Goal: Task Accomplishment & Management: Complete application form

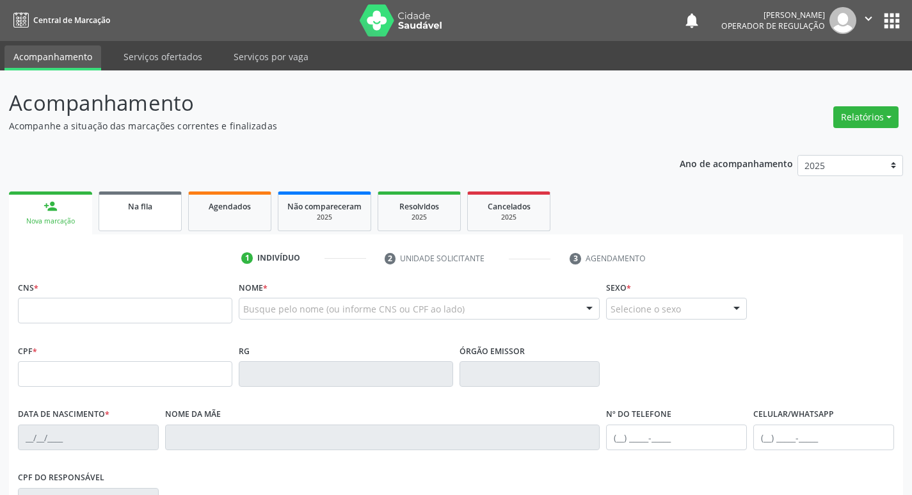
click at [118, 206] on div "Na fila" at bounding box center [140, 205] width 64 height 13
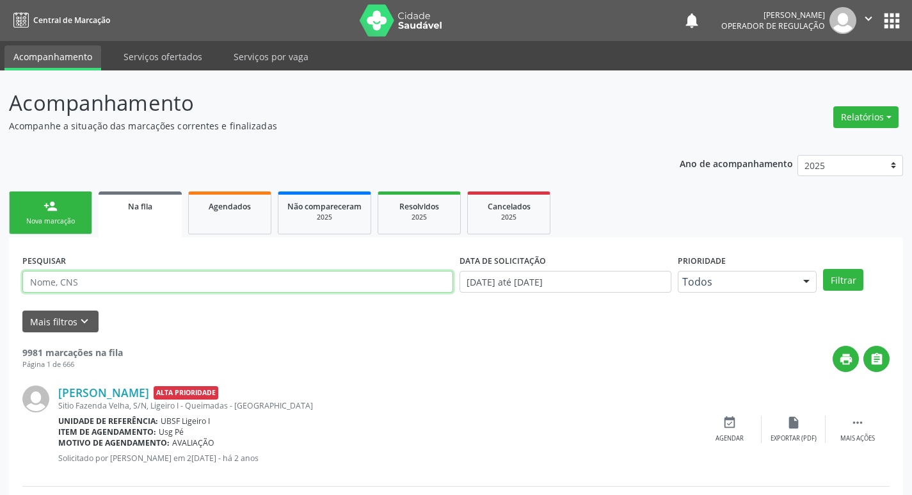
click at [165, 277] on input "text" at bounding box center [237, 282] width 431 height 22
type input "700009774833702"
click at [823, 269] on button "Filtrar" at bounding box center [843, 280] width 40 height 22
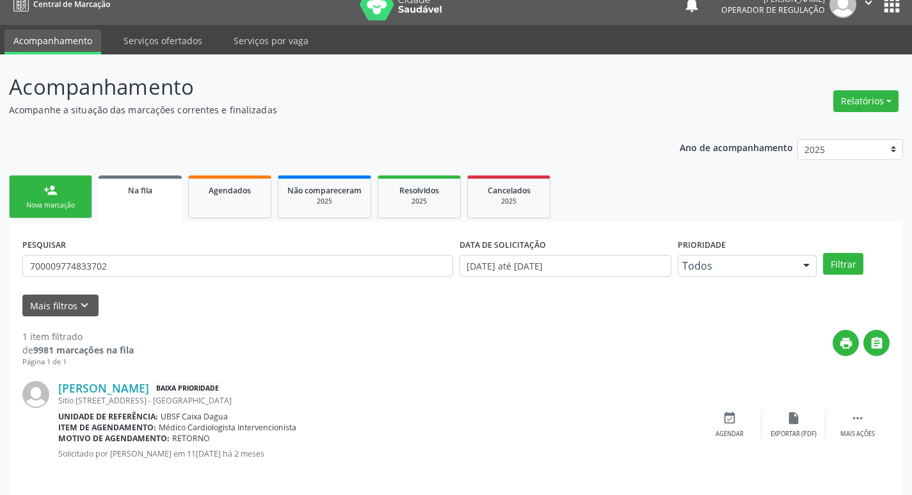
scroll to position [25, 0]
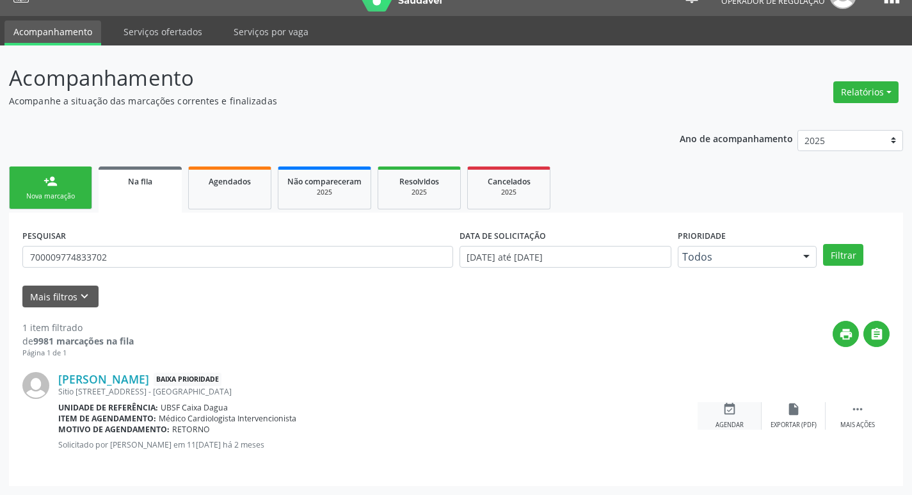
click at [733, 413] on icon "event_available" at bounding box center [730, 409] width 14 height 14
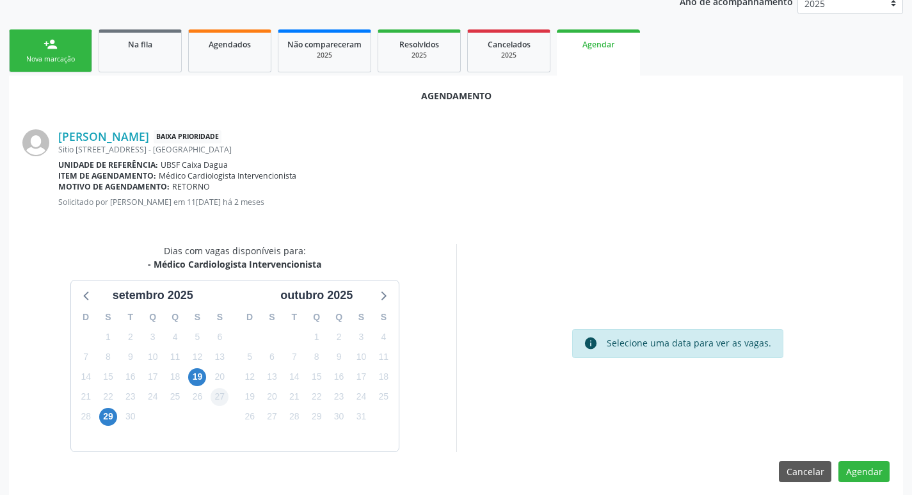
scroll to position [172, 0]
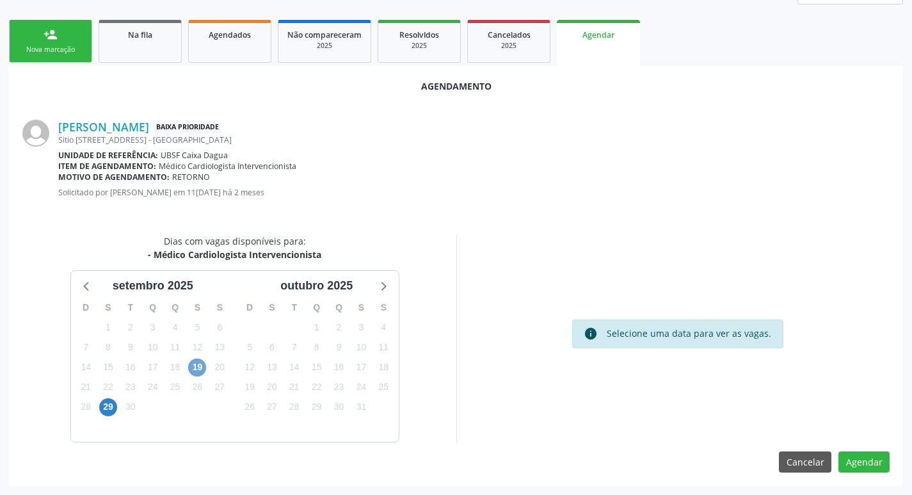
click at [197, 362] on span "19" at bounding box center [197, 367] width 18 height 18
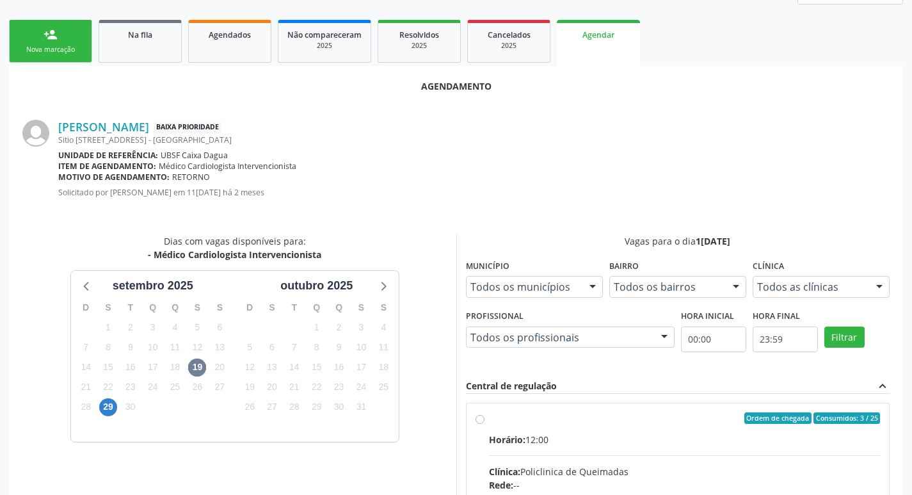
click at [565, 417] on div "Ordem de chegada Consumidos: 3 / 25" at bounding box center [685, 418] width 392 height 12
click at [485, 417] on input "Ordem de chegada Consumidos: 3 / 25 Horário: 12:00 Clínica: Policlinica de Quei…" at bounding box center [480, 418] width 9 height 12
radio input "true"
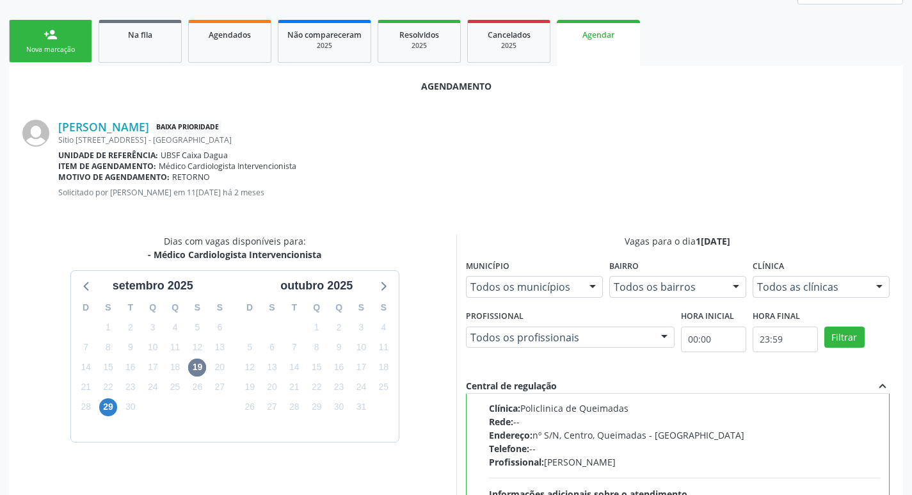
scroll to position [380, 0]
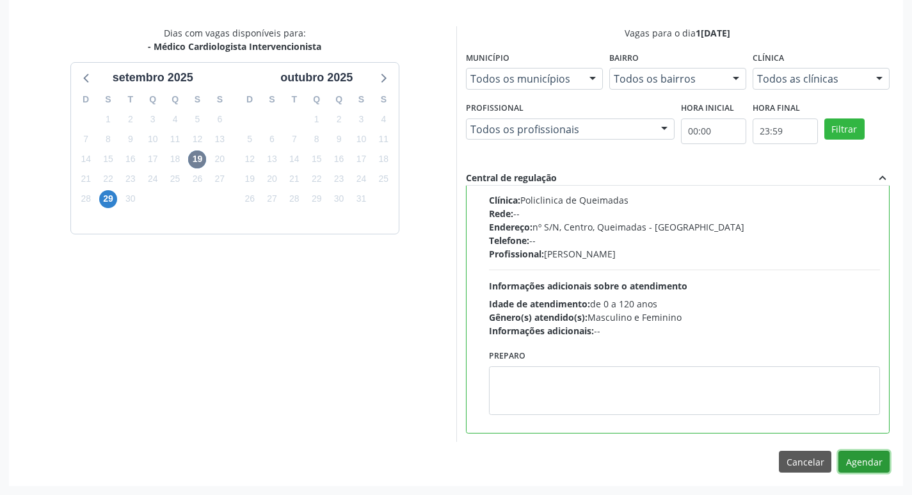
click at [871, 468] on button "Agendar" at bounding box center [864, 462] width 51 height 22
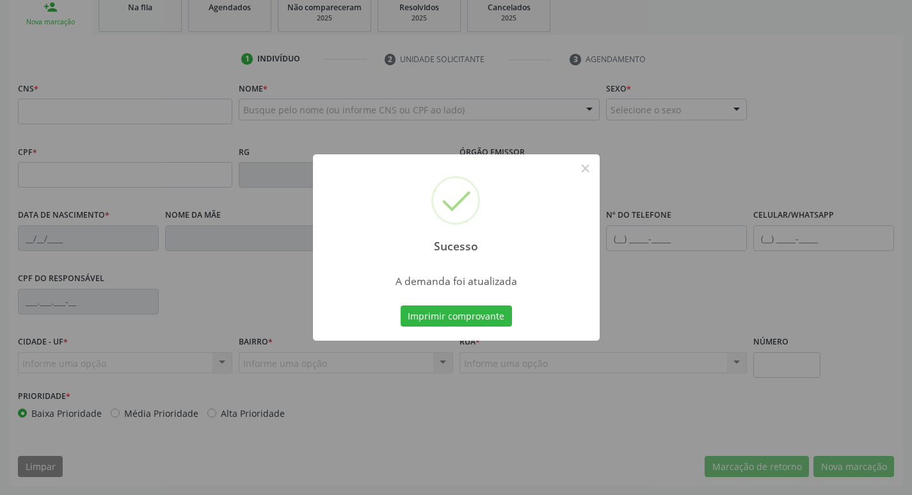
scroll to position [199, 0]
click at [503, 308] on button "Imprimir comprovante" at bounding box center [456, 316] width 111 height 22
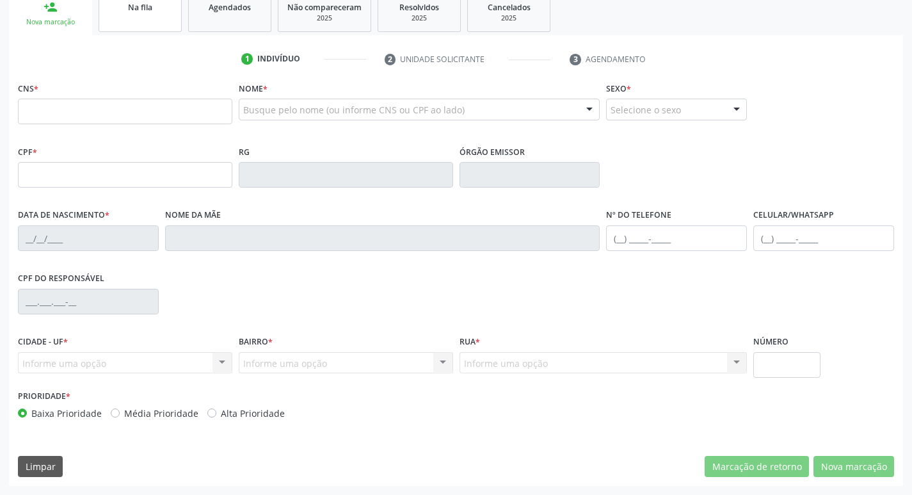
click at [149, 19] on link "Na fila" at bounding box center [140, 12] width 83 height 40
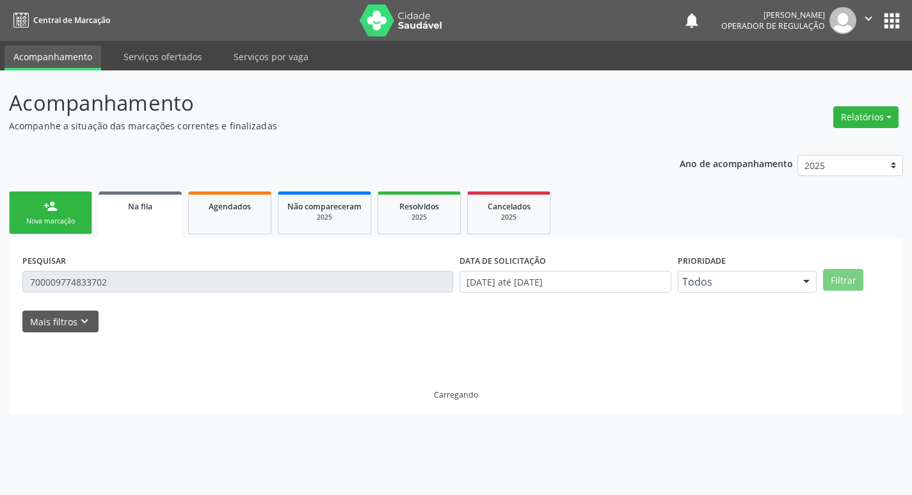
scroll to position [0, 0]
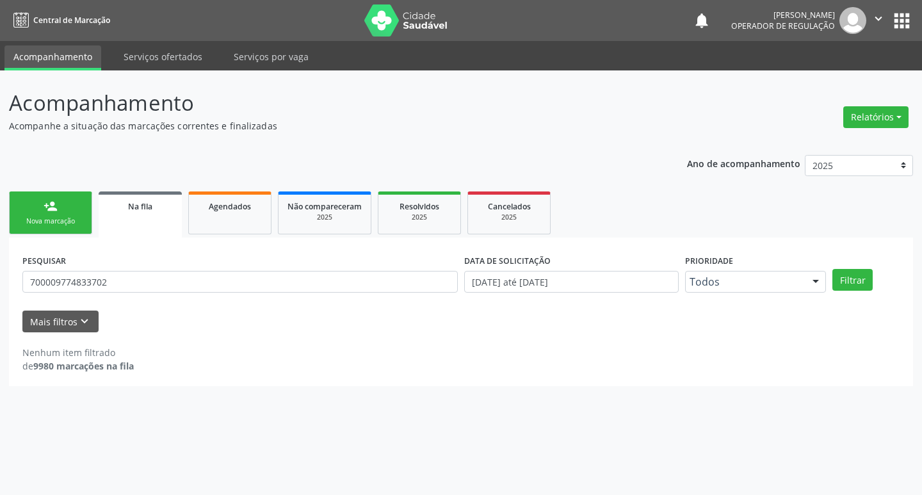
click at [145, 225] on link "Na fila" at bounding box center [140, 214] width 83 height 46
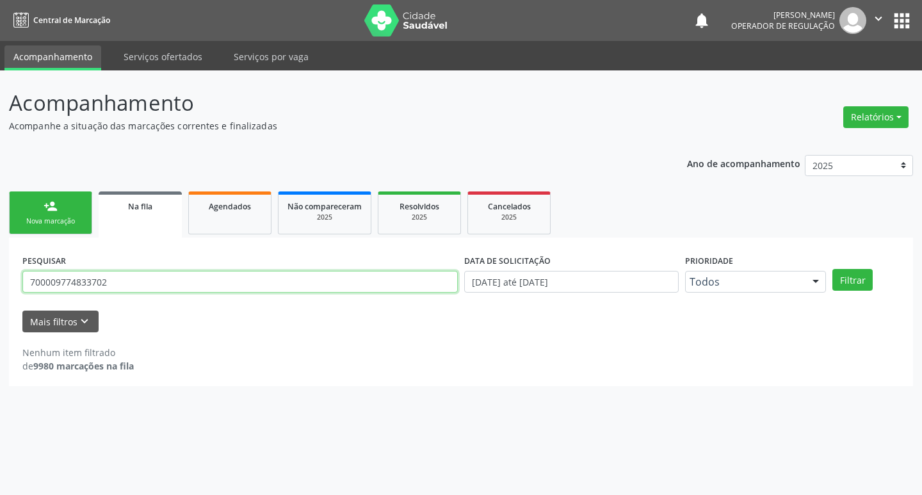
click at [130, 271] on input "700009774833702" at bounding box center [239, 282] width 435 height 22
type input "702306186068518"
click at [832, 269] on button "Filtrar" at bounding box center [852, 280] width 40 height 22
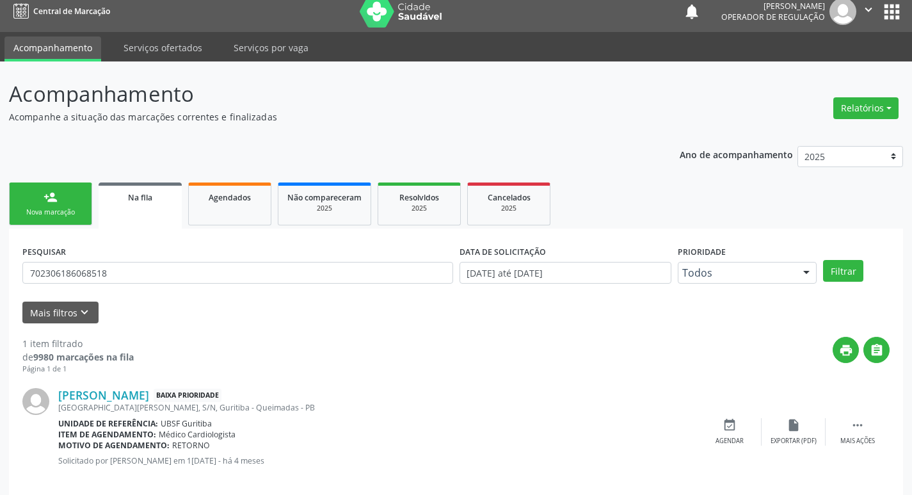
scroll to position [25, 0]
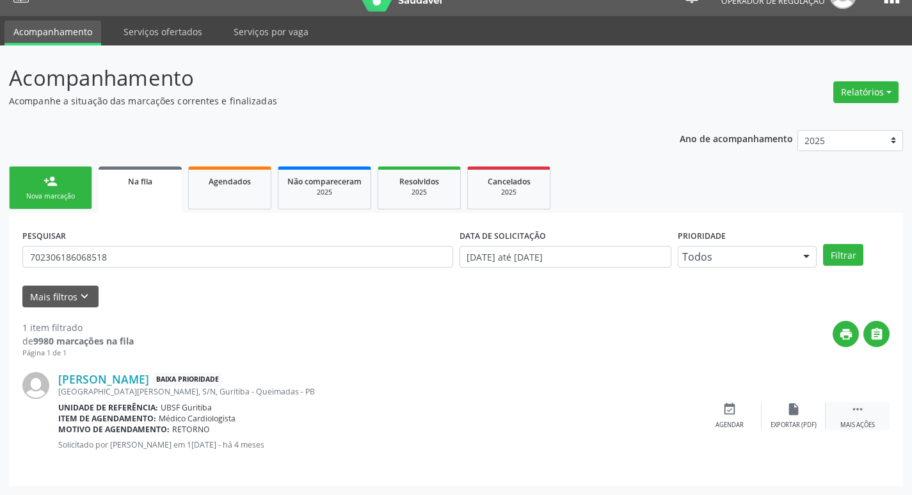
click at [866, 409] on div " Mais ações" at bounding box center [858, 416] width 64 height 28
click at [791, 410] on icon "edit" at bounding box center [794, 409] width 14 height 14
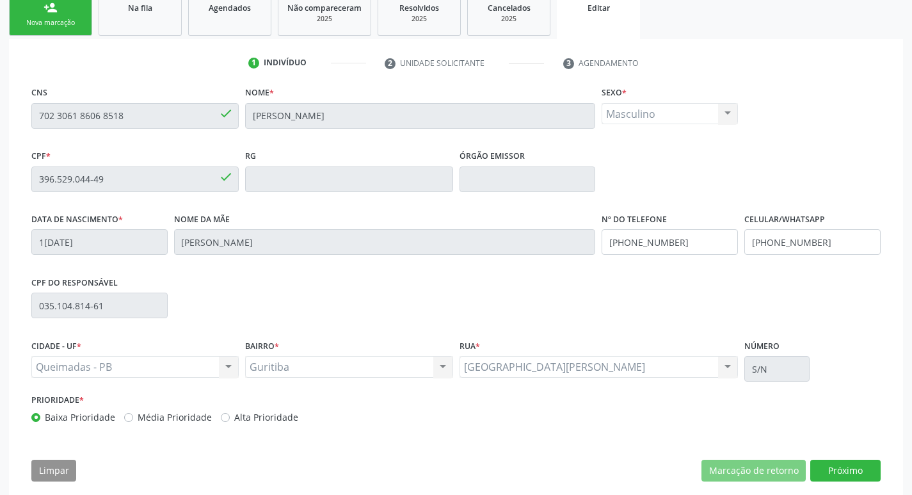
scroll to position [216, 0]
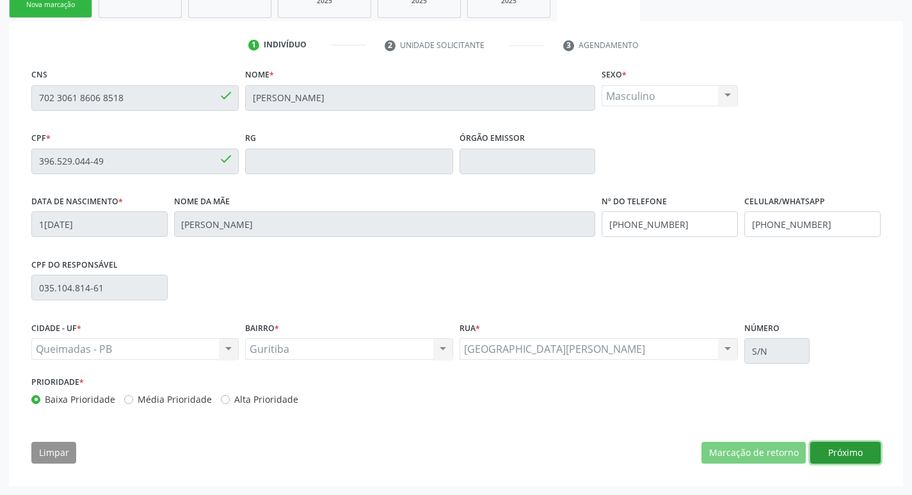
click at [867, 453] on button "Próximo" at bounding box center [845, 453] width 70 height 22
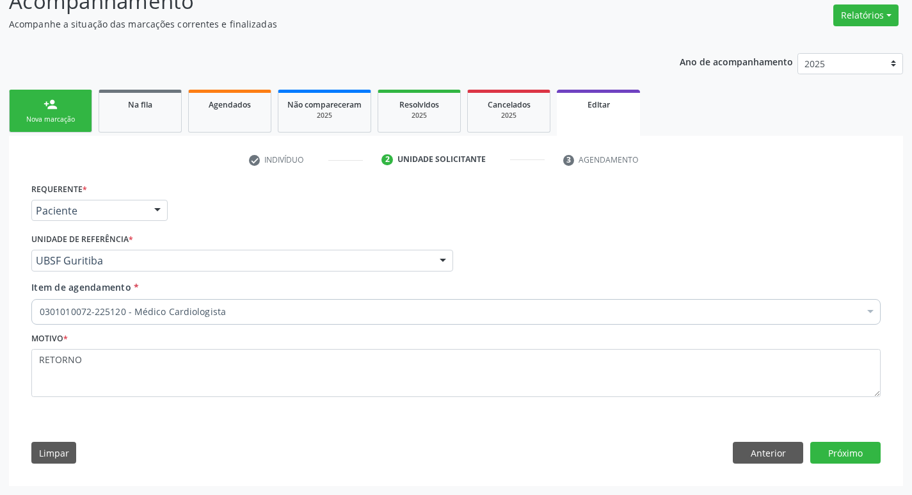
scroll to position [102, 0]
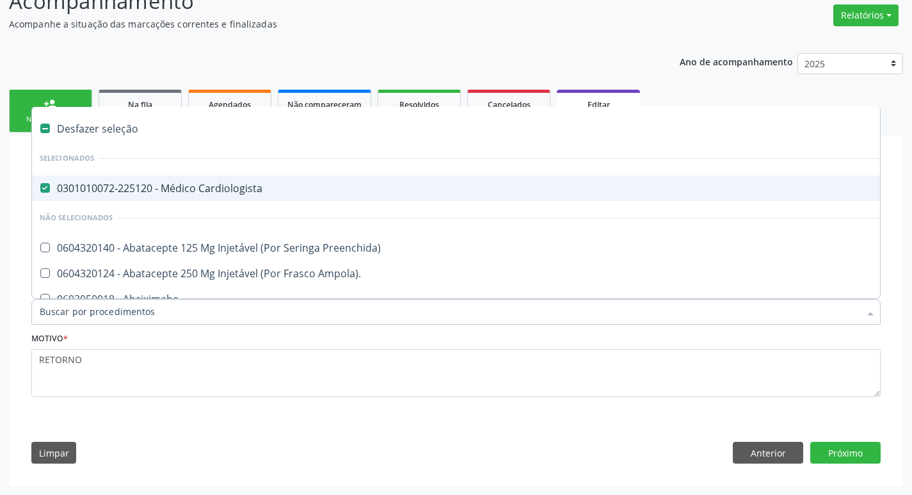
click at [196, 188] on div "0301010072-225120 - Médico Cardiologista" at bounding box center [538, 188] width 997 height 10
checkbox Cardiologista "false"
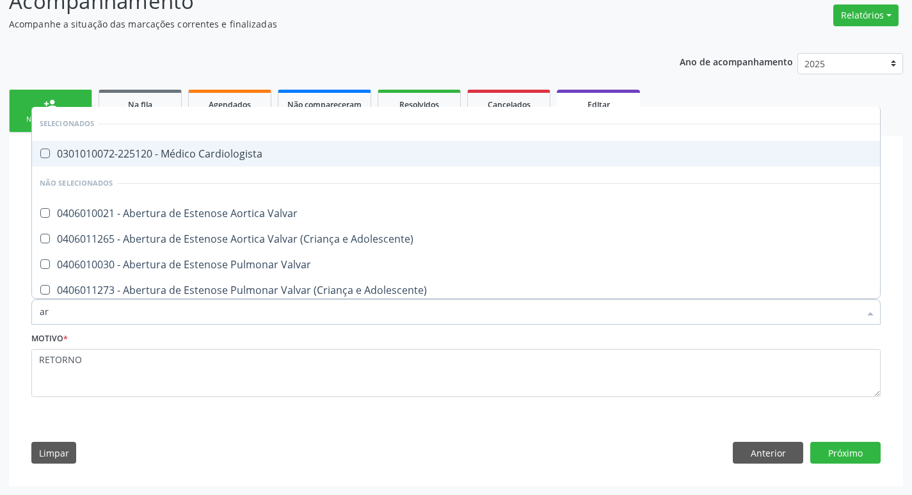
type input "a"
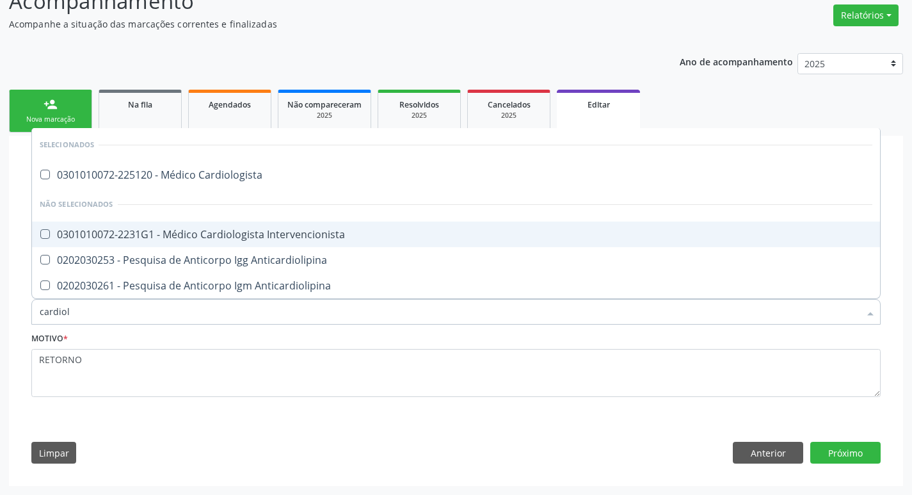
type input "cardiolo"
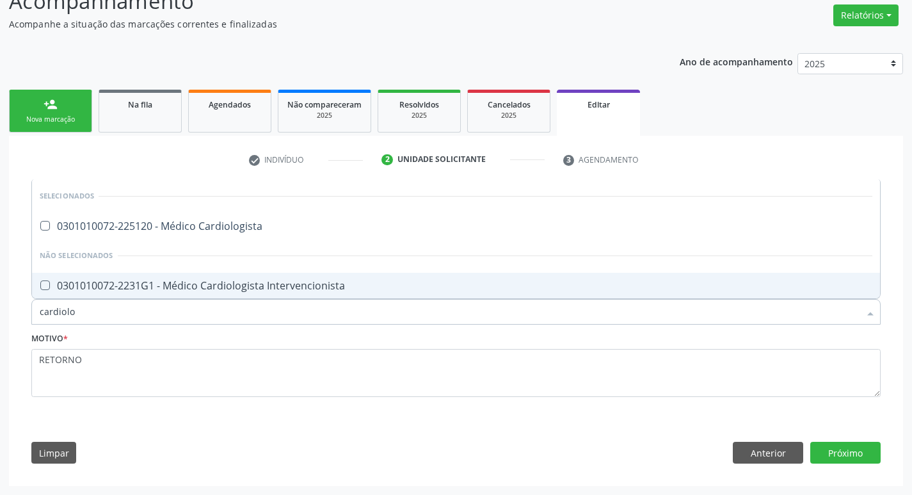
click at [180, 285] on div "0301010072-2231G1 - Médico Cardiologista Intervencionista" at bounding box center [456, 285] width 833 height 10
checkbox Intervencionista "true"
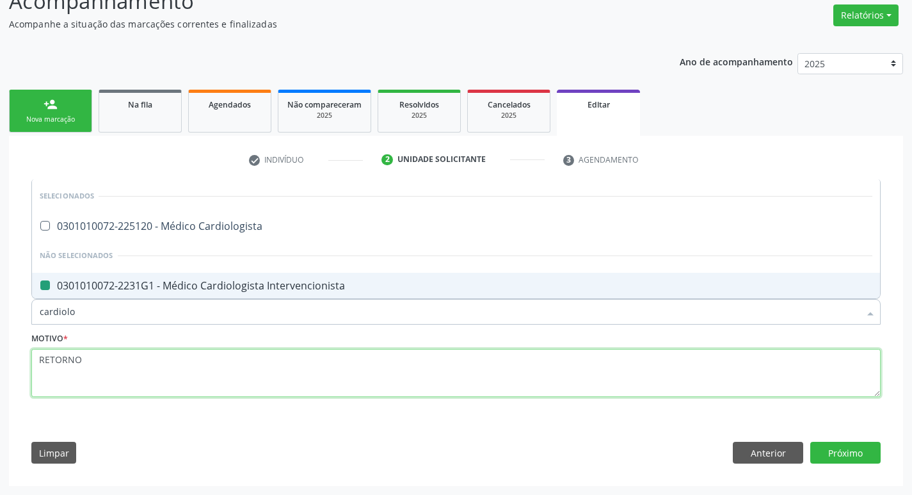
click at [181, 353] on textarea "RETORNO" at bounding box center [455, 373] width 849 height 49
checkbox Cardiologista "true"
checkbox Intervencionista "false"
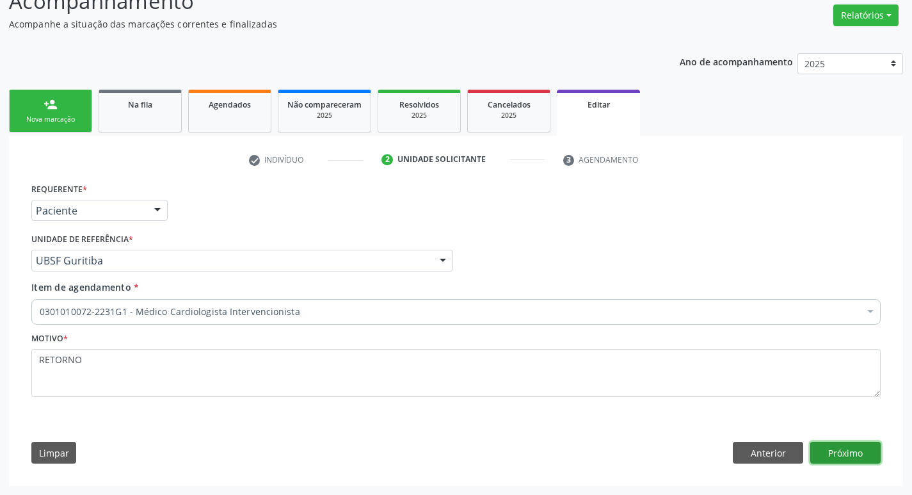
click at [830, 454] on button "Próximo" at bounding box center [845, 453] width 70 height 22
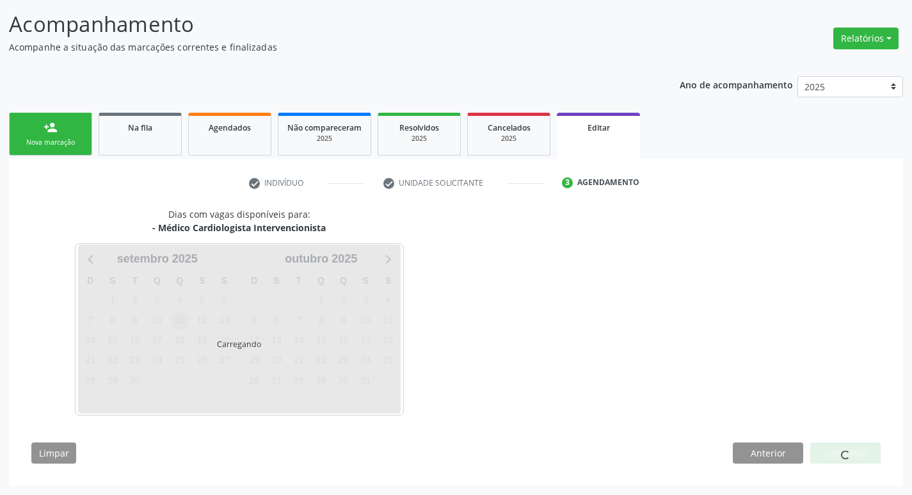
scroll to position [79, 0]
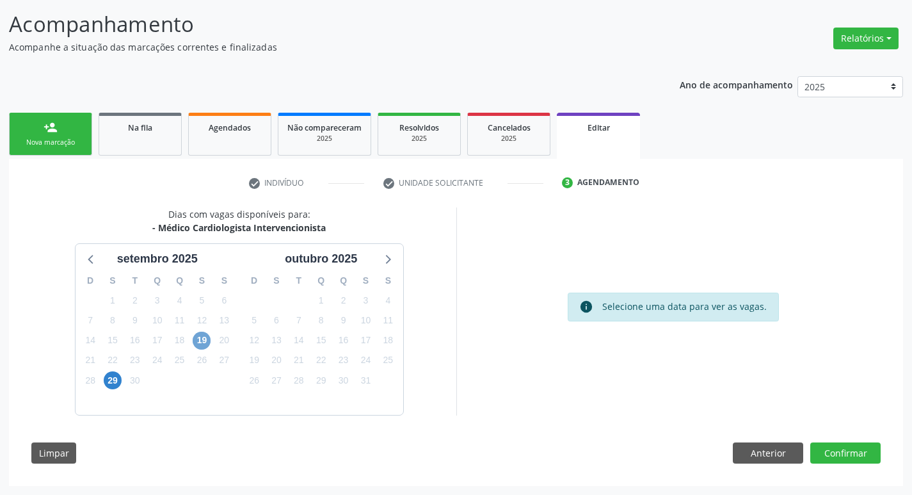
click at [204, 342] on span "19" at bounding box center [202, 341] width 18 height 18
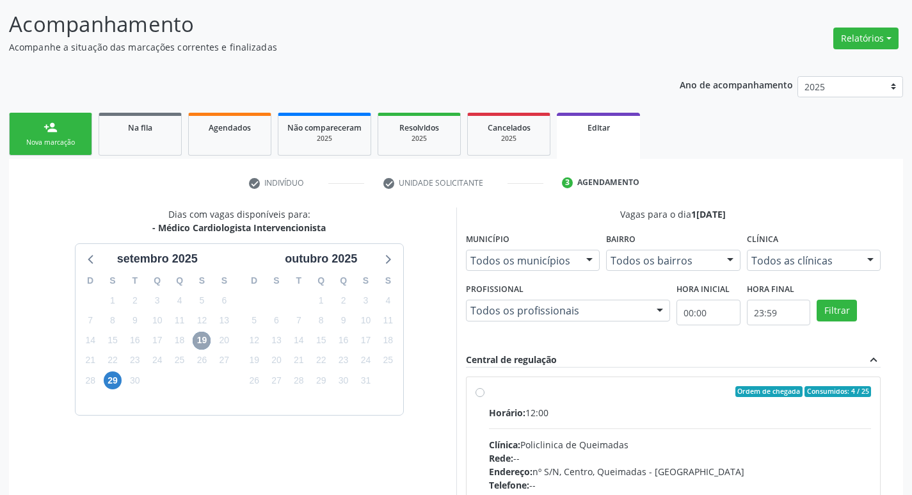
scroll to position [264, 0]
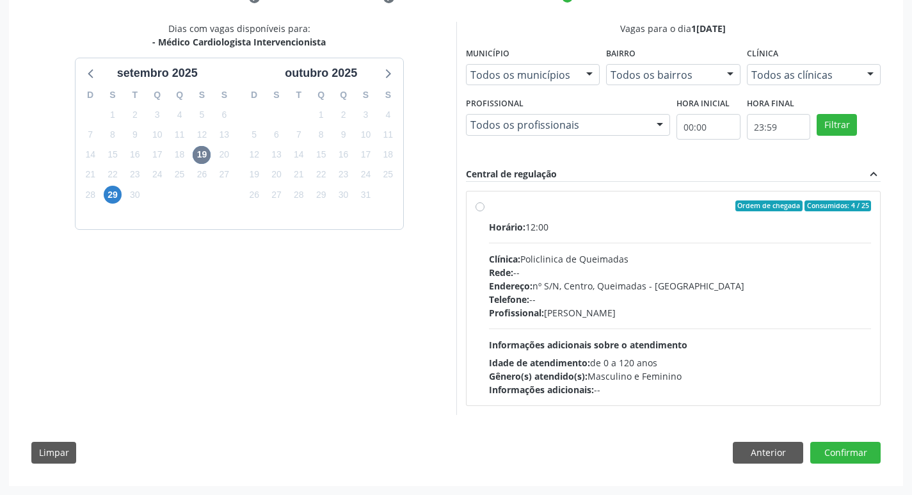
click at [795, 209] on span "Ordem de chegada" at bounding box center [769, 206] width 67 height 12
click at [485, 209] on input "Ordem de chegada Consumidos: 4 / 25 Horário: 12:00 Clínica: Policlinica de Quei…" at bounding box center [480, 206] width 9 height 12
radio input "true"
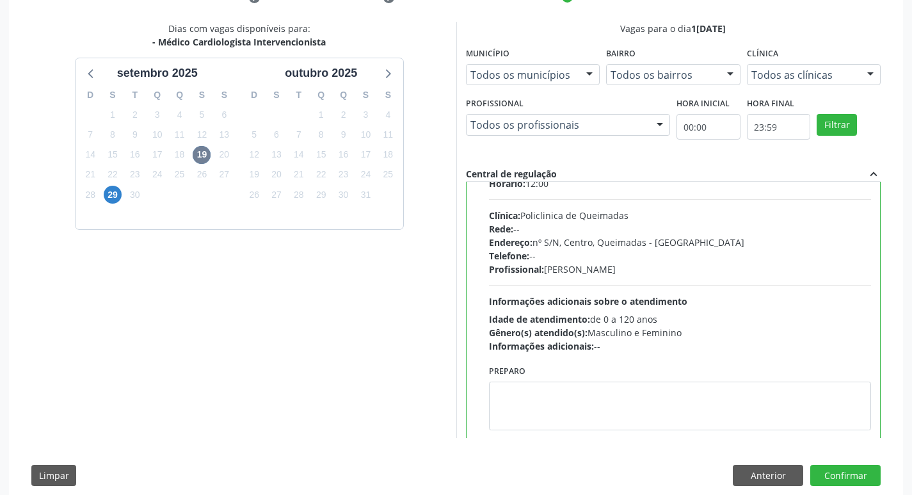
scroll to position [63, 0]
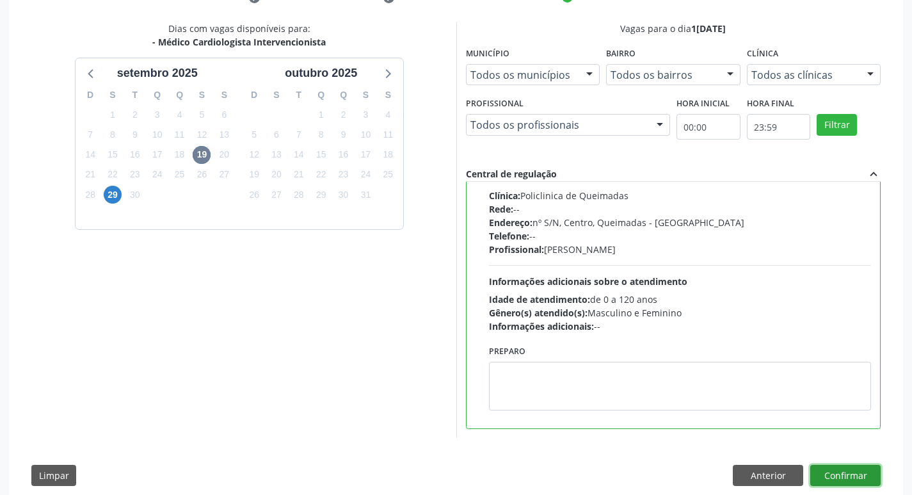
click at [842, 474] on button "Confirmar" at bounding box center [845, 476] width 70 height 22
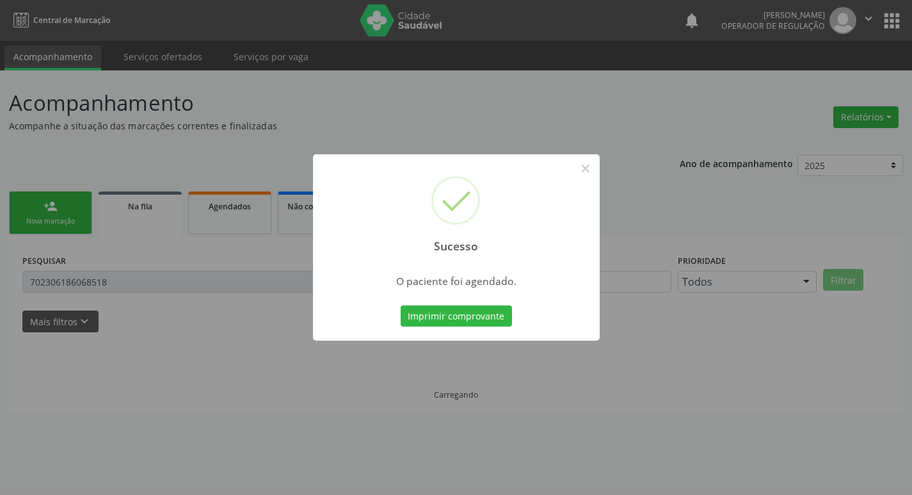
scroll to position [0, 0]
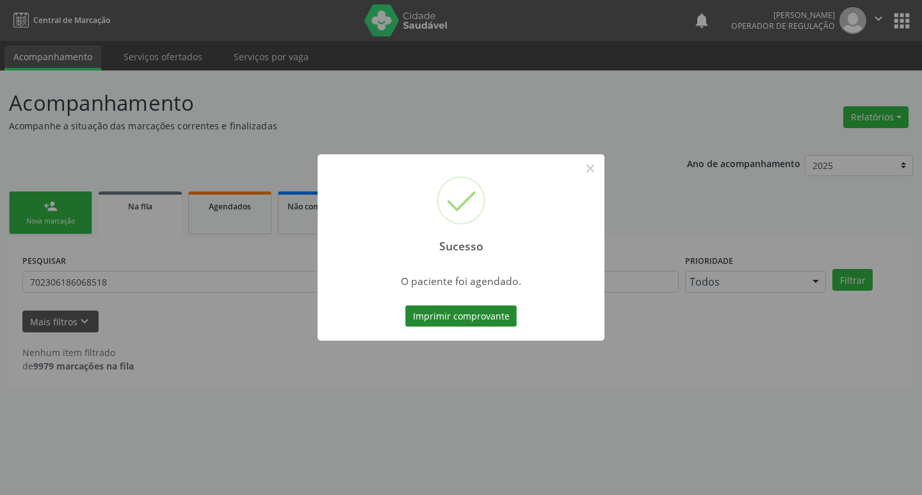
click at [479, 312] on button "Imprimir comprovante" at bounding box center [460, 316] width 111 height 22
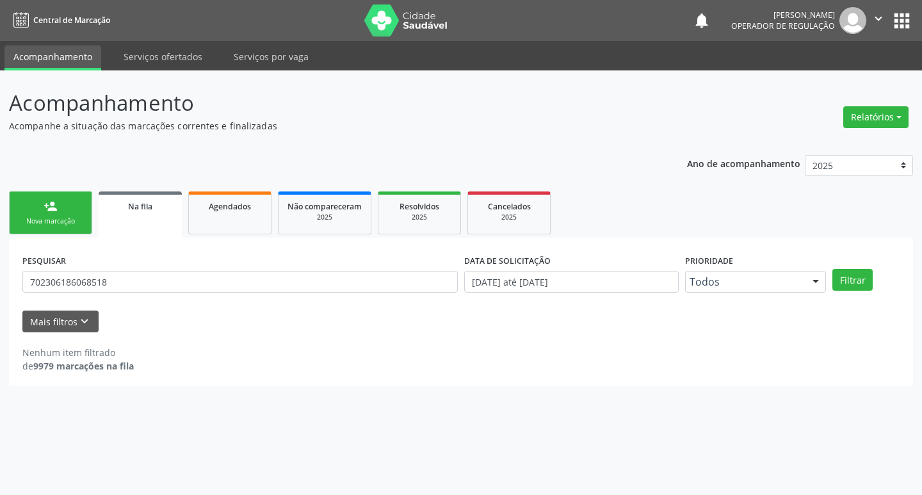
click at [131, 197] on link "Na fila" at bounding box center [140, 214] width 83 height 46
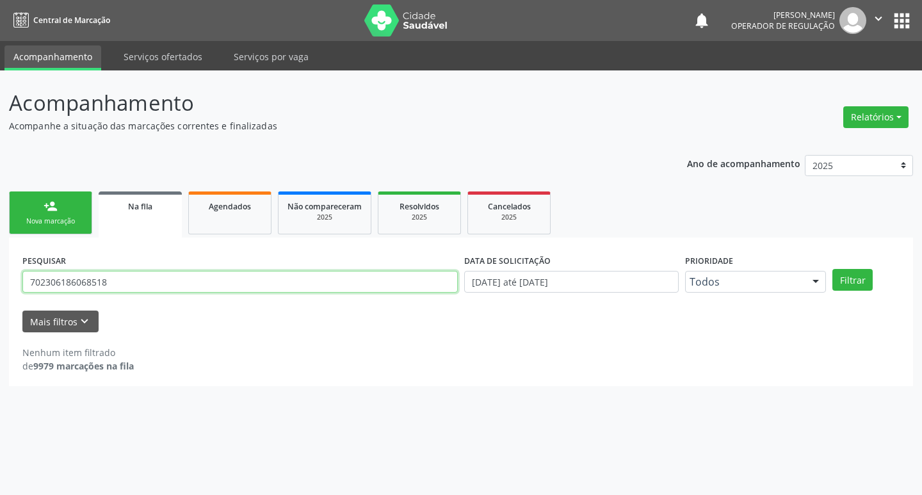
click at [198, 281] on input "702306186068518" at bounding box center [239, 282] width 435 height 22
type input "7"
type input "700407984719048"
click at [832, 269] on button "Filtrar" at bounding box center [852, 280] width 40 height 22
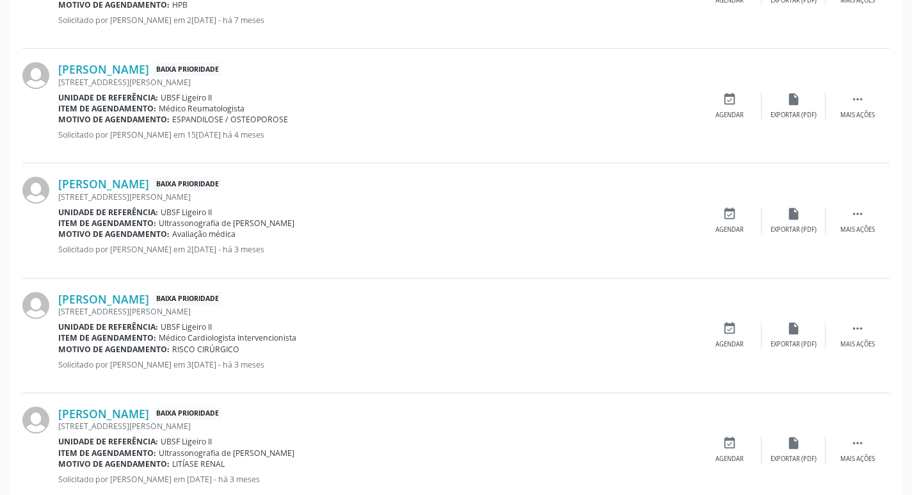
scroll to position [576, 0]
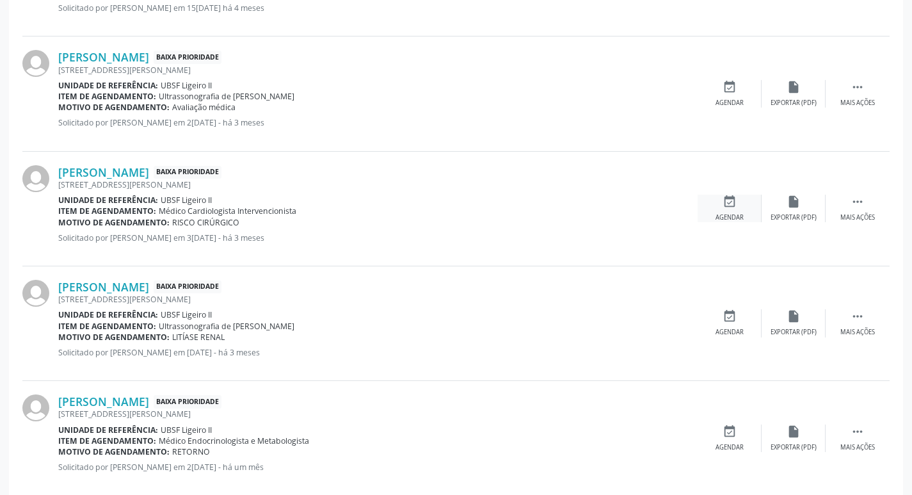
click at [739, 200] on div "event_available Agendar" at bounding box center [730, 209] width 64 height 28
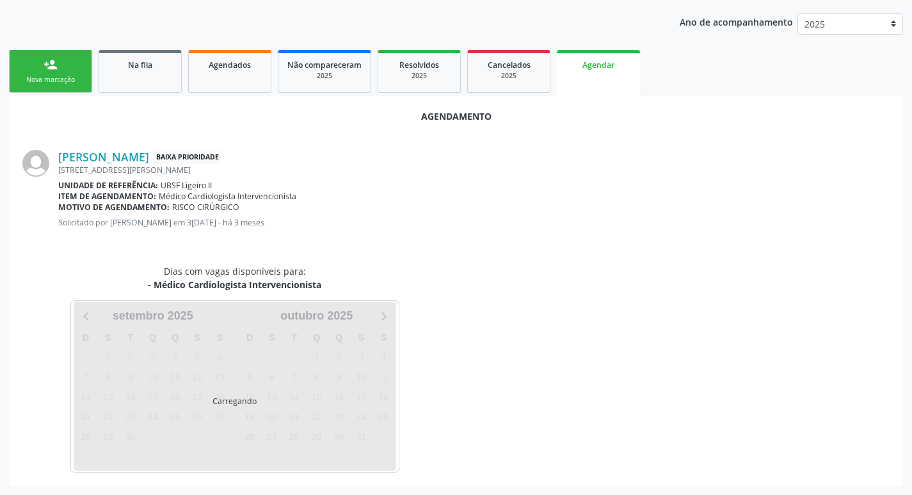
scroll to position [172, 0]
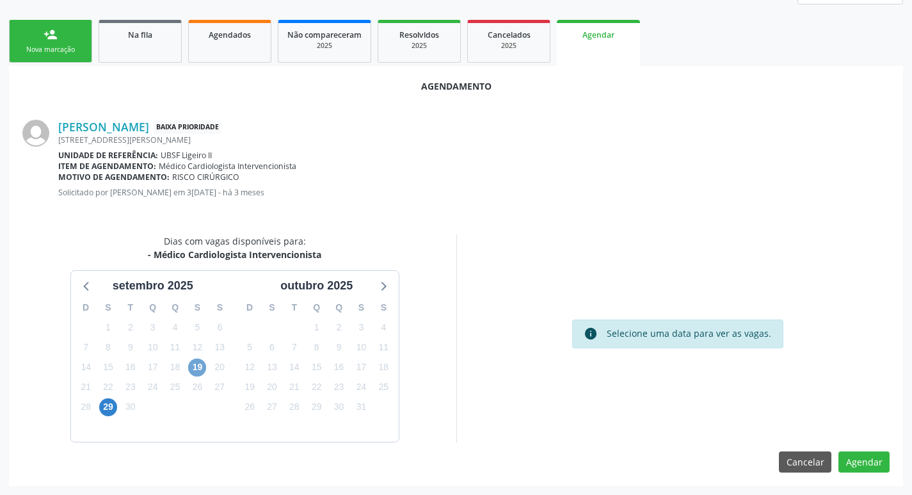
click at [200, 376] on span "19" at bounding box center [197, 367] width 18 height 18
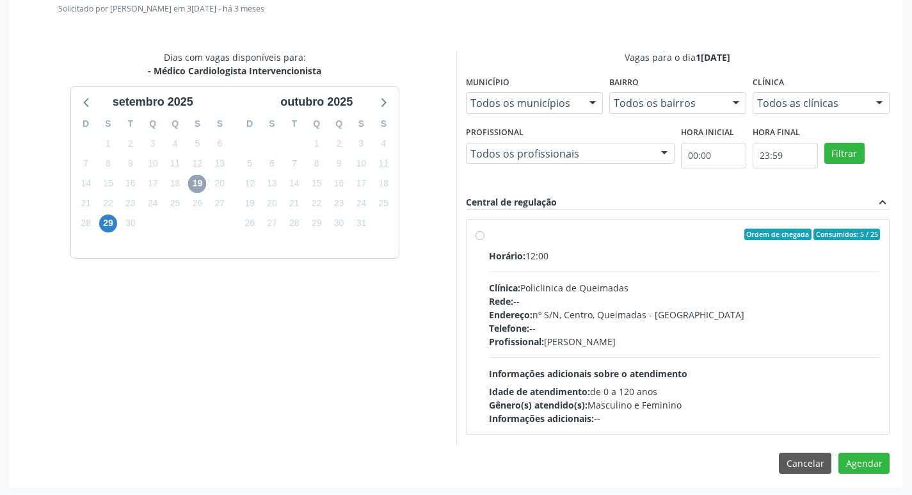
scroll to position [357, 0]
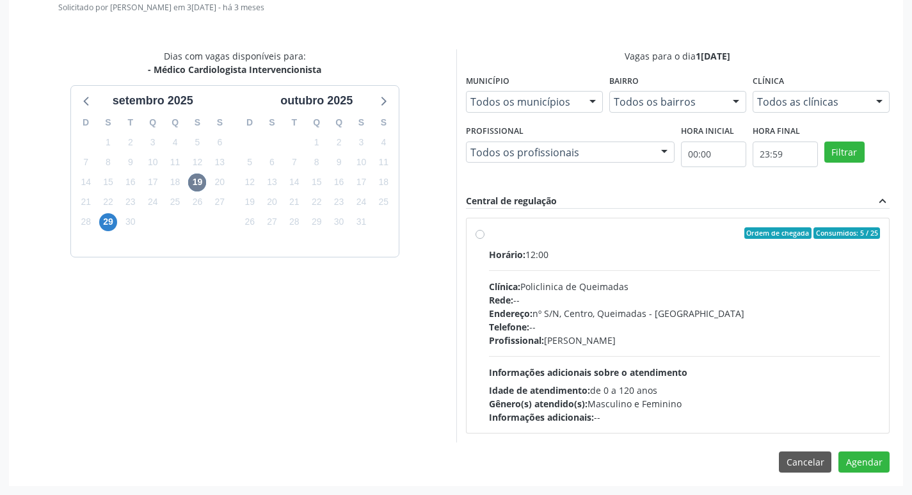
click at [673, 254] on div "Horário: 12:00" at bounding box center [685, 254] width 392 height 13
click at [485, 239] on input "Ordem de chegada Consumidos: 5 / 25 Horário: 12:00 Clínica: Policlinica de Quei…" at bounding box center [480, 233] width 9 height 12
radio input "true"
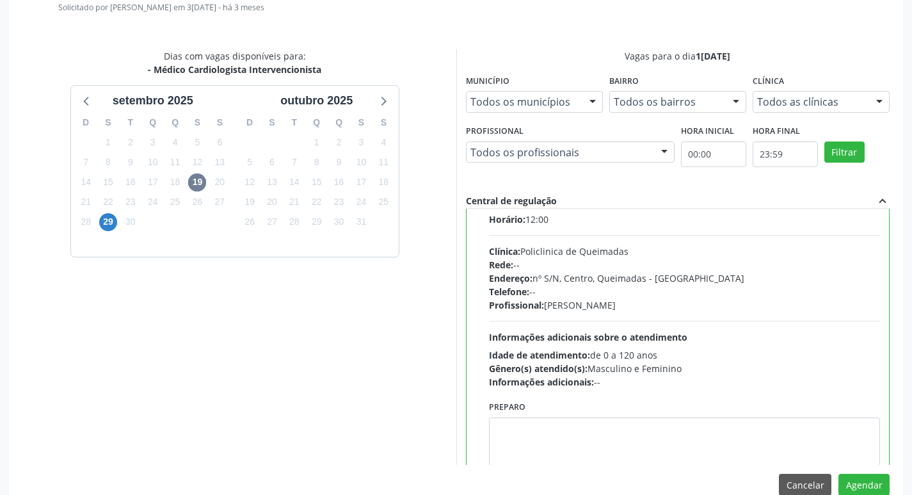
scroll to position [63, 0]
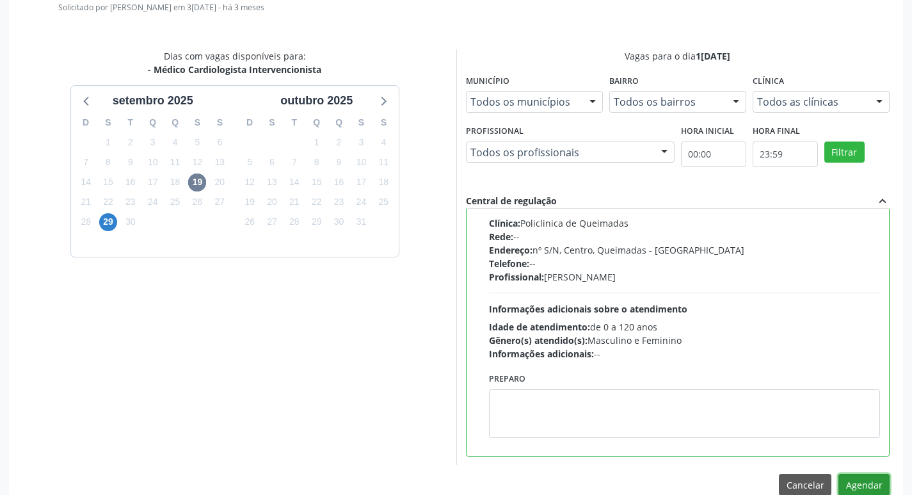
click at [876, 477] on button "Agendar" at bounding box center [864, 485] width 51 height 22
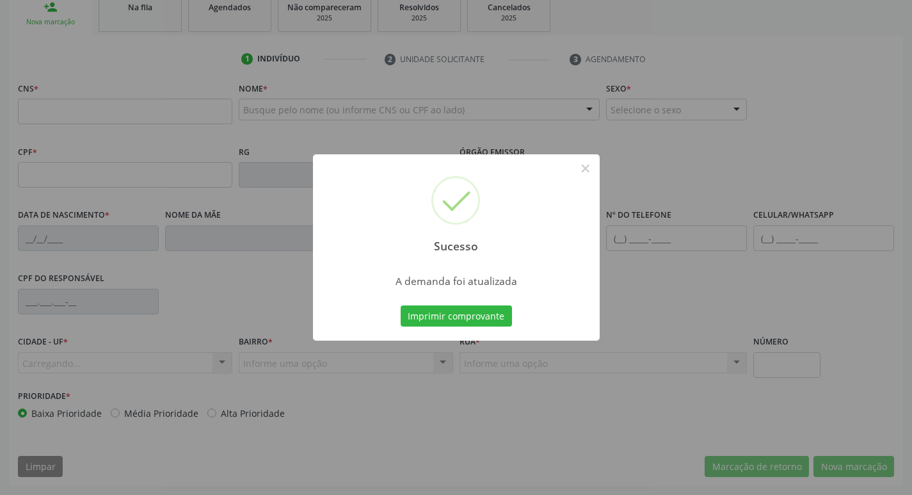
scroll to position [199, 0]
click at [449, 324] on button "Imprimir comprovante" at bounding box center [456, 316] width 111 height 22
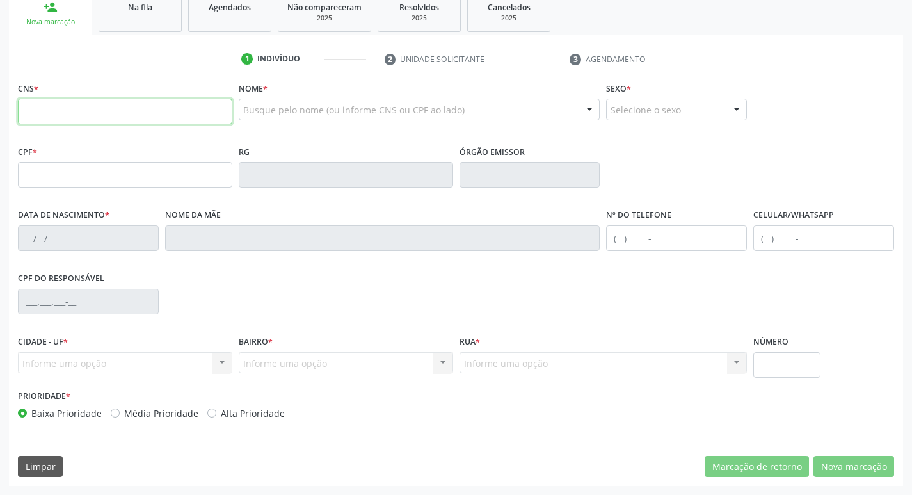
click at [93, 105] on input "text" at bounding box center [125, 112] width 214 height 26
type input "703 0018 4944 9979"
type input "713.450.434-49"
type input "04/03/1948"
type input "Florinda Francisca de Macedo"
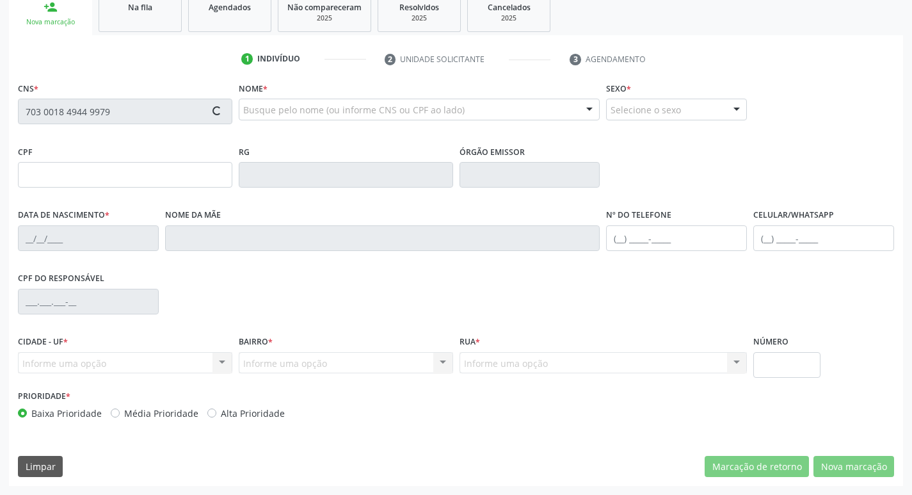
type input "(83) 99626-1790"
type input "51"
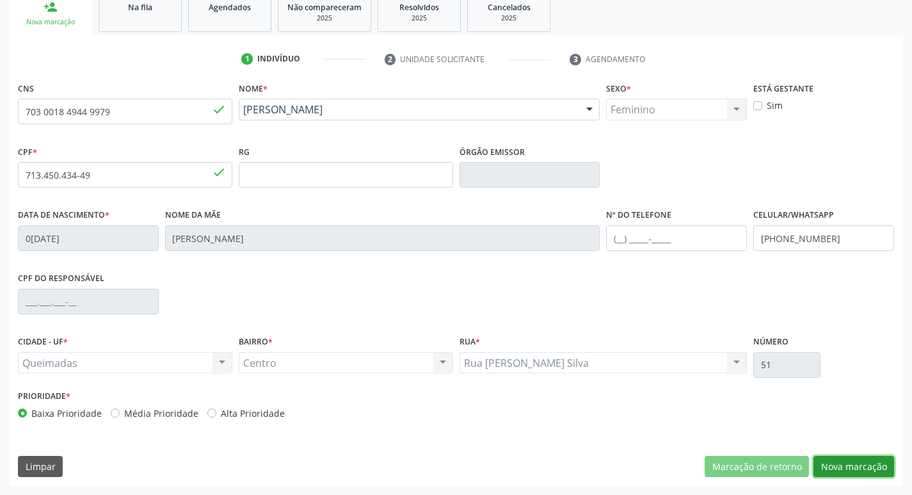
click at [848, 474] on button "Nova marcação" at bounding box center [854, 467] width 81 height 22
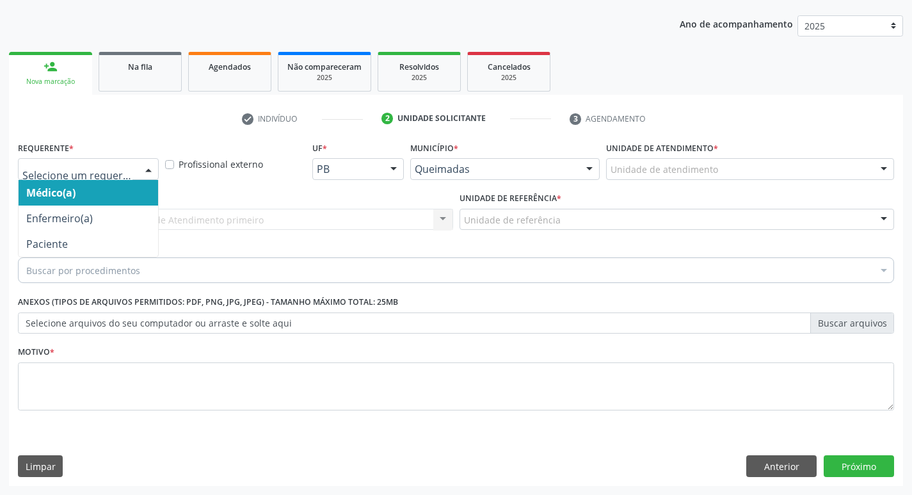
click at [153, 160] on div "Médico(a) Enfermeiro(a) Paciente Nenhum resultado encontrado para: " " Não há n…" at bounding box center [88, 169] width 141 height 22
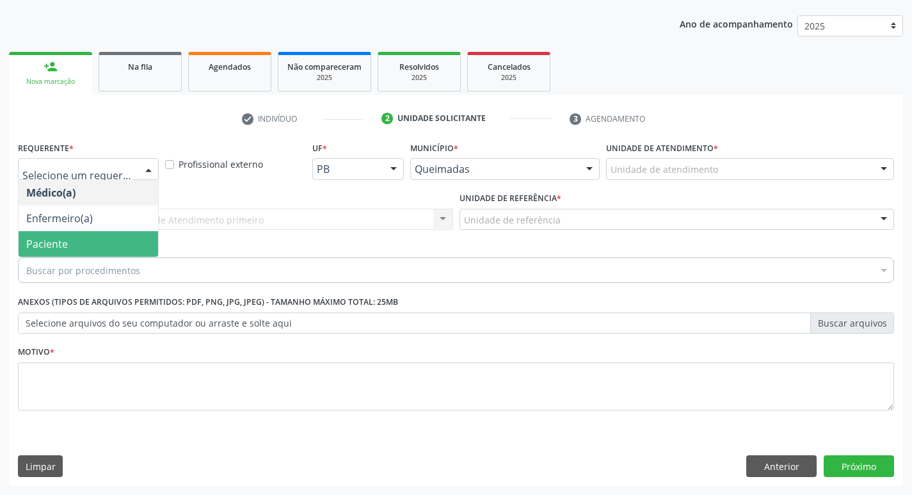
click at [82, 234] on span "Paciente" at bounding box center [89, 244] width 140 height 26
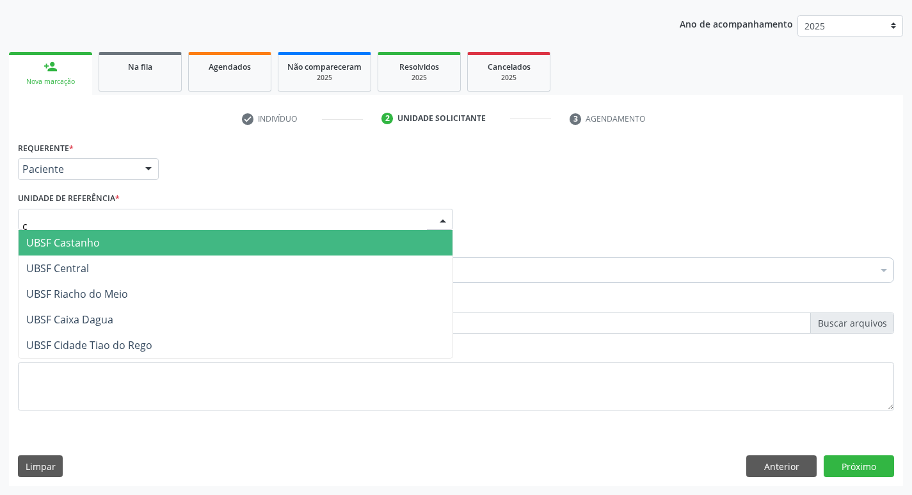
type input "ce"
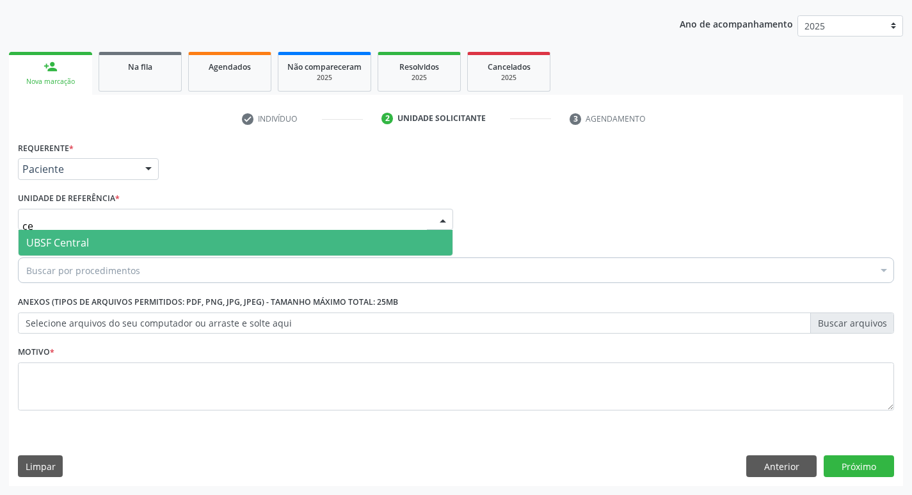
click at [90, 247] on span "UBSF Central" at bounding box center [236, 243] width 434 height 26
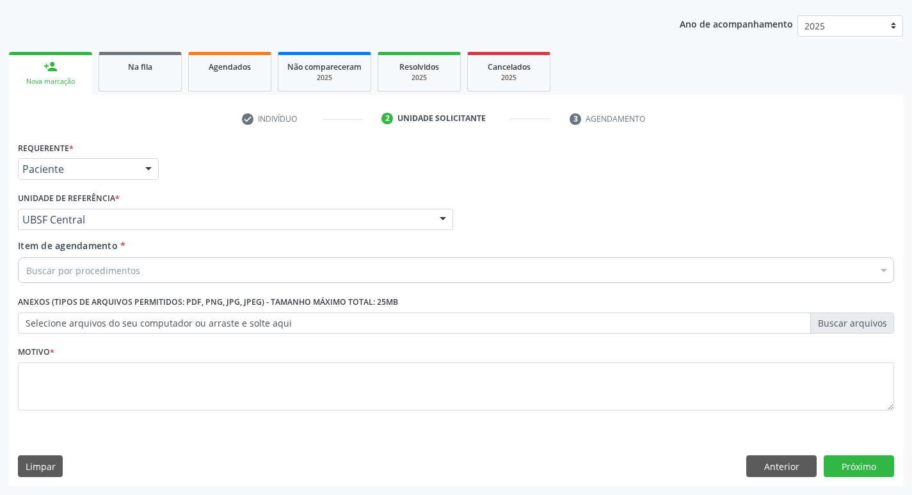
click at [89, 261] on div "Buscar por procedimentos" at bounding box center [456, 270] width 876 height 26
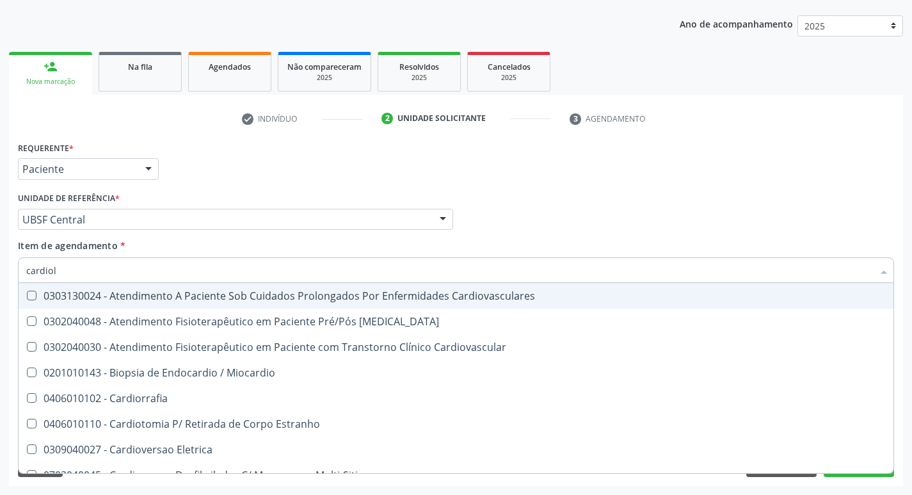
type input "cardiolo"
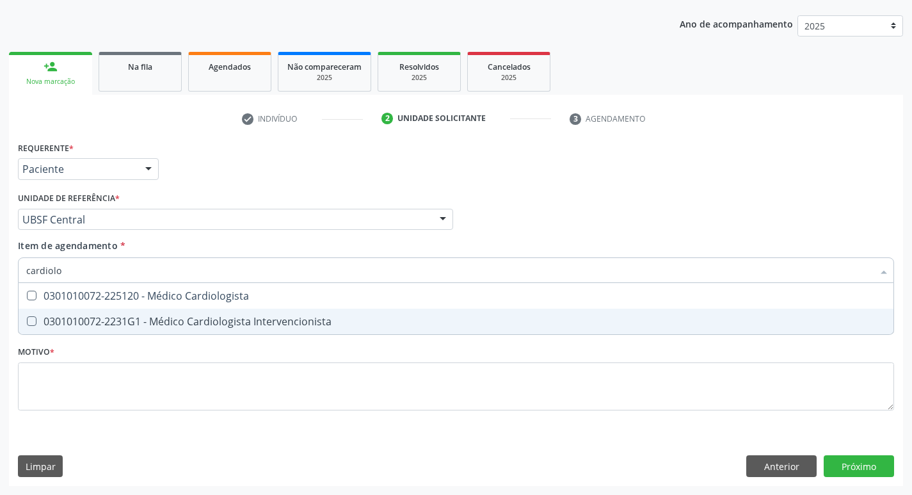
click at [104, 322] on div "0301010072-2231G1 - Médico Cardiologista Intervencionista" at bounding box center [456, 321] width 860 height 10
checkbox Intervencionista "true"
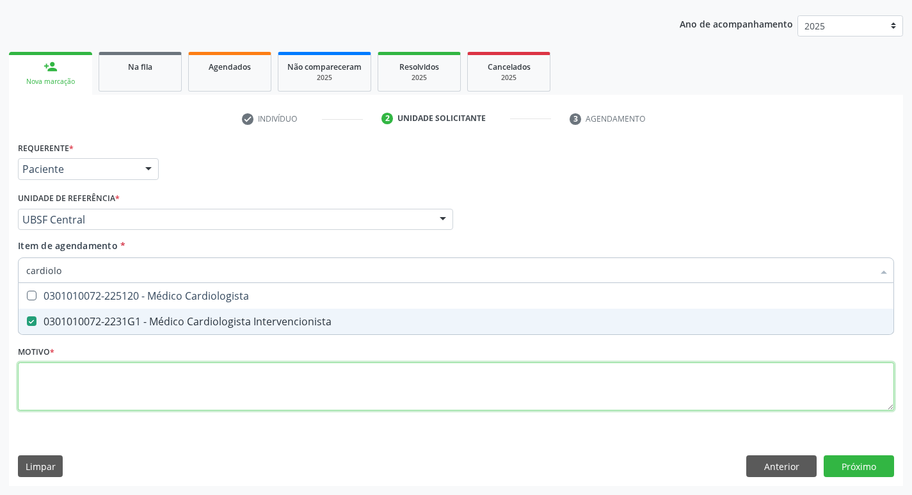
click at [93, 369] on div "Requerente * Paciente Médico(a) Enfermeiro(a) Paciente Nenhum resultado encontr…" at bounding box center [456, 283] width 876 height 290
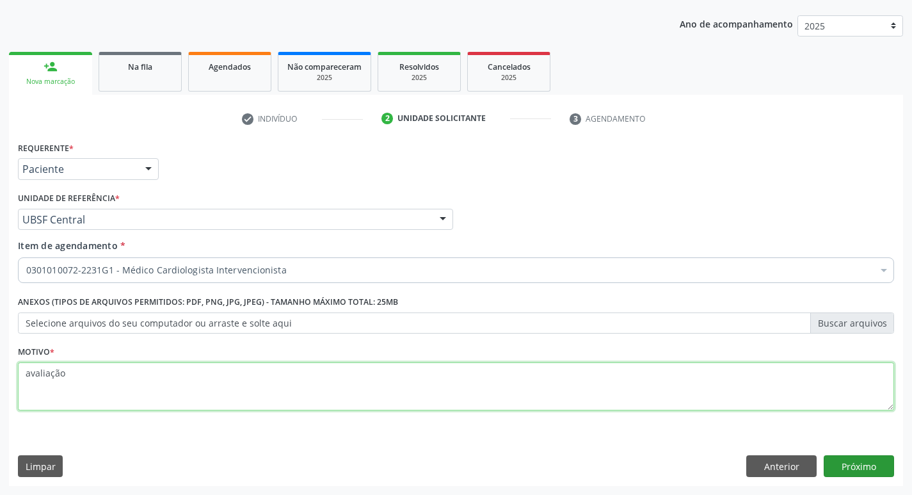
type textarea "avaliação"
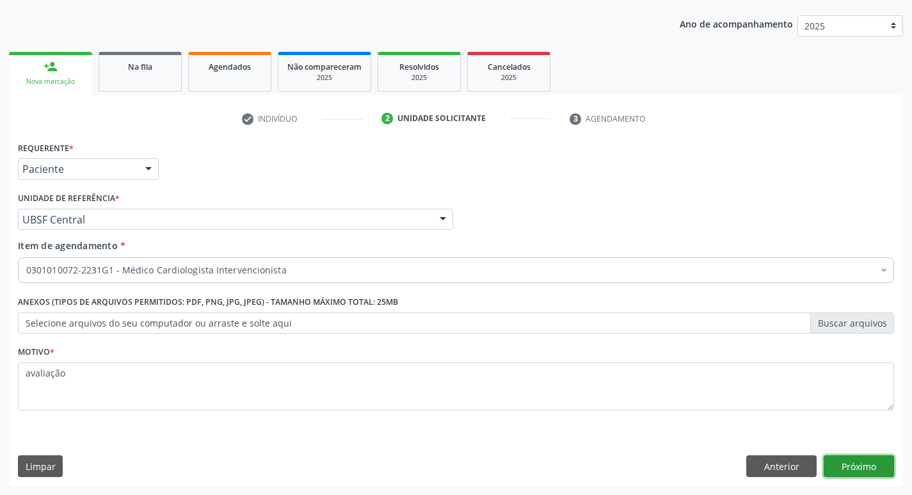
click at [848, 457] on button "Próximo" at bounding box center [859, 466] width 70 height 22
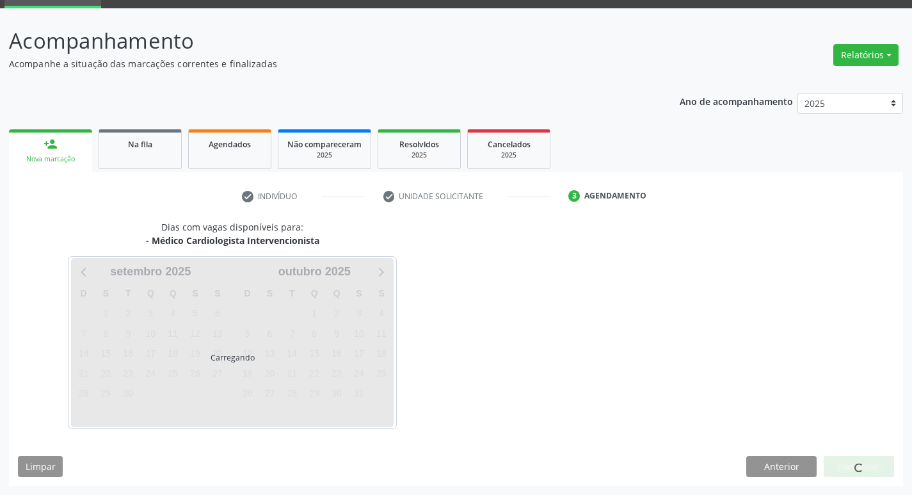
scroll to position [62, 0]
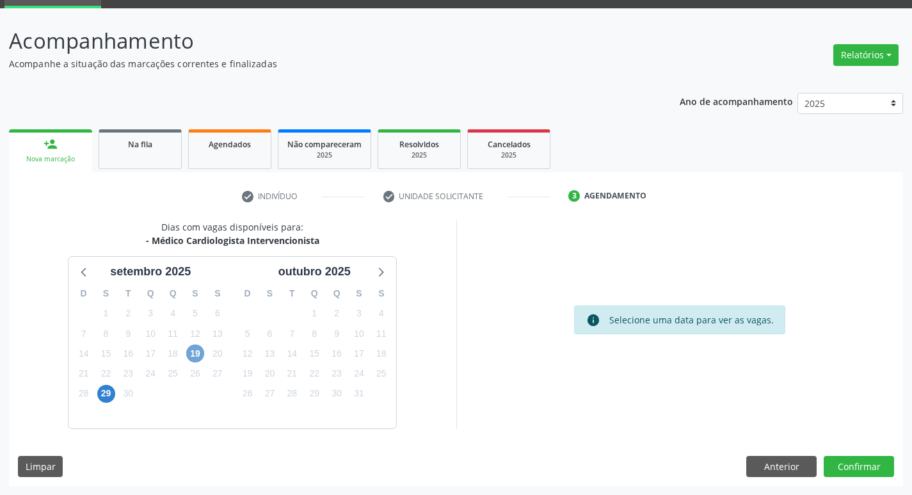
click at [196, 353] on span "19" at bounding box center [195, 353] width 18 height 18
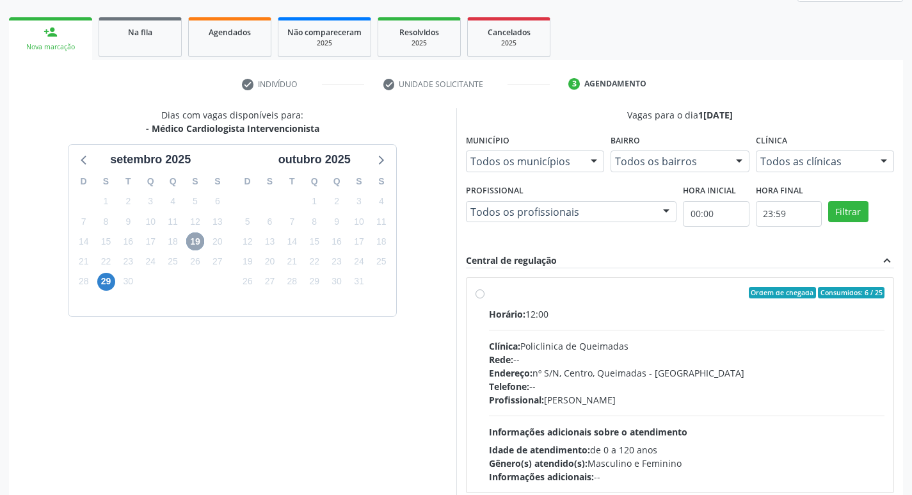
scroll to position [247, 0]
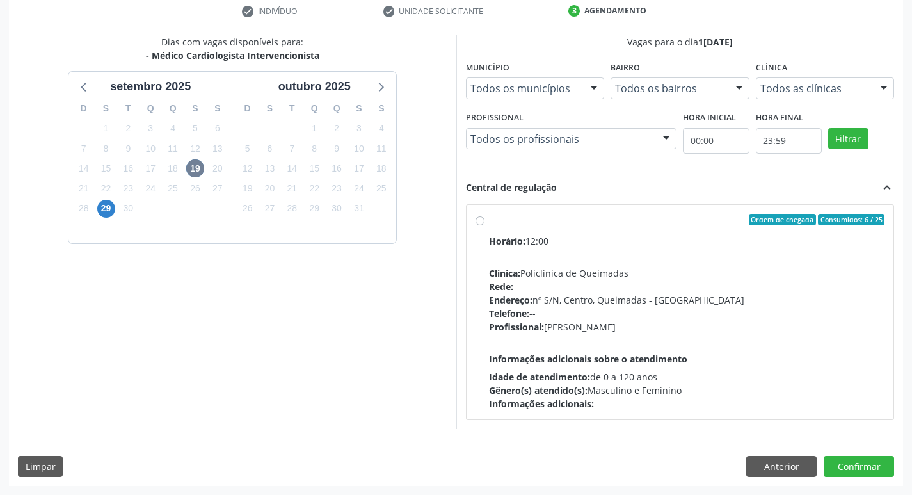
click at [673, 222] on div "Ordem de chegada Consumidos: 6 / 25" at bounding box center [687, 220] width 396 height 12
click at [485, 222] on input "Ordem de chegada Consumidos: 6 / 25 Horário: 12:00 Clínica: Policlinica de Quei…" at bounding box center [480, 220] width 9 height 12
radio input "true"
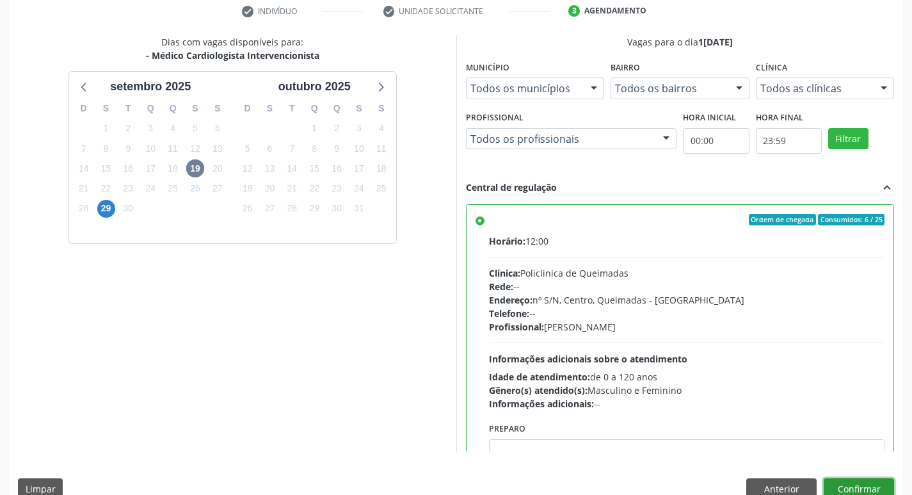
click at [853, 489] on button "Confirmar" at bounding box center [859, 489] width 70 height 22
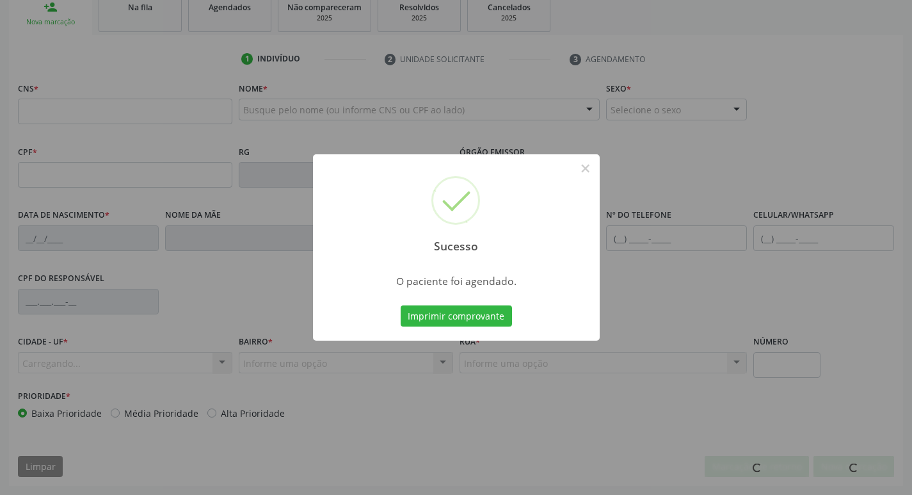
scroll to position [198, 0]
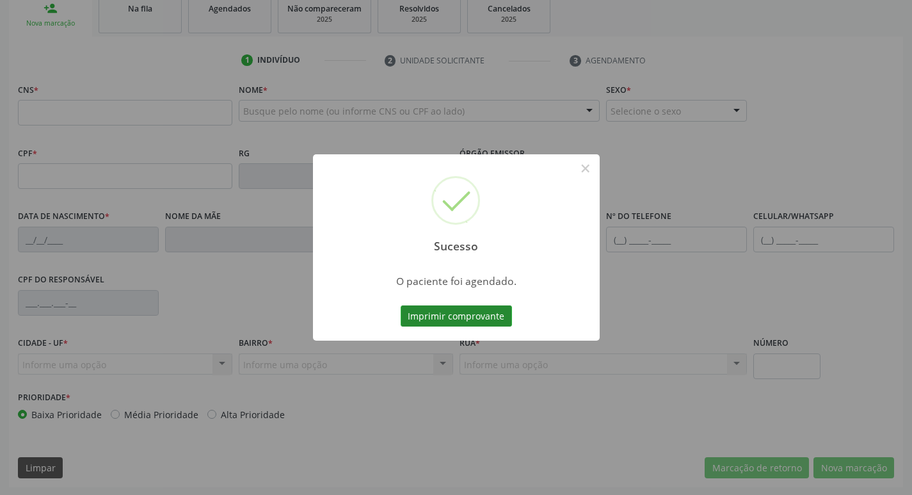
click at [463, 321] on button "Imprimir comprovante" at bounding box center [456, 316] width 111 height 22
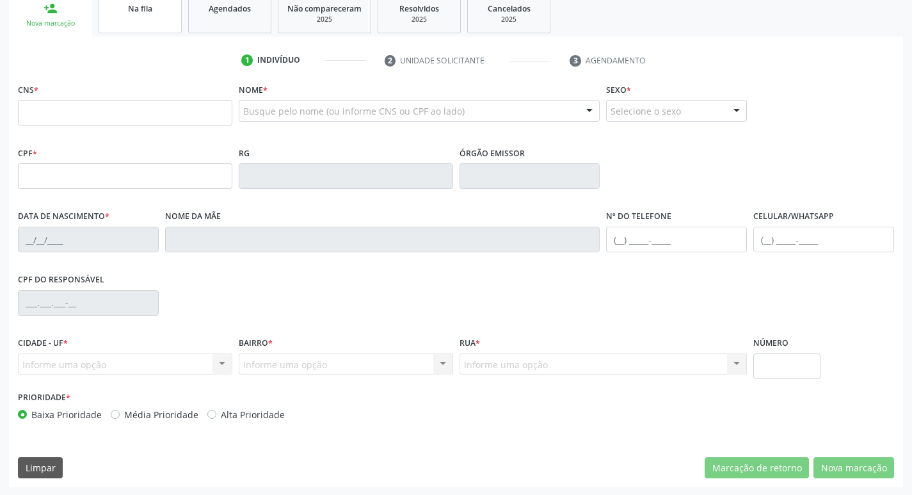
click at [161, 33] on link "Na fila" at bounding box center [140, 14] width 83 height 40
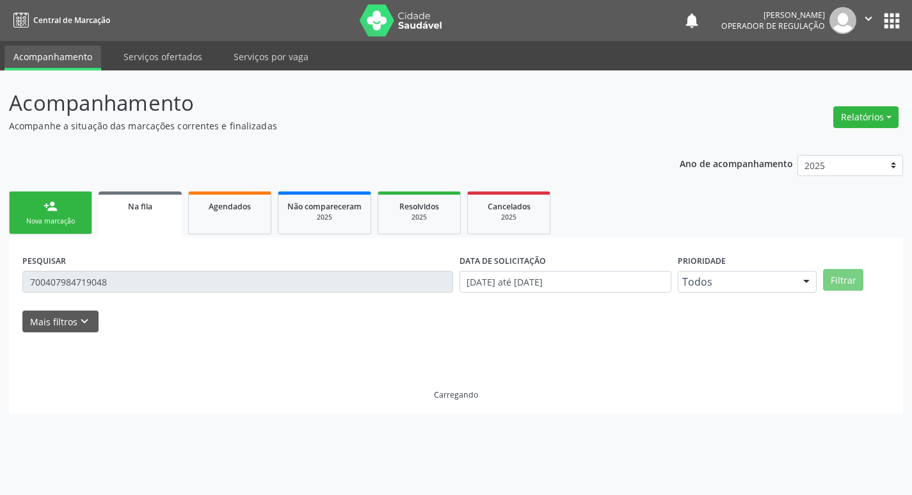
scroll to position [0, 0]
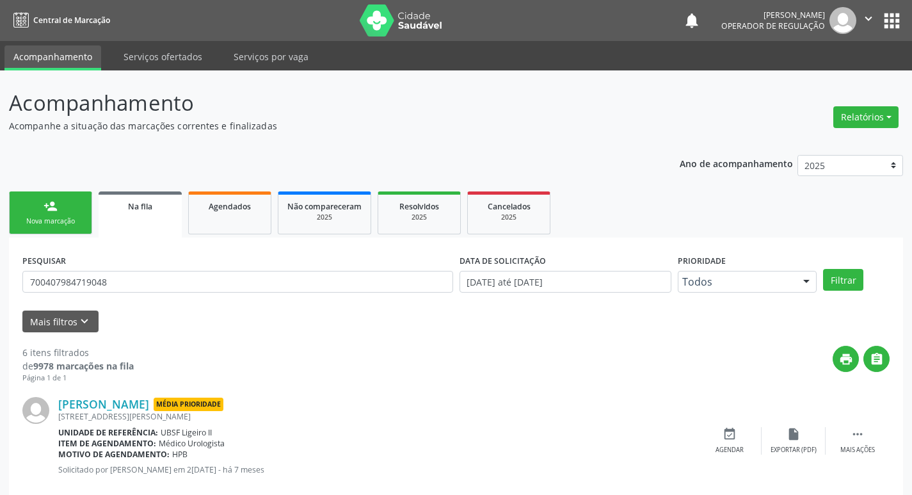
click at [154, 294] on div "PESQUISAR 700407984719048" at bounding box center [237, 276] width 437 height 50
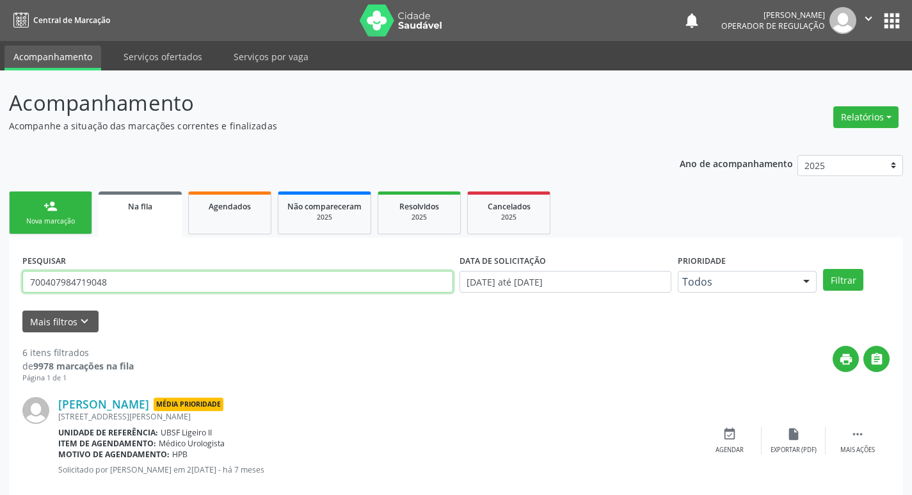
click at [164, 286] on input "700407984719048" at bounding box center [237, 282] width 431 height 22
type input "700004815148907"
click at [823, 269] on button "Filtrar" at bounding box center [843, 280] width 40 height 22
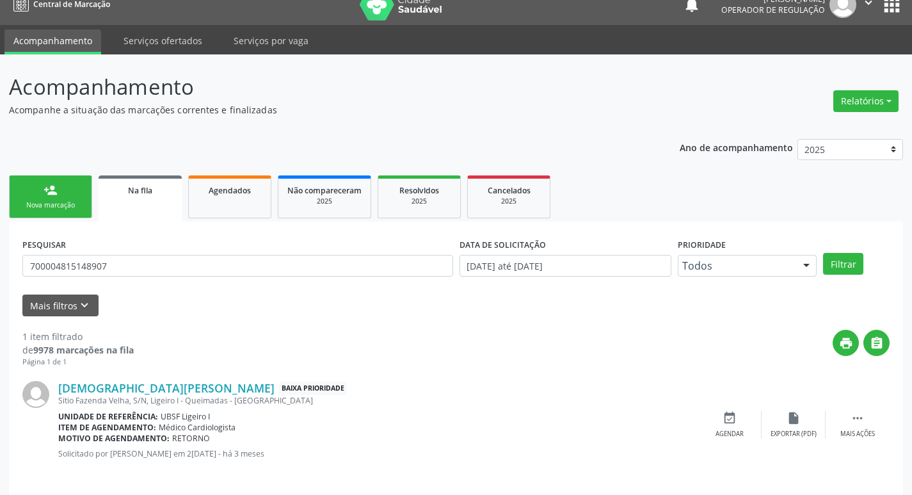
scroll to position [25, 0]
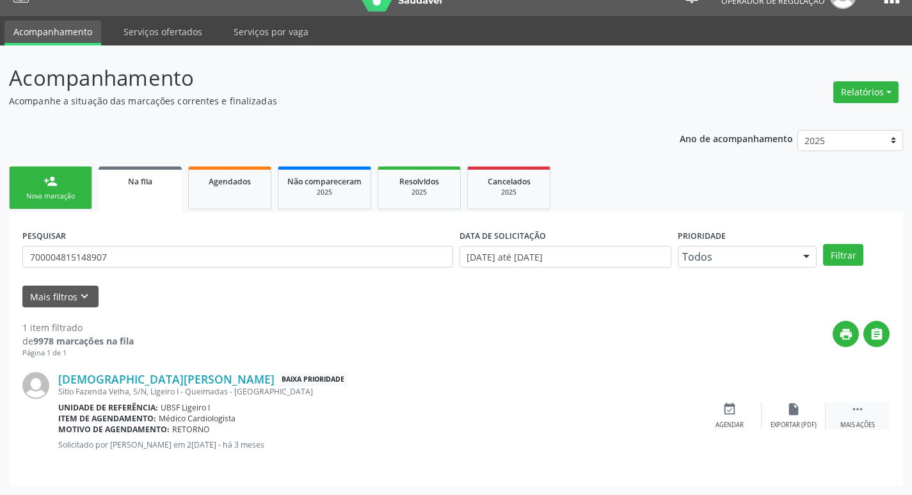
click at [862, 413] on icon "" at bounding box center [858, 409] width 14 height 14
click at [787, 413] on icon "edit" at bounding box center [794, 409] width 14 height 14
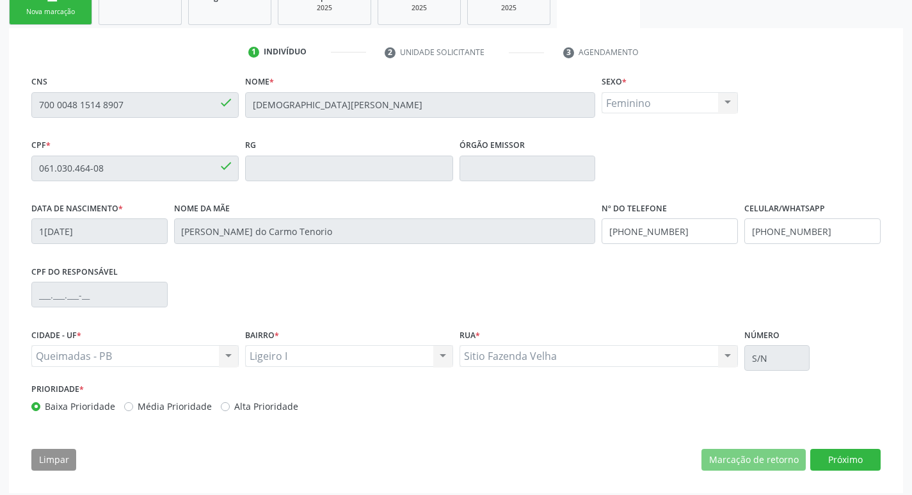
scroll to position [216, 0]
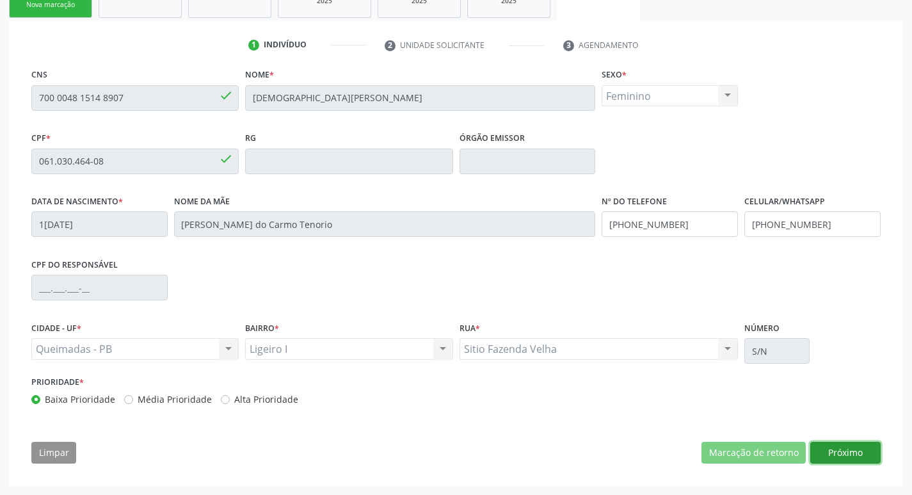
click at [831, 452] on button "Próximo" at bounding box center [845, 453] width 70 height 22
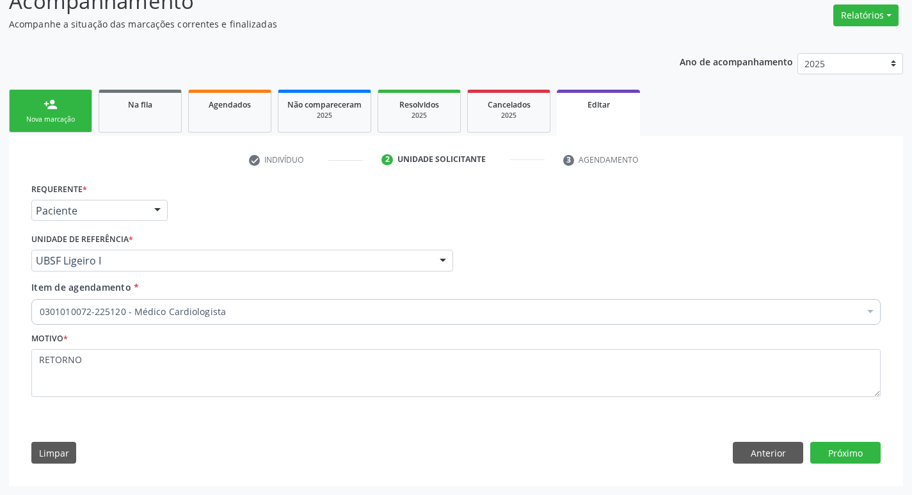
click at [341, 289] on div "Item de agendamento * 0301010072-225120 - Médico Cardiologista Desfazer seleção…" at bounding box center [455, 300] width 849 height 40
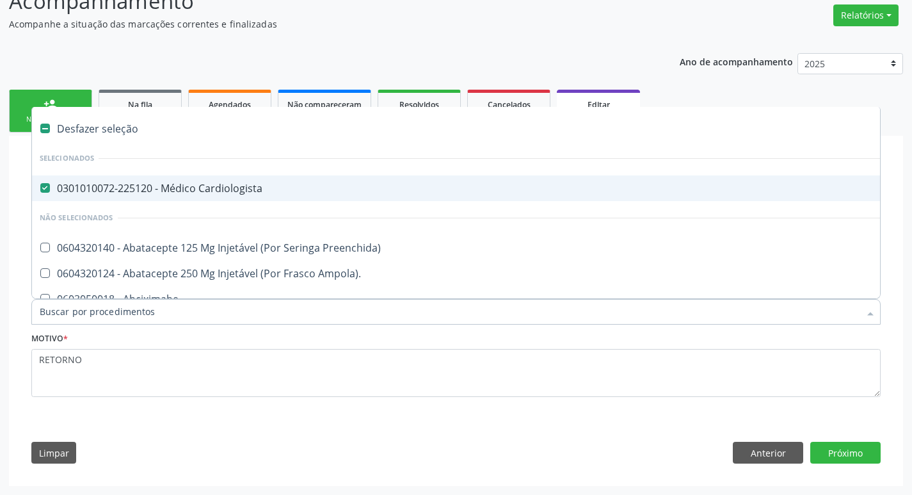
click at [117, 192] on div "0301010072-225120 - Médico Cardiologista" at bounding box center [538, 188] width 997 height 10
checkbox Cardiologista "false"
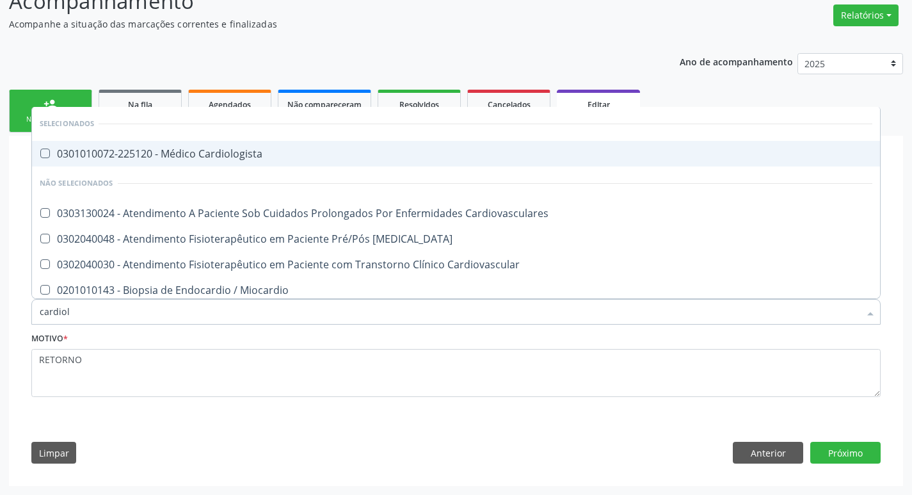
type input "cardiolo"
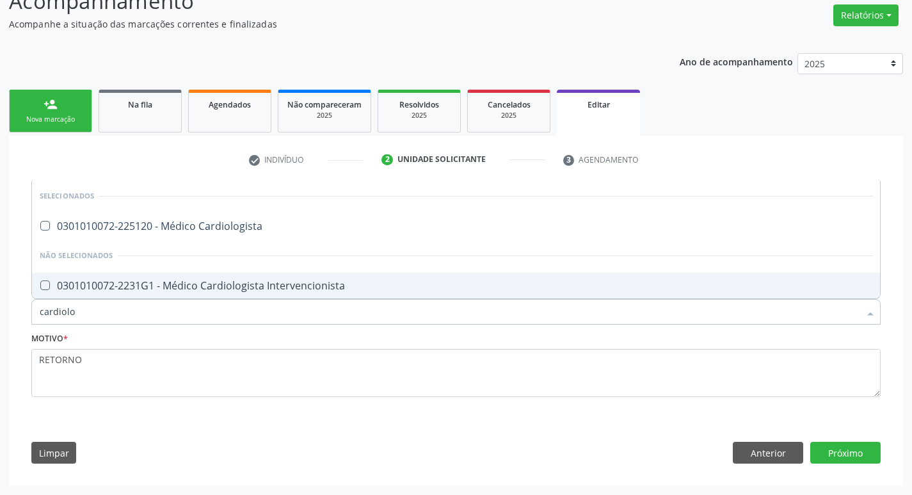
click at [192, 286] on div "0301010072-2231G1 - Médico Cardiologista Intervencionista" at bounding box center [456, 285] width 833 height 10
checkbox Intervencionista "true"
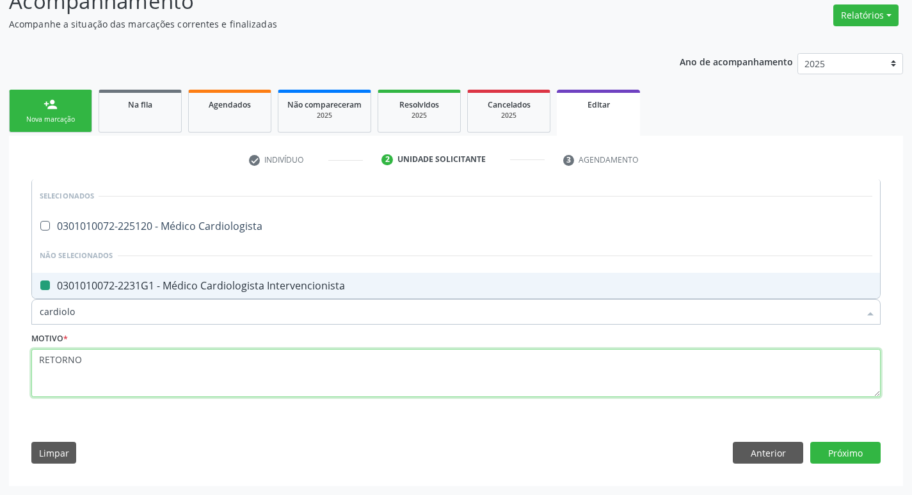
click at [154, 357] on textarea "RETORNO" at bounding box center [455, 373] width 849 height 49
checkbox Cardiologista "true"
checkbox Intervencionista "false"
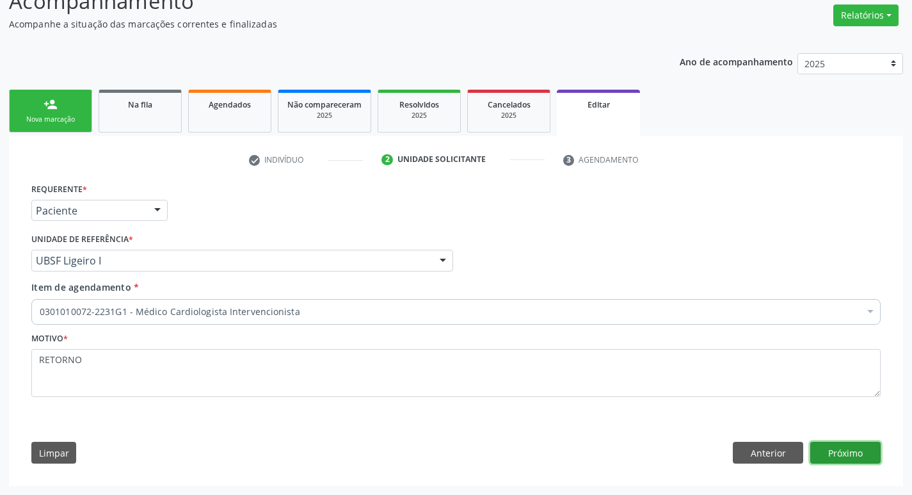
click at [851, 450] on button "Próximo" at bounding box center [845, 453] width 70 height 22
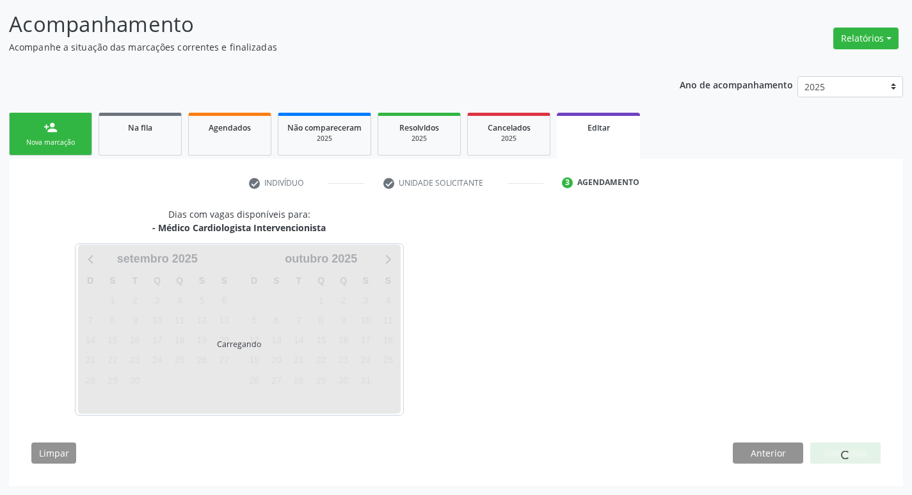
scroll to position [79, 0]
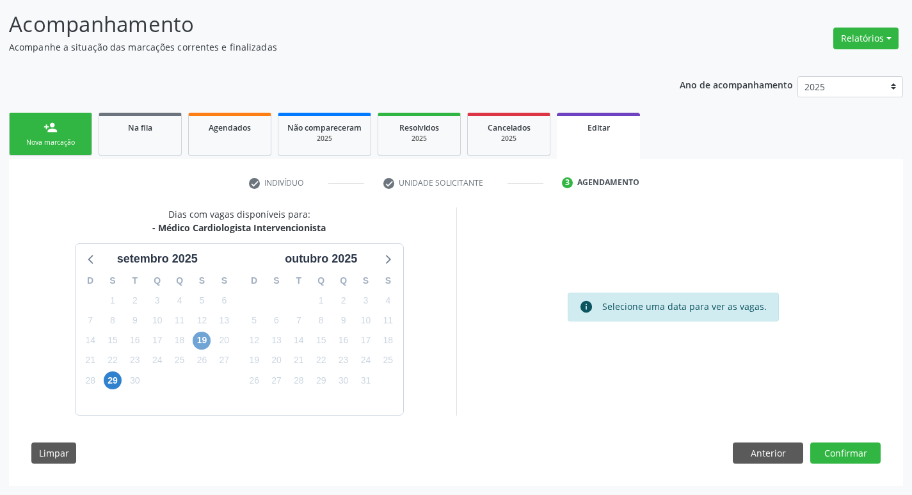
click at [207, 339] on span "19" at bounding box center [202, 341] width 18 height 18
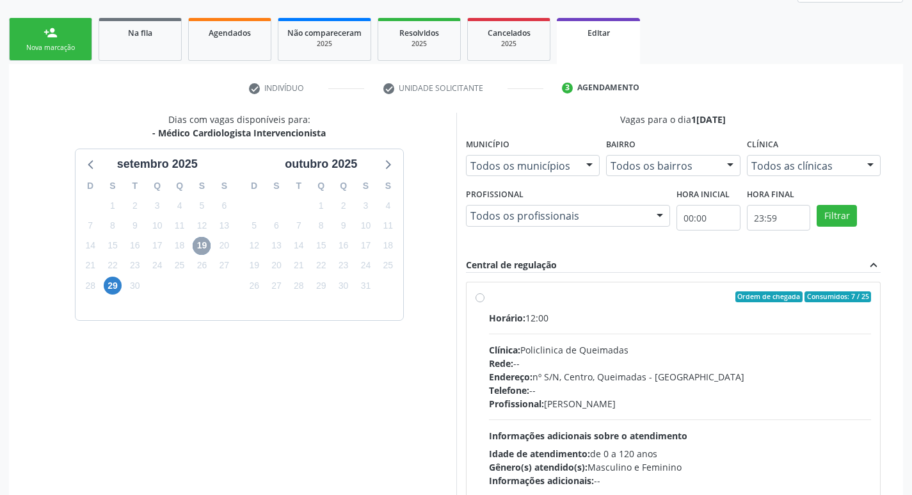
scroll to position [264, 0]
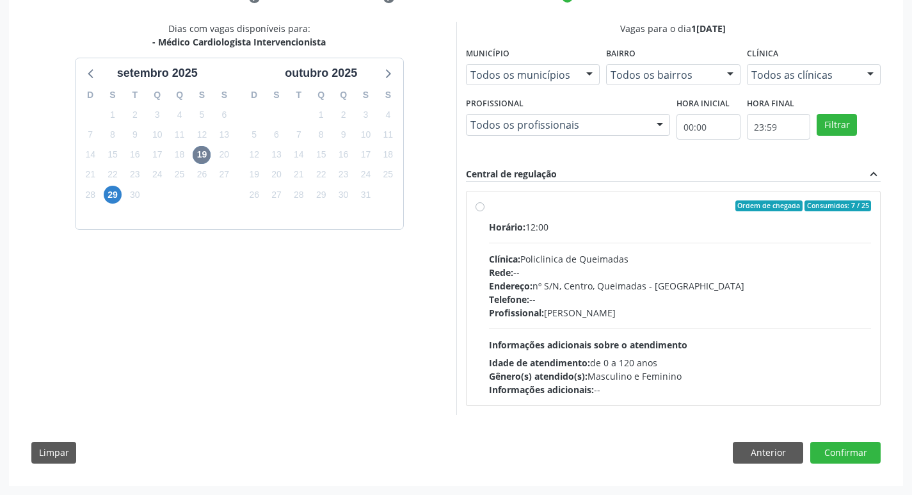
click at [754, 213] on label "Ordem de chegada Consumidos: 7 / 25 Horário: 12:00 Clínica: Policlinica de Quei…" at bounding box center [680, 298] width 383 height 197
click at [485, 212] on input "Ordem de chegada Consumidos: 7 / 25 Horário: 12:00 Clínica: Policlinica de Quei…" at bounding box center [480, 206] width 9 height 12
radio input "true"
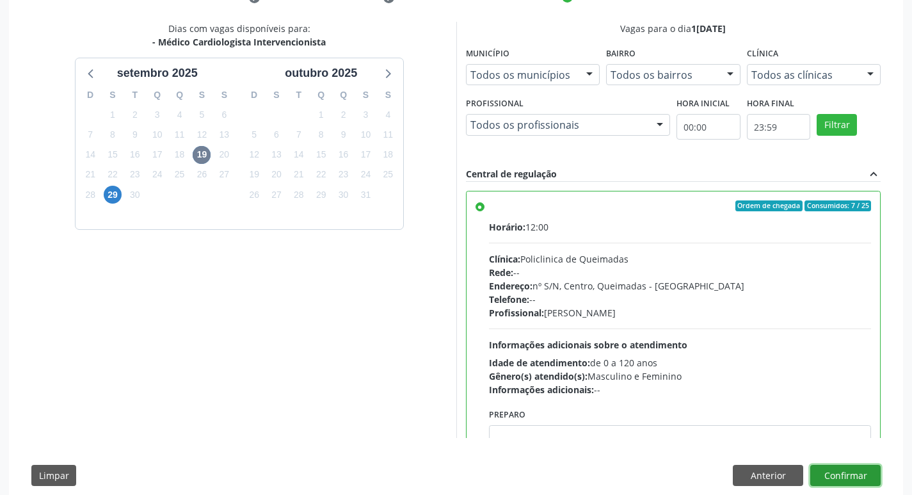
click at [830, 467] on button "Confirmar" at bounding box center [845, 476] width 70 height 22
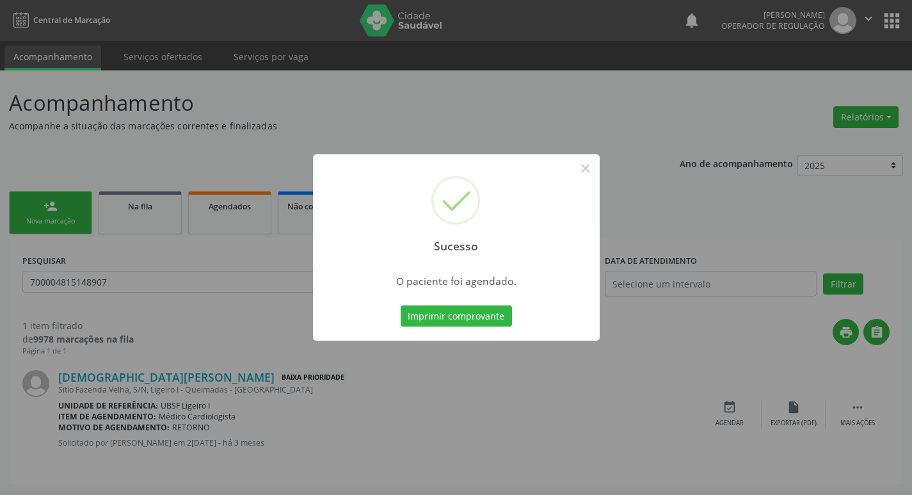
scroll to position [0, 0]
click at [477, 319] on button "Imprimir comprovante" at bounding box center [460, 316] width 111 height 22
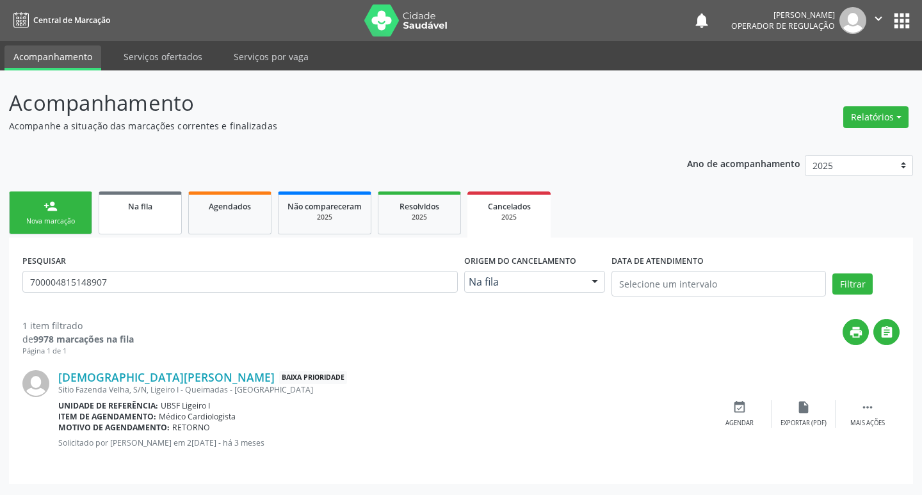
click at [146, 211] on span "Na fila" at bounding box center [140, 206] width 24 height 11
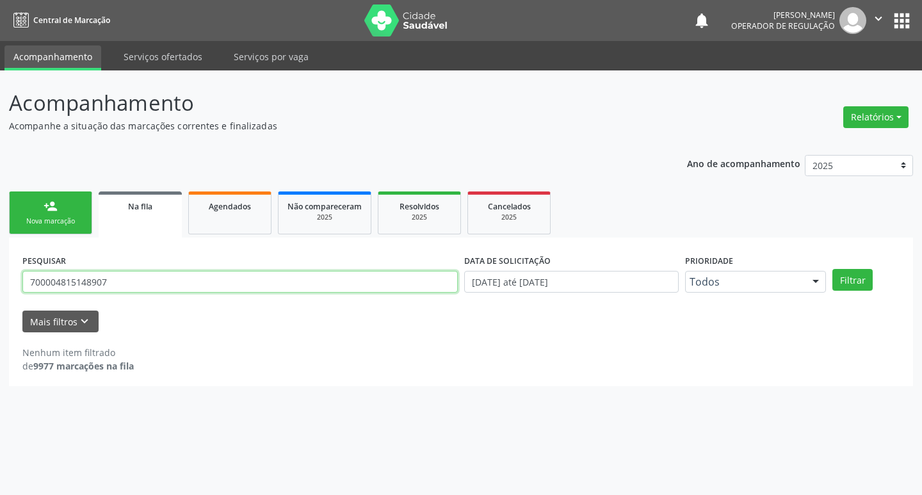
click at [170, 282] on input "700004815148907" at bounding box center [239, 282] width 435 height 22
type input "708606550510087"
click at [832, 269] on button "Filtrar" at bounding box center [852, 280] width 40 height 22
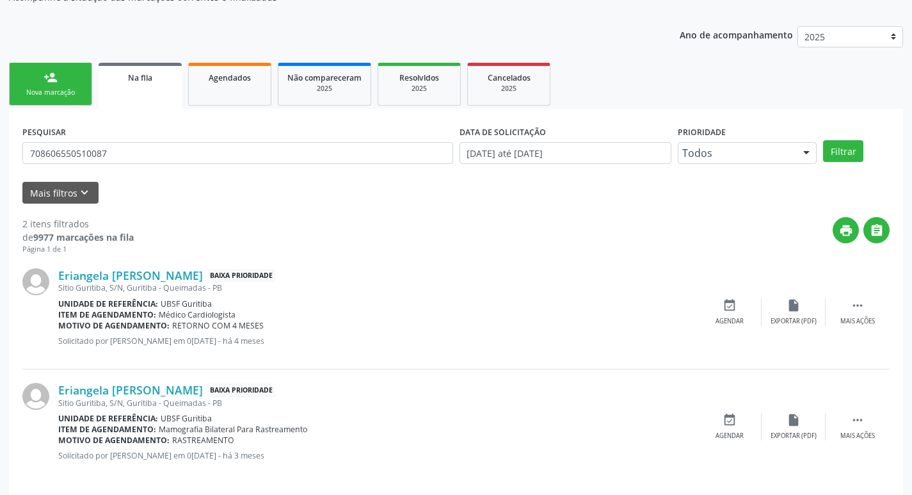
scroll to position [140, 0]
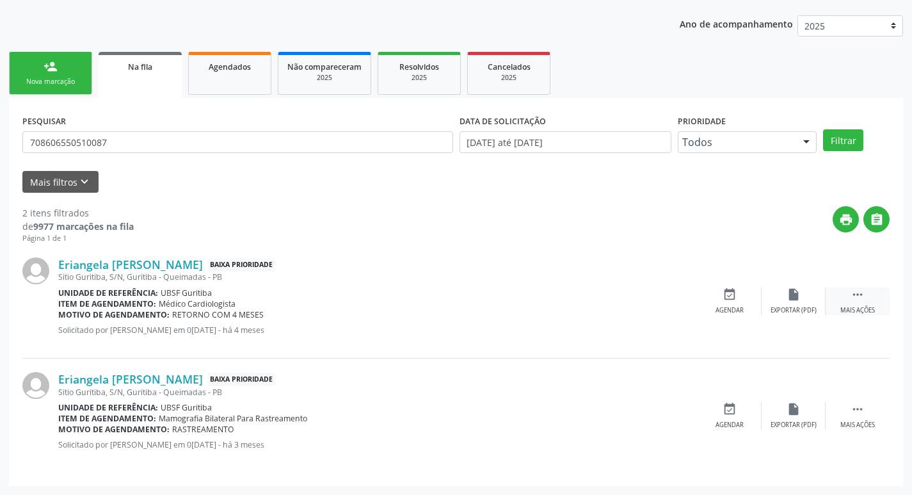
click at [876, 290] on div " Mais ações" at bounding box center [858, 301] width 64 height 28
click at [794, 296] on icon "edit" at bounding box center [794, 294] width 14 height 14
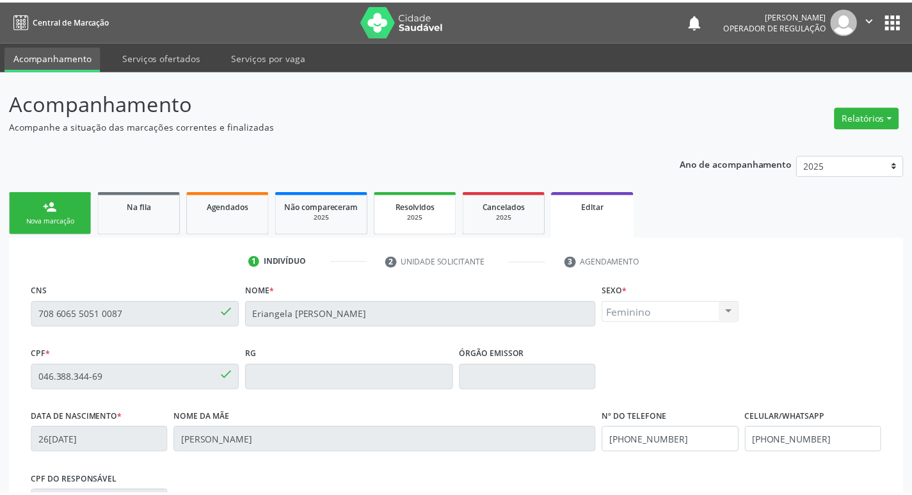
scroll to position [216, 0]
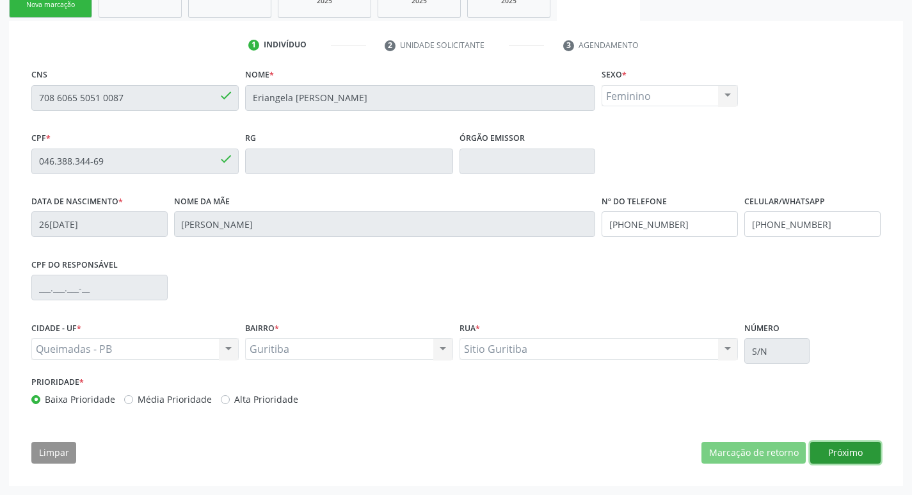
click at [852, 453] on button "Próximo" at bounding box center [845, 453] width 70 height 22
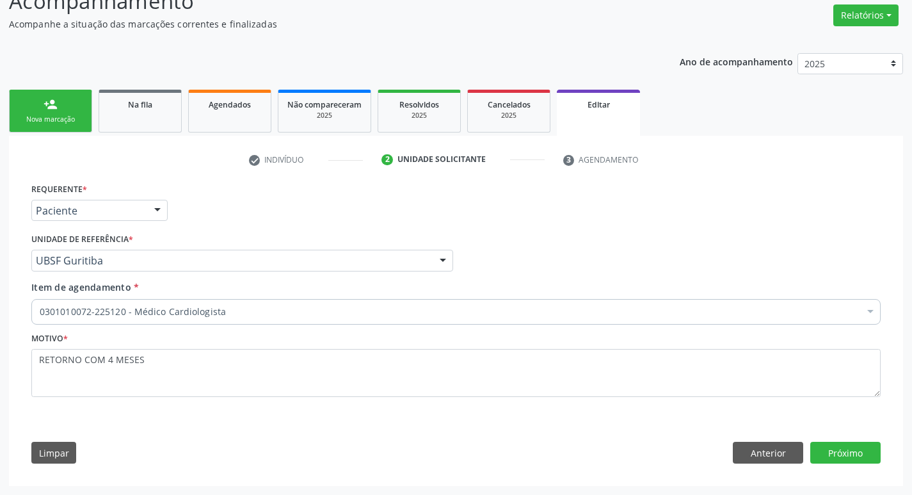
scroll to position [102, 0]
click at [303, 301] on div "0301010072-225120 - Médico Cardiologista" at bounding box center [455, 312] width 849 height 26
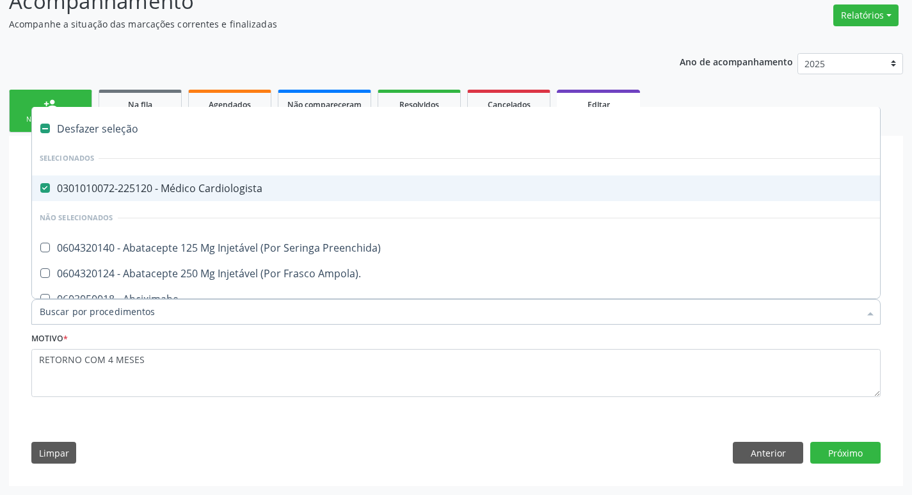
click at [243, 183] on div "0301010072-225120 - Médico Cardiologista" at bounding box center [538, 188] width 997 height 10
checkbox Cardiologista "false"
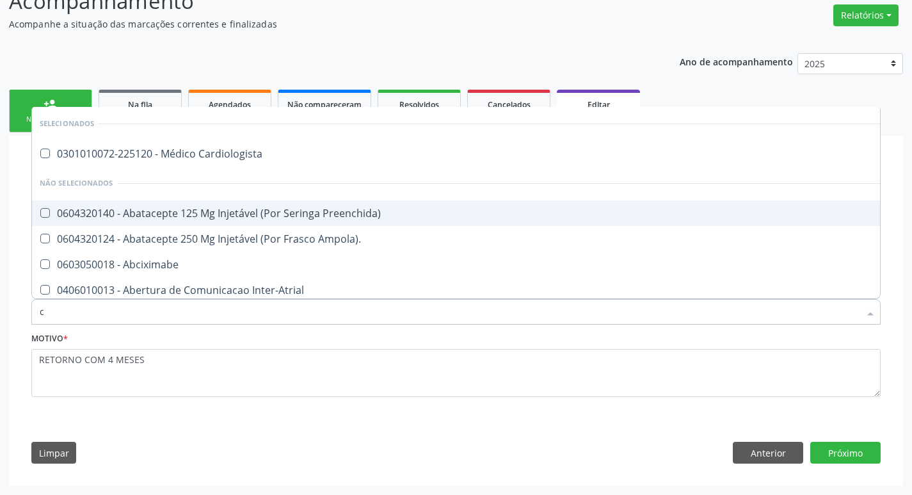
type input "ca"
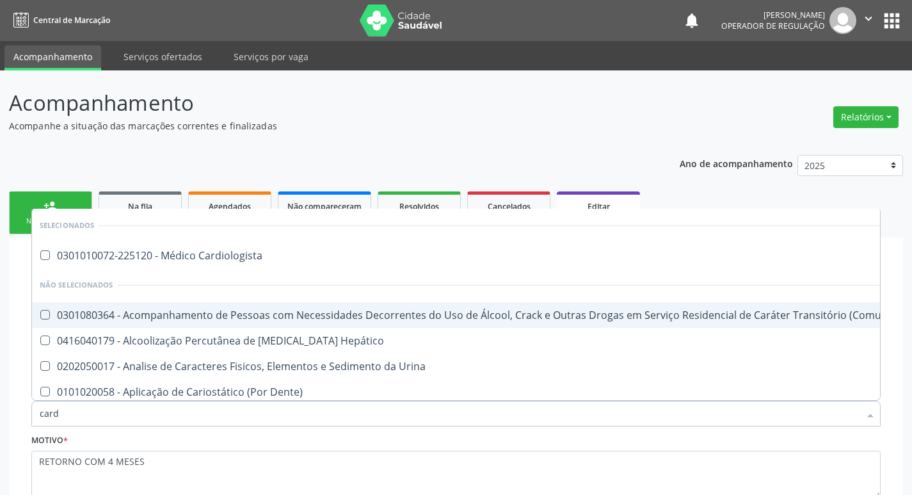
scroll to position [102, 0]
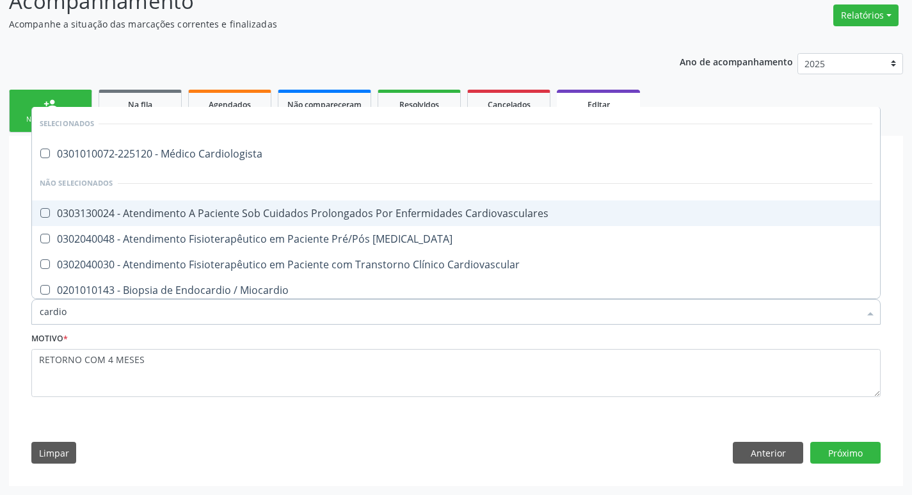
type input "cardiol"
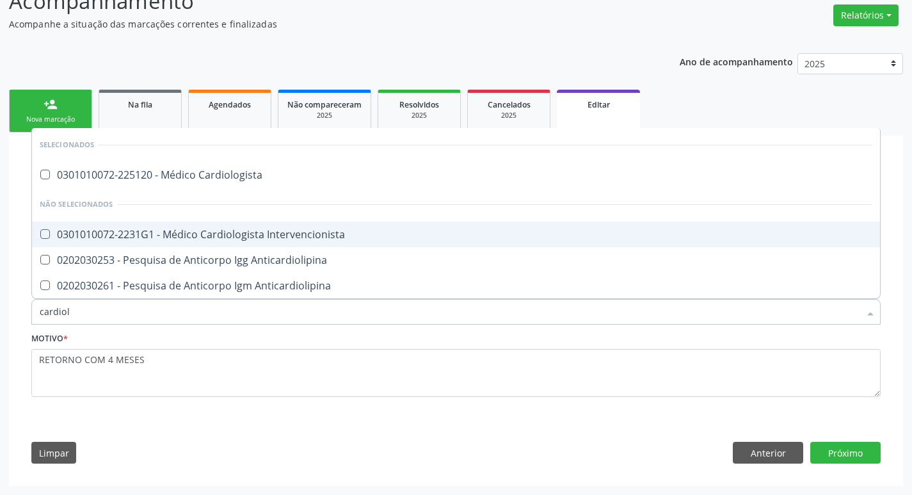
click at [232, 232] on div "0301010072-2231G1 - Médico Cardiologista Intervencionista" at bounding box center [456, 234] width 833 height 10
checkbox Intervencionista "true"
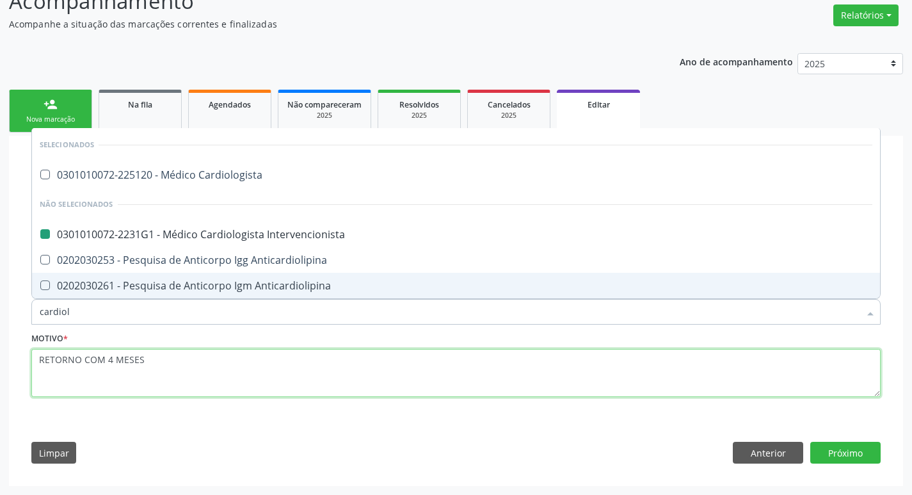
click at [225, 355] on textarea "RETORNO COM 4 MESES" at bounding box center [455, 373] width 849 height 49
checkbox Cardiologista "true"
checkbox Intervencionista "false"
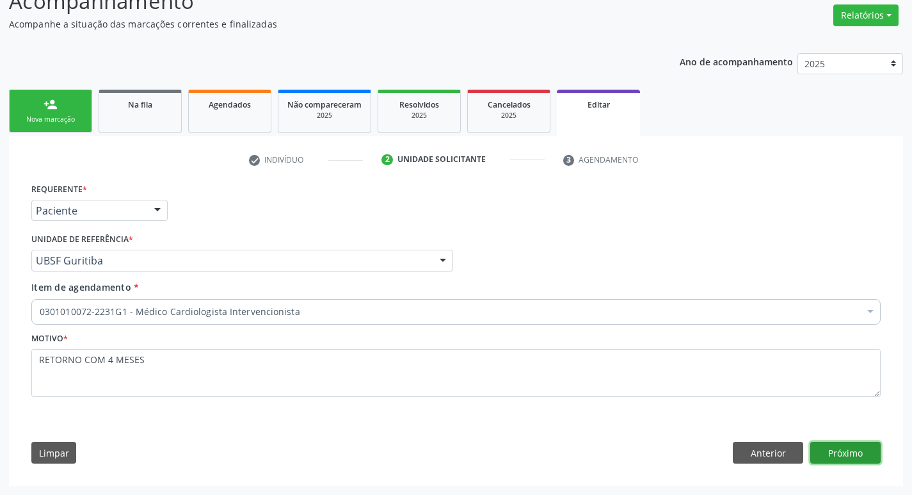
click at [844, 454] on button "Próximo" at bounding box center [845, 453] width 70 height 22
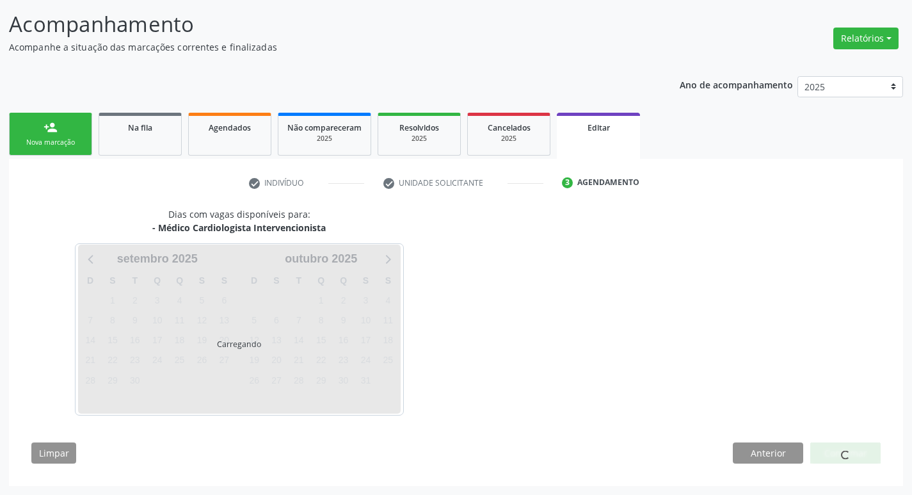
scroll to position [79, 0]
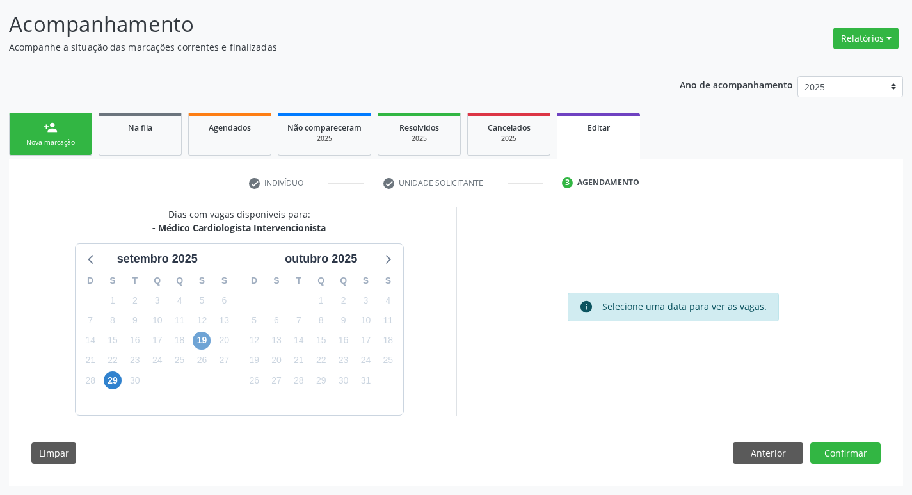
click at [205, 340] on span "19" at bounding box center [202, 341] width 18 height 18
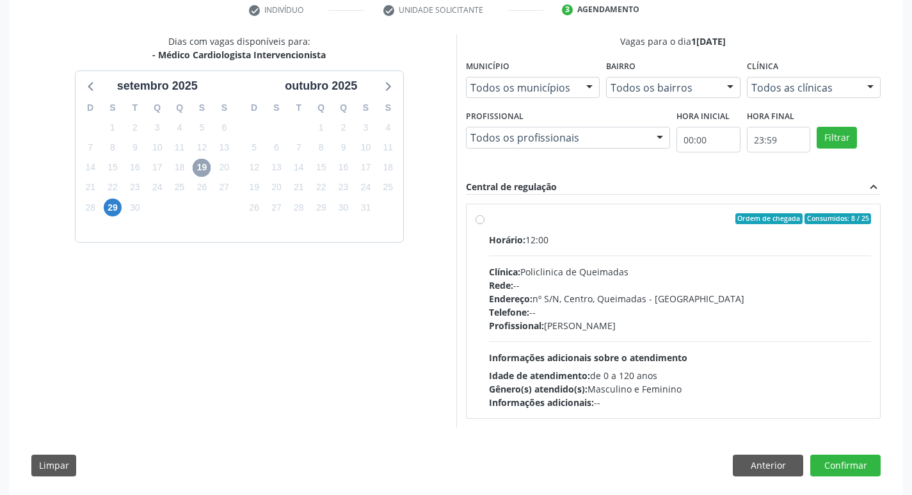
scroll to position [264, 0]
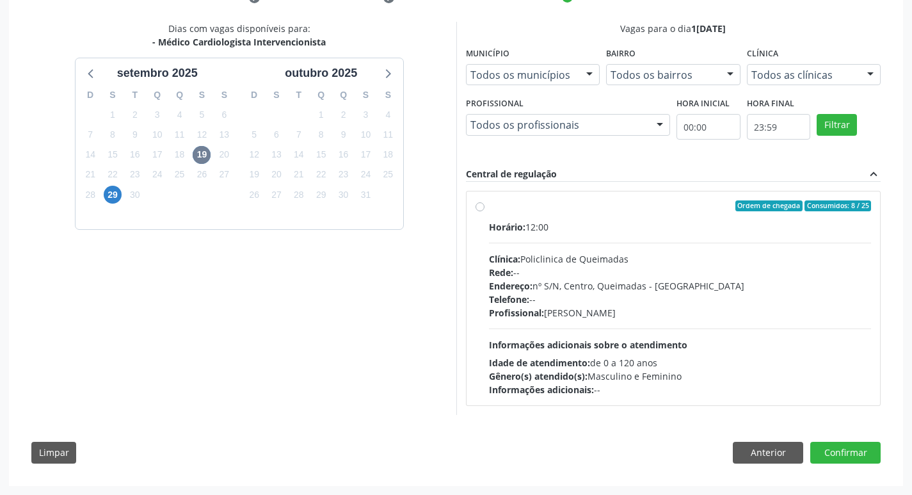
click at [684, 227] on div "Horário: 12:00" at bounding box center [680, 226] width 383 height 13
click at [485, 212] on input "Ordem de chegada Consumidos: 8 / 25 Horário: 12:00 Clínica: Policlinica de Quei…" at bounding box center [480, 206] width 9 height 12
radio input "true"
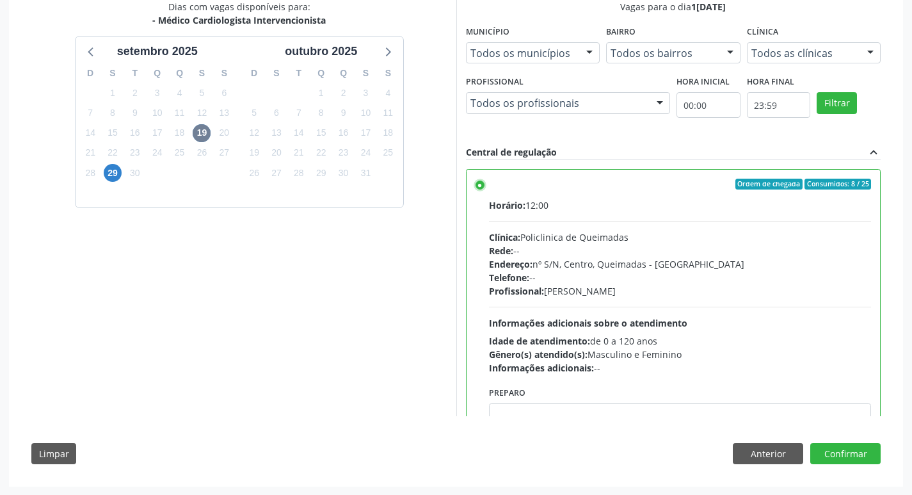
scroll to position [287, 0]
click at [870, 455] on button "Confirmar" at bounding box center [845, 453] width 70 height 22
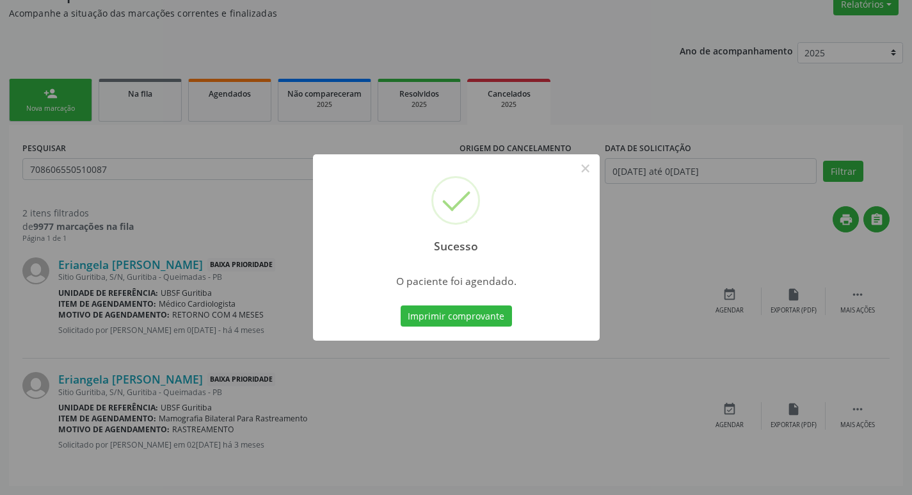
scroll to position [0, 0]
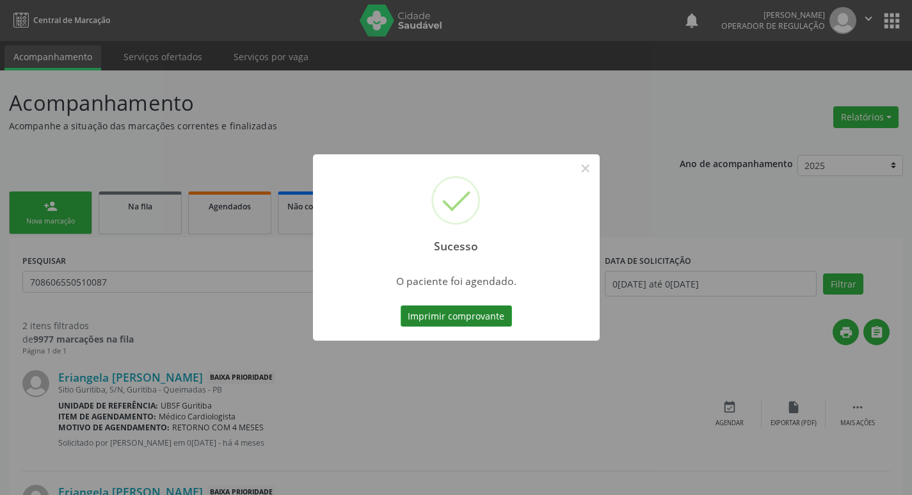
click at [472, 315] on button "Imprimir comprovante" at bounding box center [456, 316] width 111 height 22
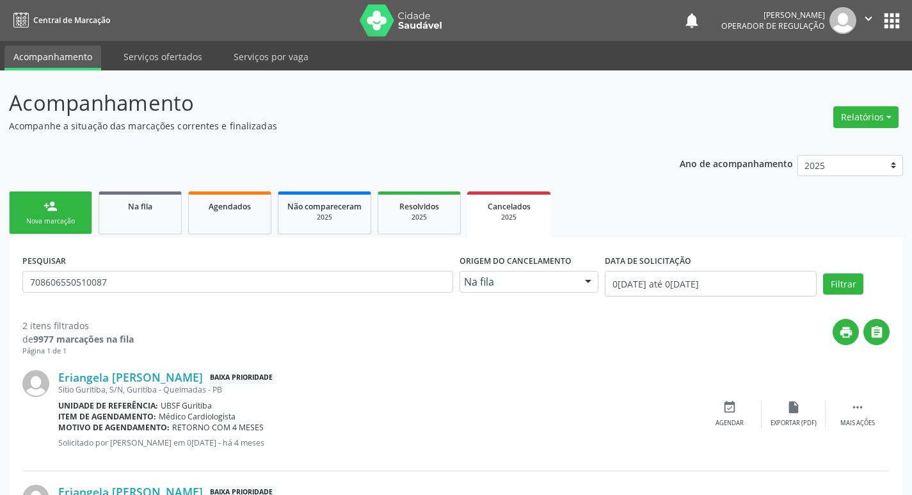
click at [67, 217] on div "Nova marcação" at bounding box center [51, 221] width 64 height 10
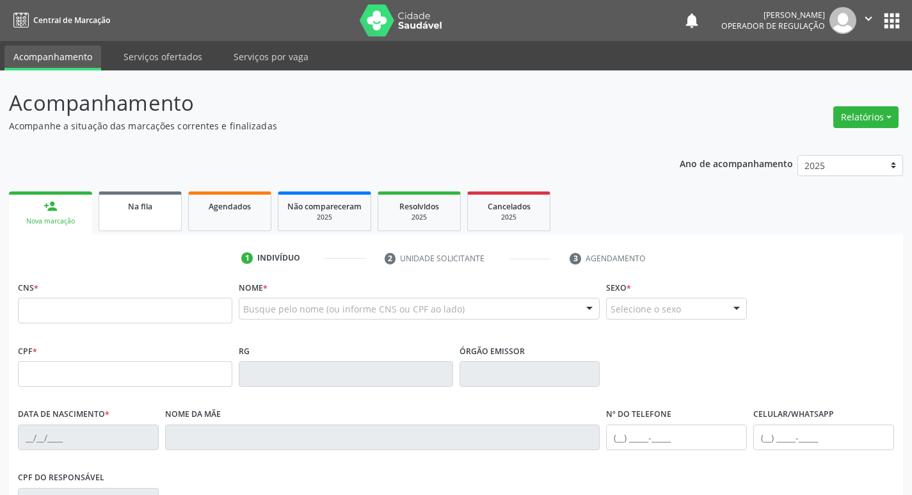
click at [157, 214] on link "Na fila" at bounding box center [140, 211] width 83 height 40
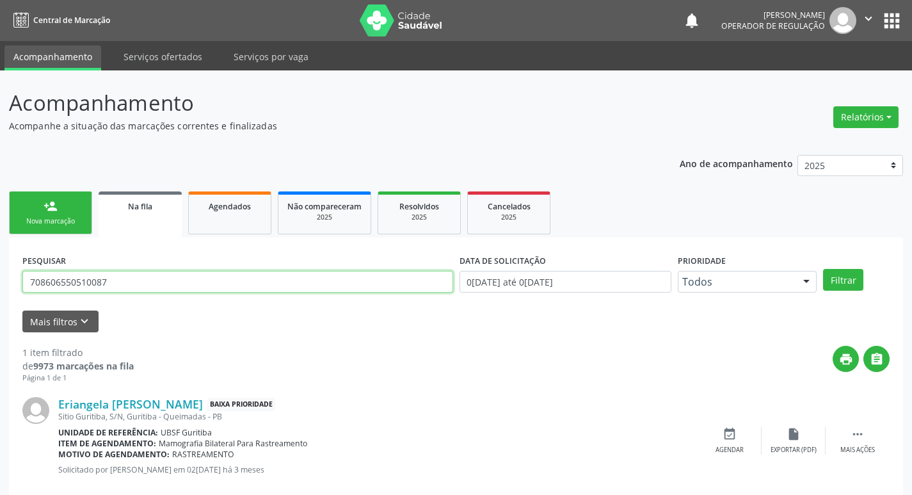
click at [185, 282] on input "708606550510087" at bounding box center [237, 282] width 431 height 22
type input "705604435994917"
click at [823, 269] on button "Filtrar" at bounding box center [843, 280] width 40 height 22
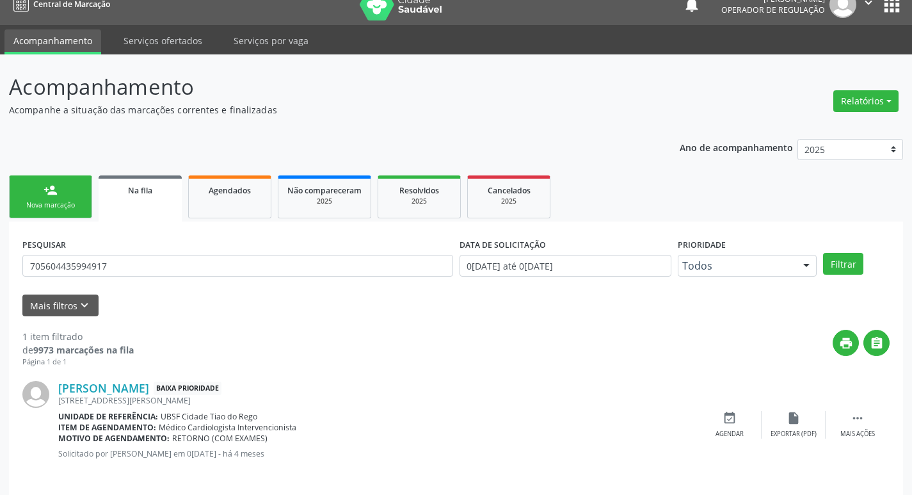
scroll to position [25, 0]
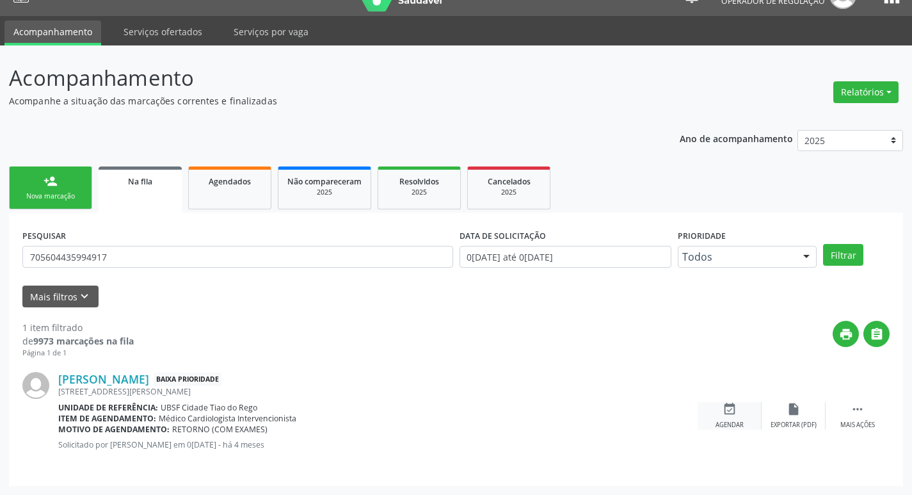
click at [735, 418] on div "event_available Agendar" at bounding box center [730, 416] width 64 height 28
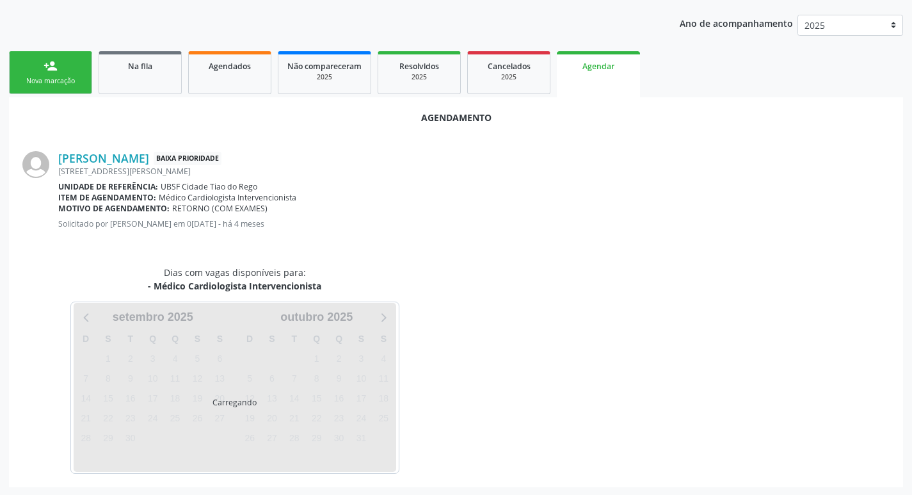
scroll to position [141, 0]
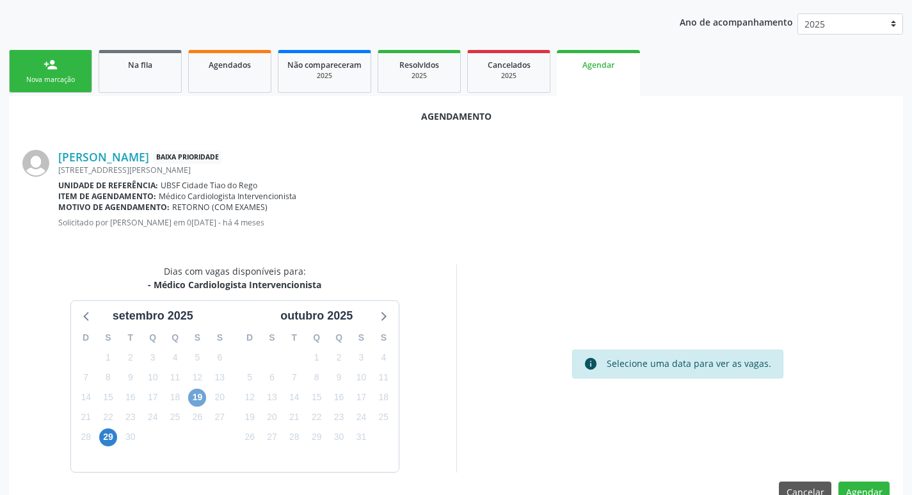
click at [197, 404] on span "19" at bounding box center [197, 398] width 18 height 18
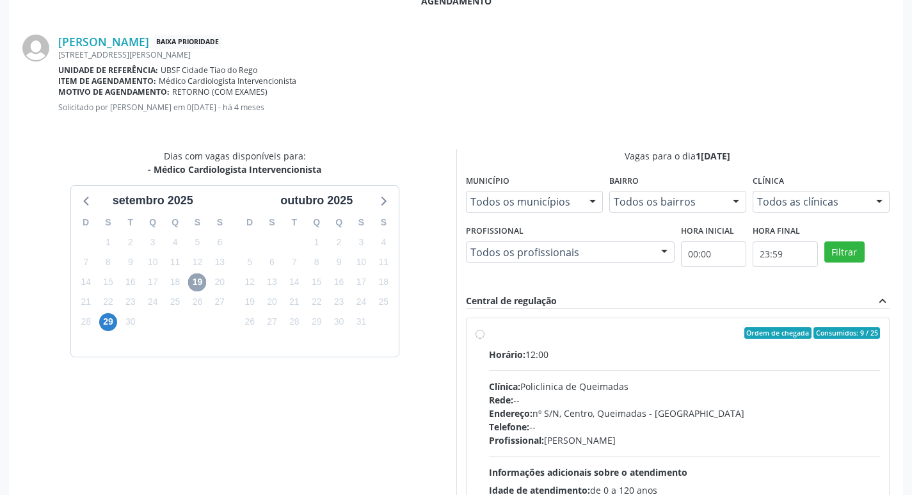
scroll to position [357, 0]
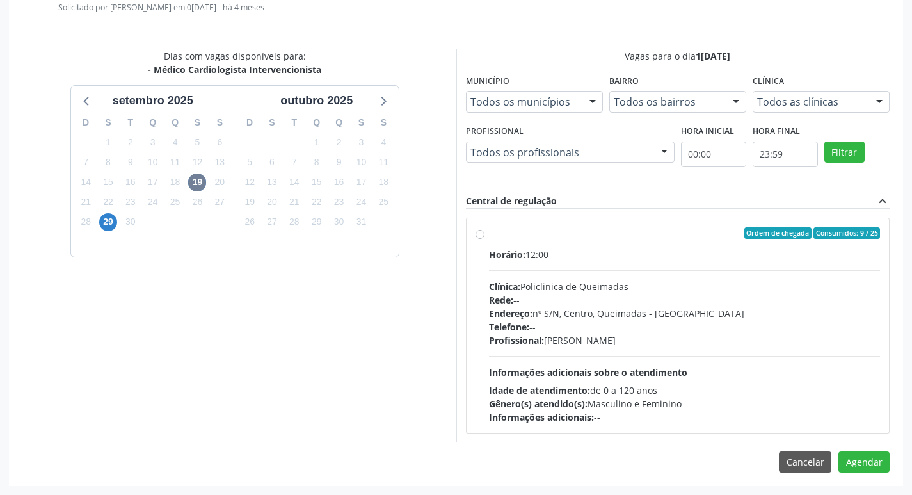
click at [702, 237] on div "Ordem de chegada Consumidos: 9 / 25" at bounding box center [685, 233] width 392 height 12
click at [485, 237] on input "Ordem de chegada Consumidos: 9 / 25 Horário: 12:00 Clínica: Policlinica de Quei…" at bounding box center [480, 233] width 9 height 12
radio input "true"
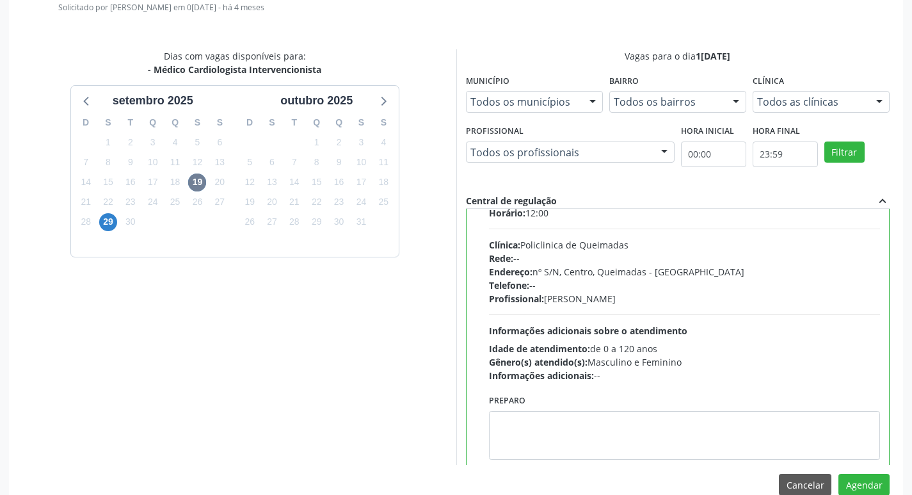
scroll to position [63, 0]
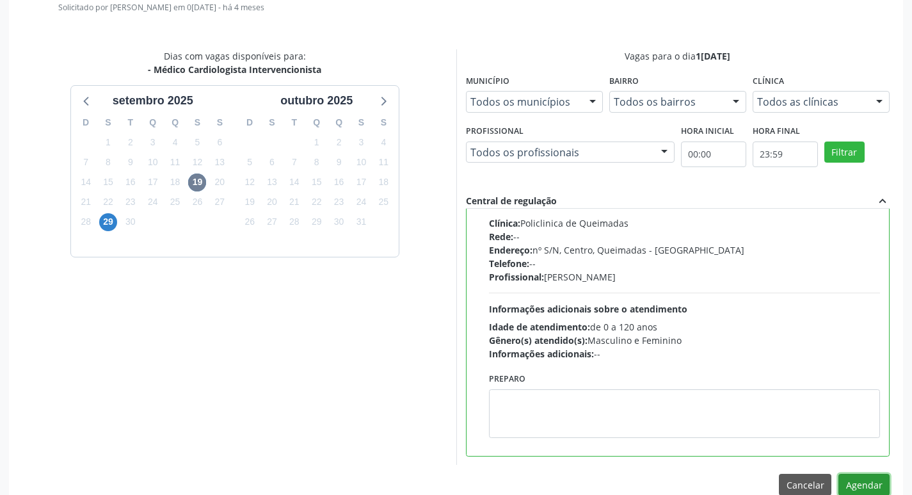
click at [862, 481] on button "Agendar" at bounding box center [864, 485] width 51 height 22
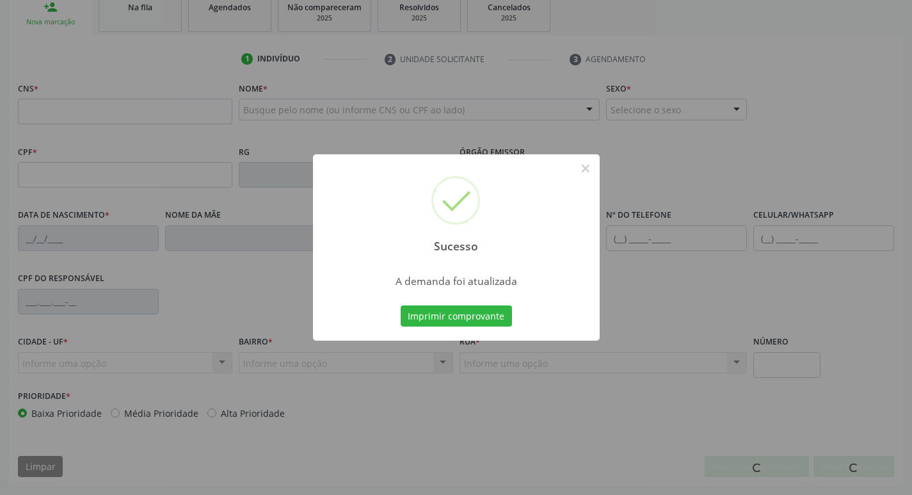
scroll to position [199, 0]
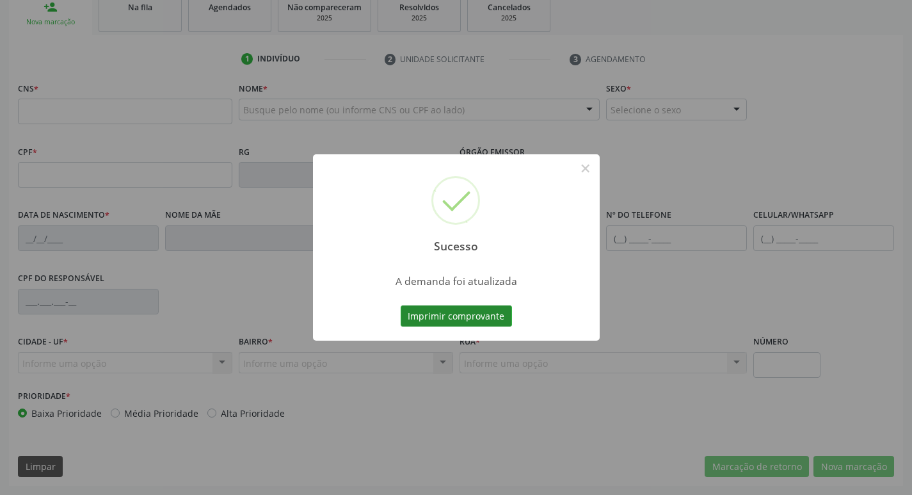
click at [442, 325] on button "Imprimir comprovante" at bounding box center [456, 316] width 111 height 22
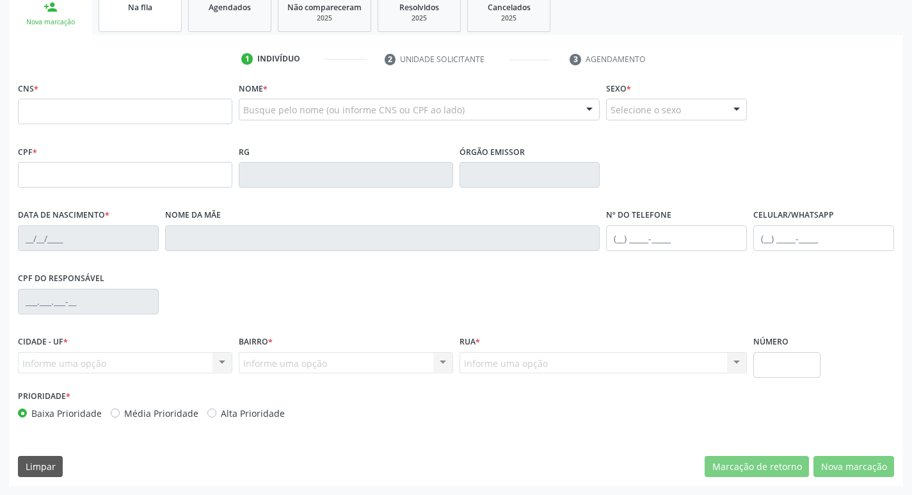
click at [152, 20] on link "Na fila" at bounding box center [140, 12] width 83 height 40
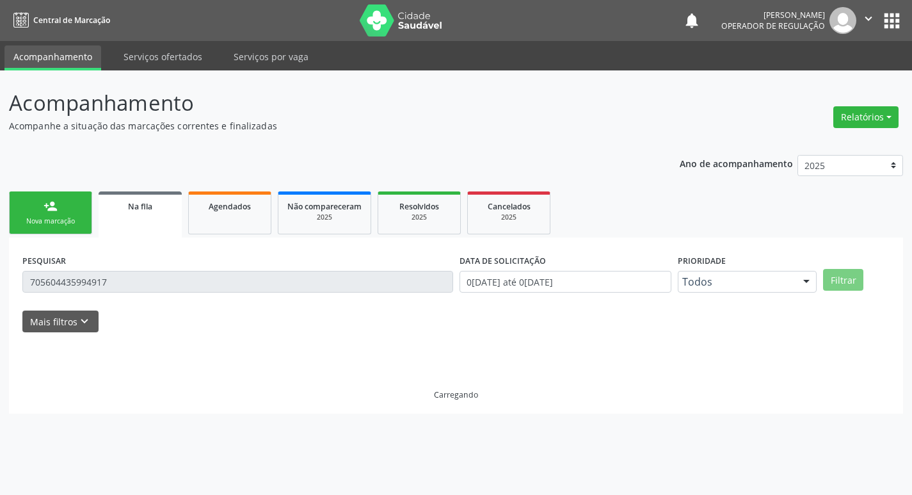
scroll to position [0, 0]
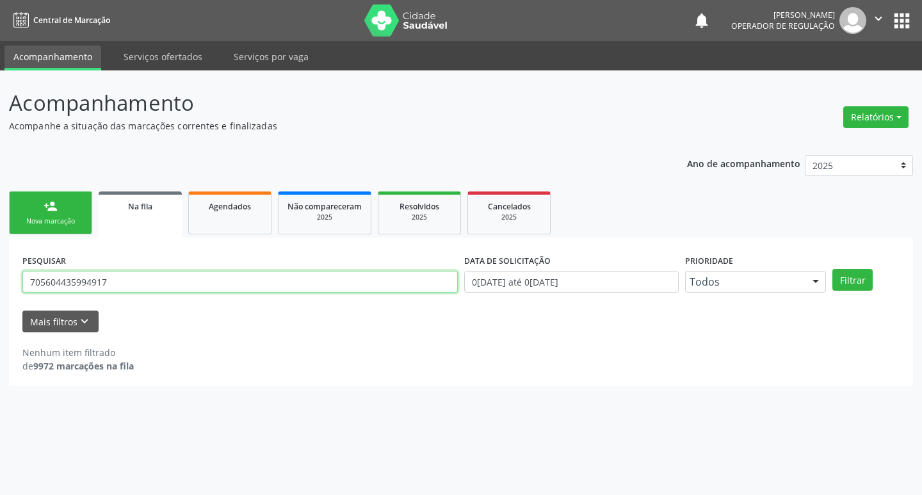
click at [136, 273] on input "705604435994917" at bounding box center [239, 282] width 435 height 22
type input "700205958452323"
click at [832, 269] on button "Filtrar" at bounding box center [852, 280] width 40 height 22
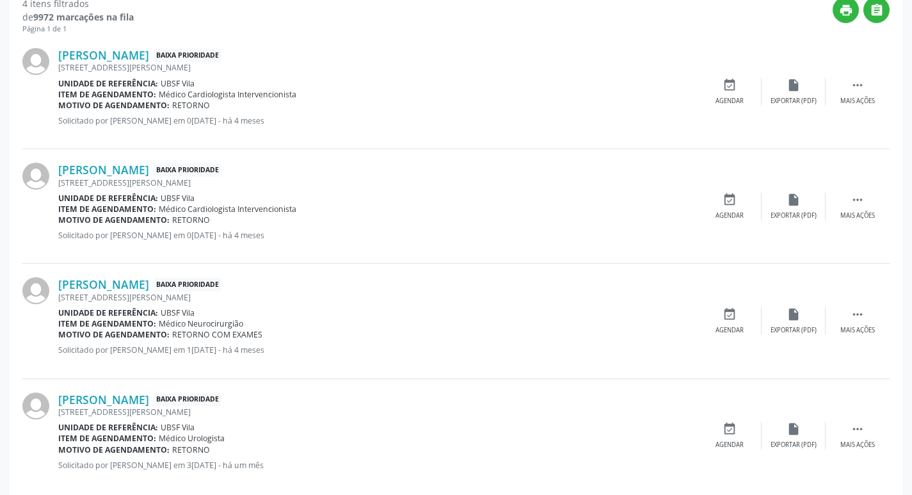
scroll to position [369, 0]
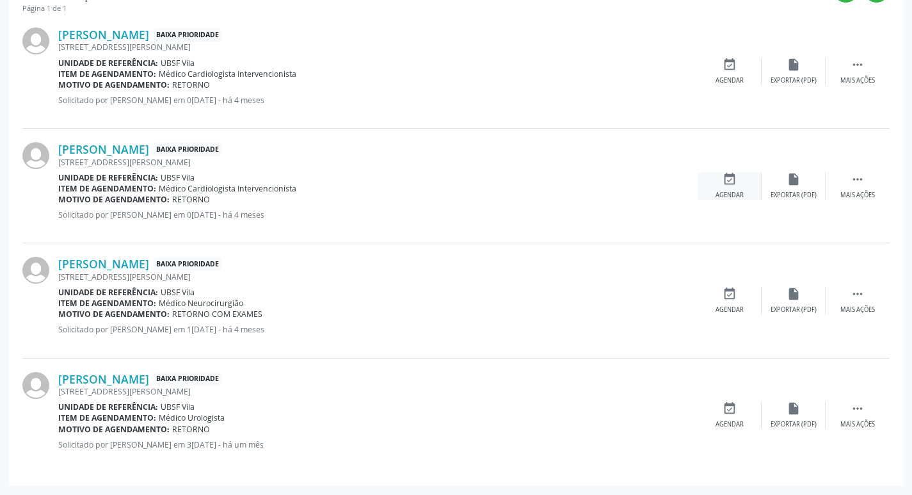
click at [724, 181] on icon "event_available" at bounding box center [730, 179] width 14 height 14
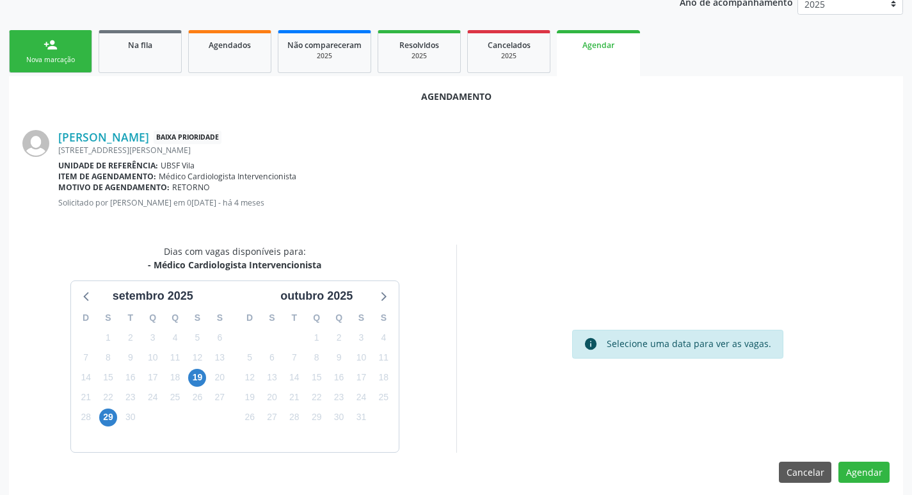
scroll to position [172, 0]
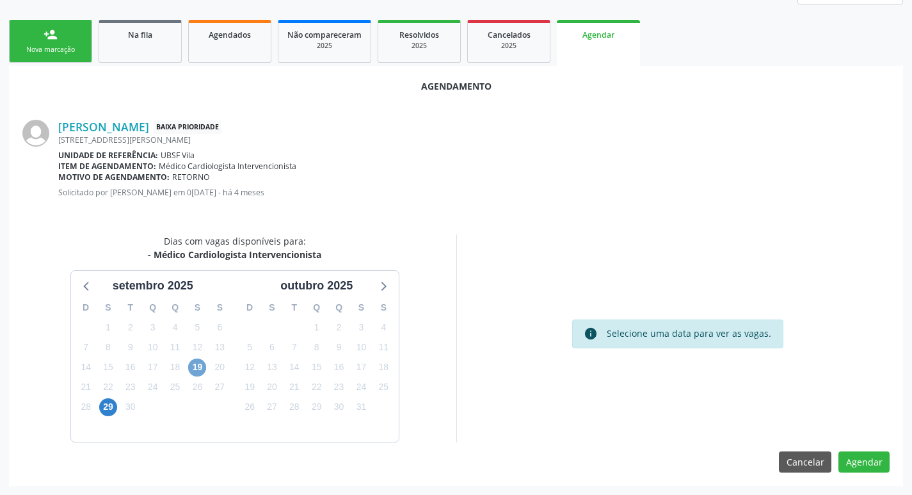
click at [190, 367] on span "19" at bounding box center [197, 367] width 18 height 18
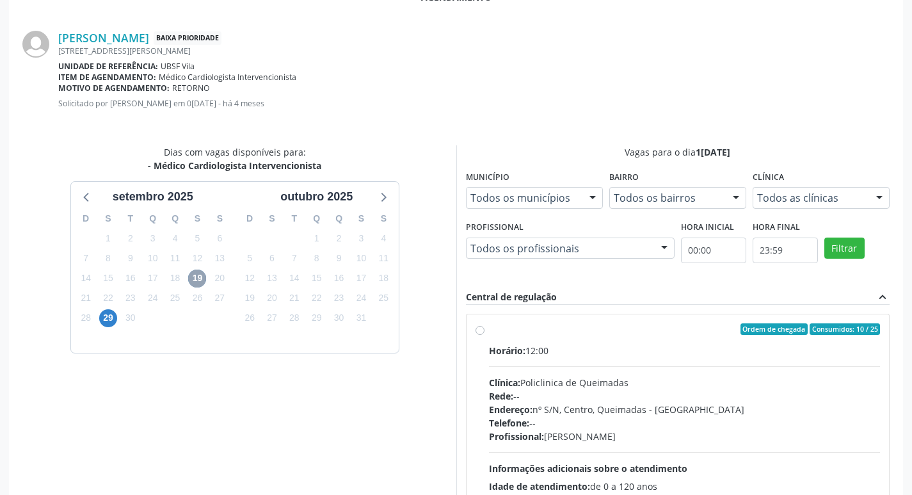
scroll to position [357, 0]
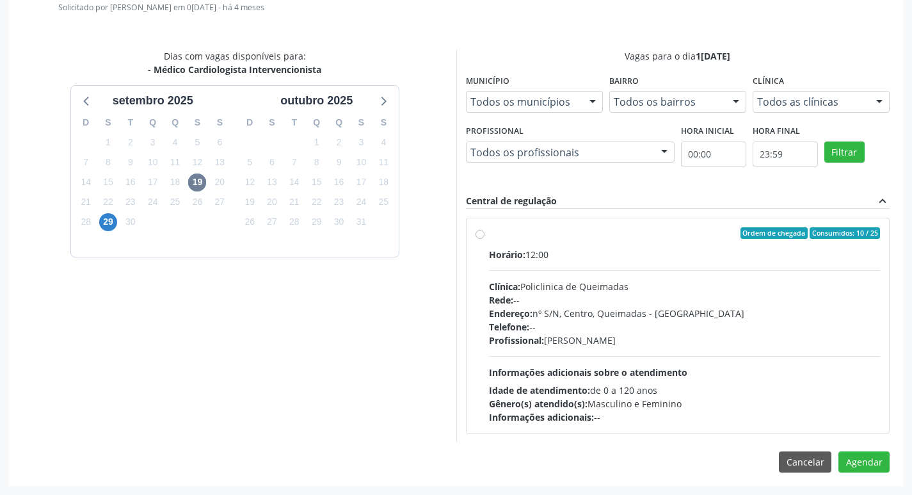
click at [622, 243] on label "Ordem de chegada Consumidos: 10 / 25 Horário: 12:00 Clínica: Policlinica de Que…" at bounding box center [685, 325] width 392 height 197
click at [485, 239] on input "Ordem de chegada Consumidos: 10 / 25 Horário: 12:00 Clínica: Policlinica de Que…" at bounding box center [480, 233] width 9 height 12
radio input "true"
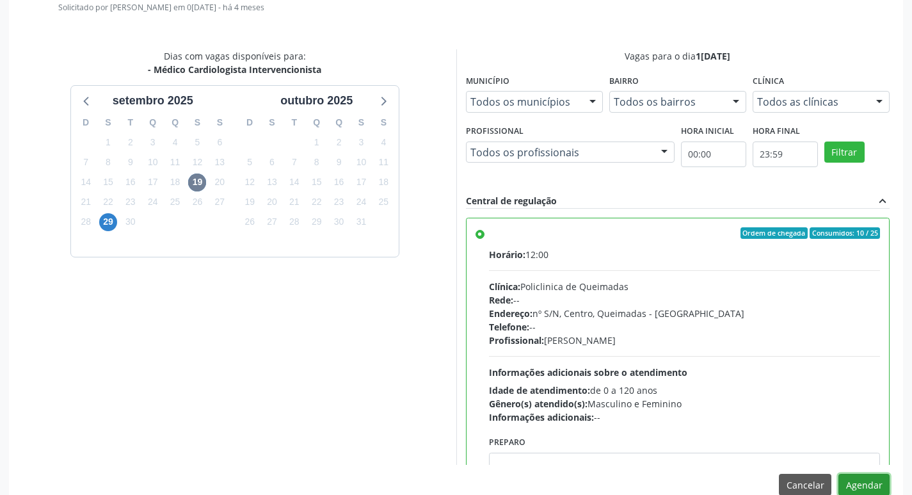
click at [858, 486] on button "Agendar" at bounding box center [864, 485] width 51 height 22
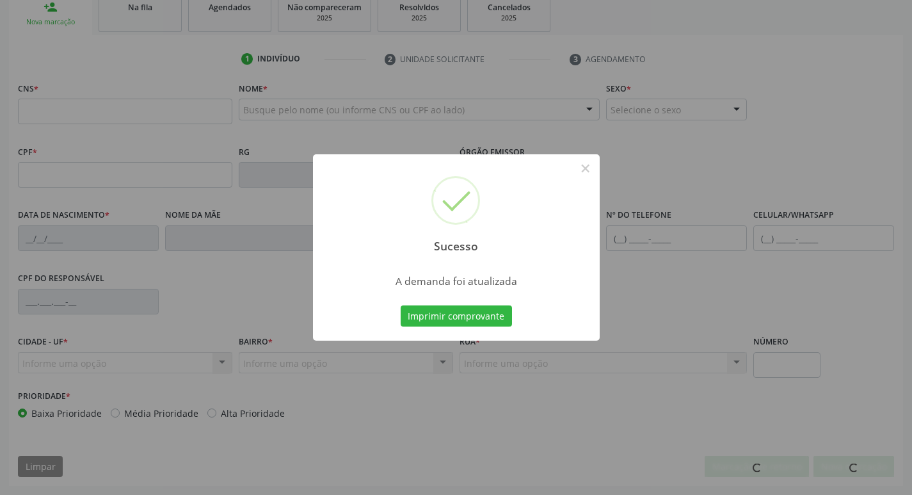
scroll to position [199, 0]
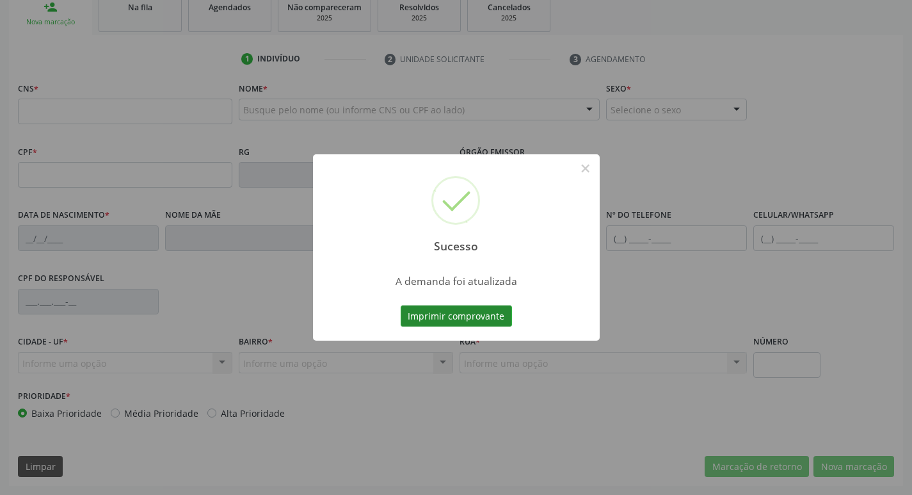
click at [474, 305] on button "Imprimir comprovante" at bounding box center [456, 316] width 111 height 22
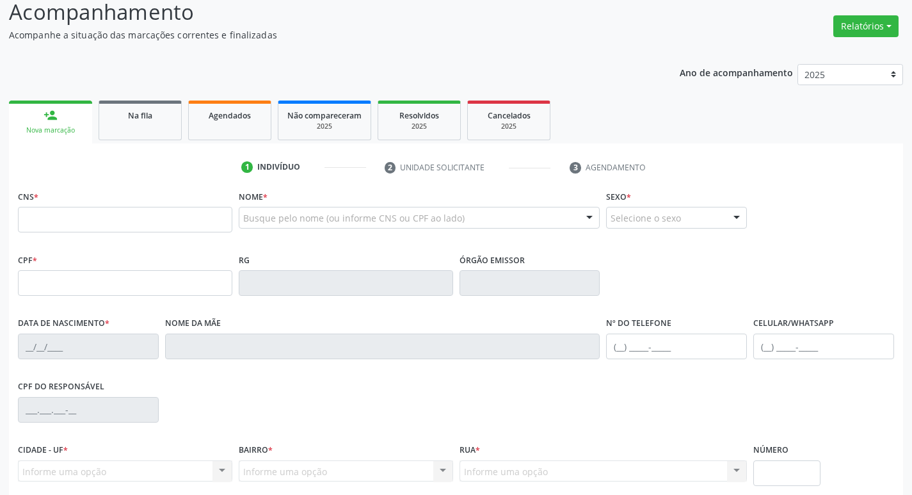
scroll to position [71, 0]
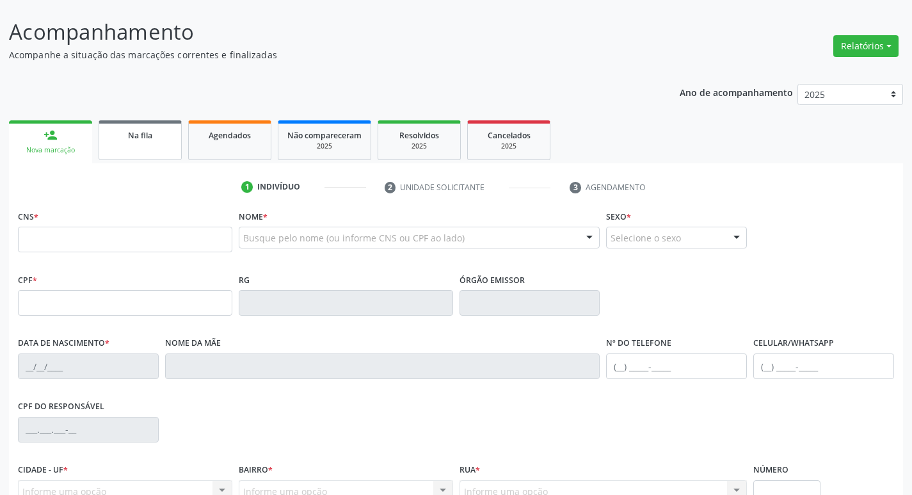
click at [116, 149] on link "Na fila" at bounding box center [140, 140] width 83 height 40
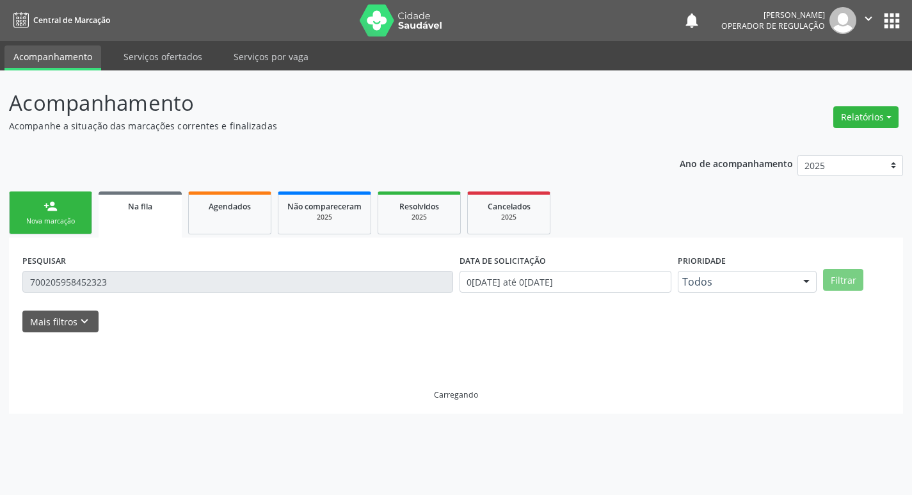
scroll to position [0, 0]
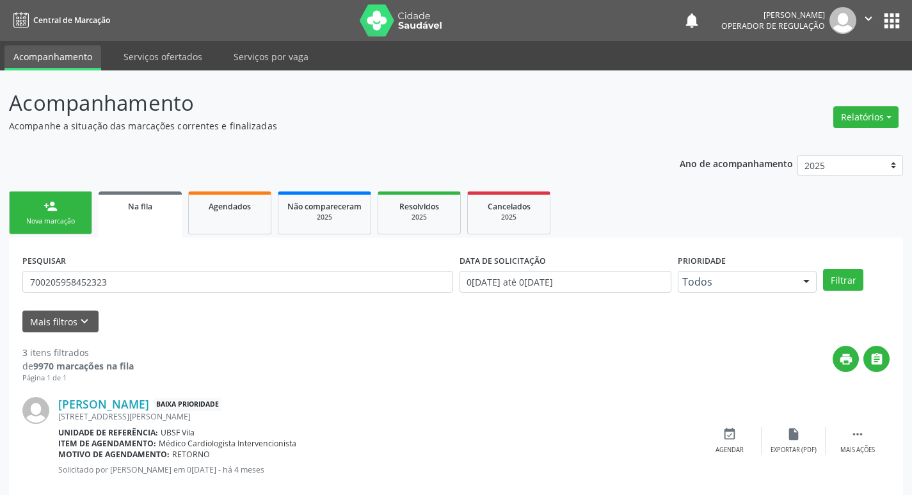
click at [79, 215] on link "person_add Nova marcação" at bounding box center [50, 212] width 83 height 43
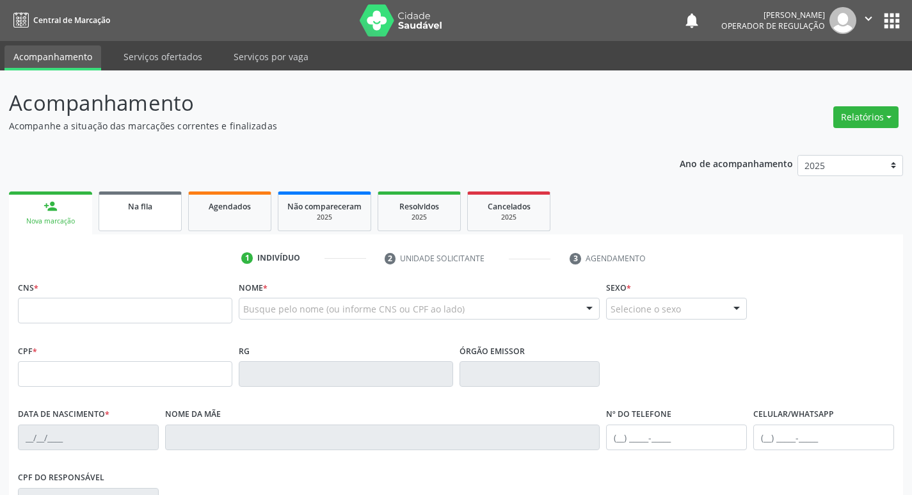
click at [146, 200] on div "Na fila" at bounding box center [140, 205] width 64 height 13
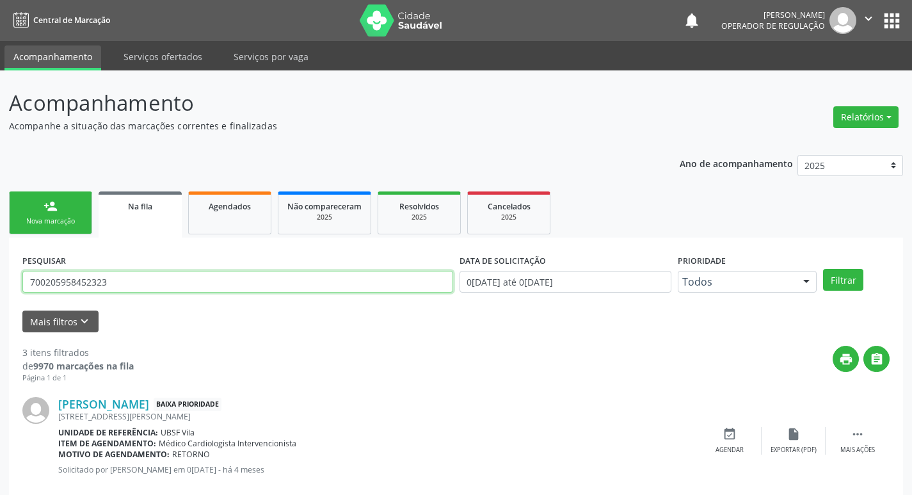
click at [145, 290] on input "700205958452323" at bounding box center [237, 282] width 431 height 22
type input "705602429981718"
click at [823, 269] on button "Filtrar" at bounding box center [843, 280] width 40 height 22
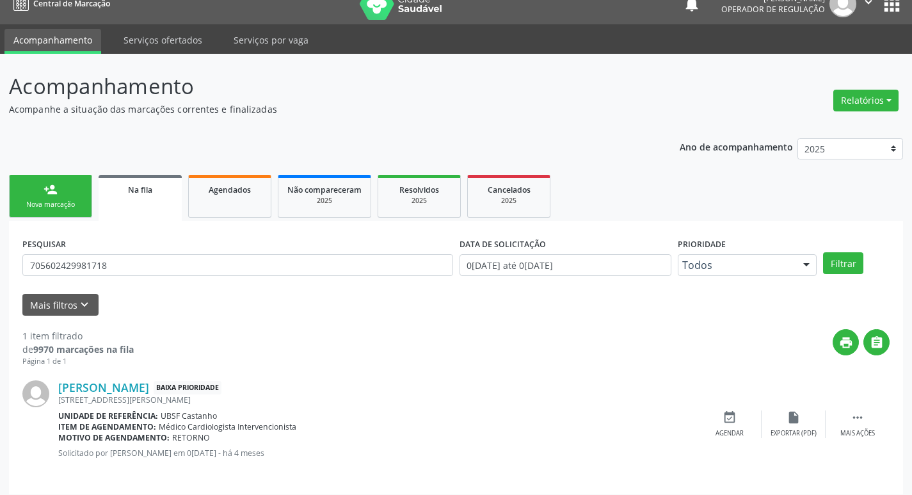
scroll to position [25, 0]
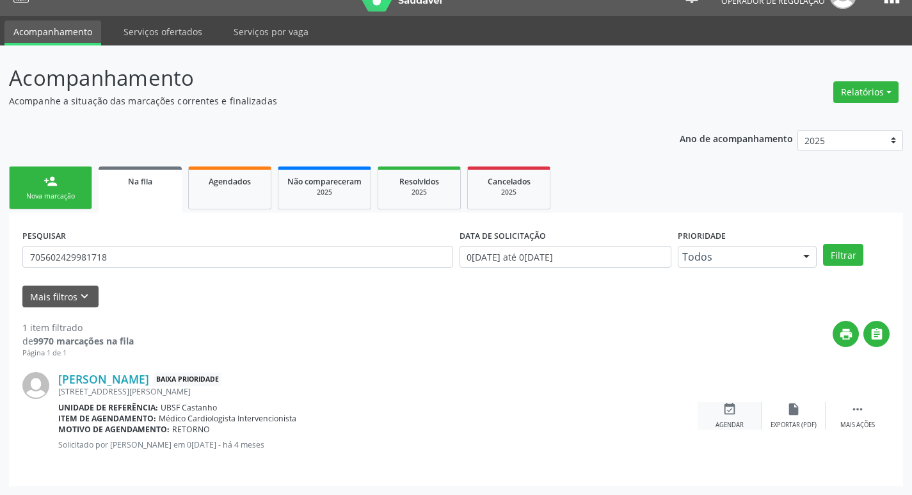
click at [737, 417] on div "event_available Agendar" at bounding box center [730, 416] width 64 height 28
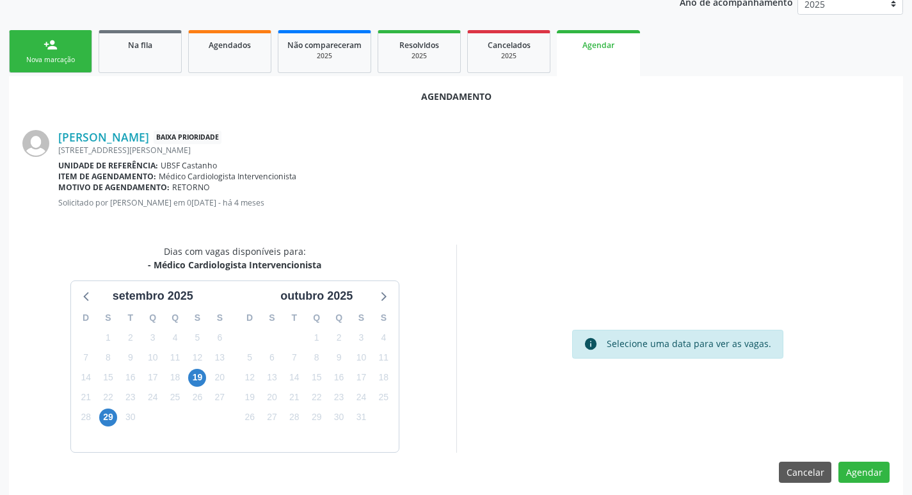
scroll to position [172, 0]
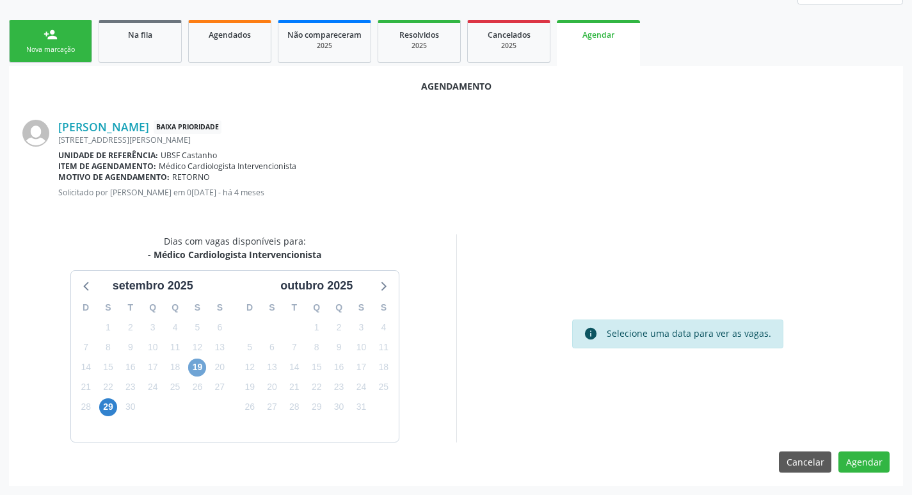
click at [198, 371] on span "19" at bounding box center [197, 367] width 18 height 18
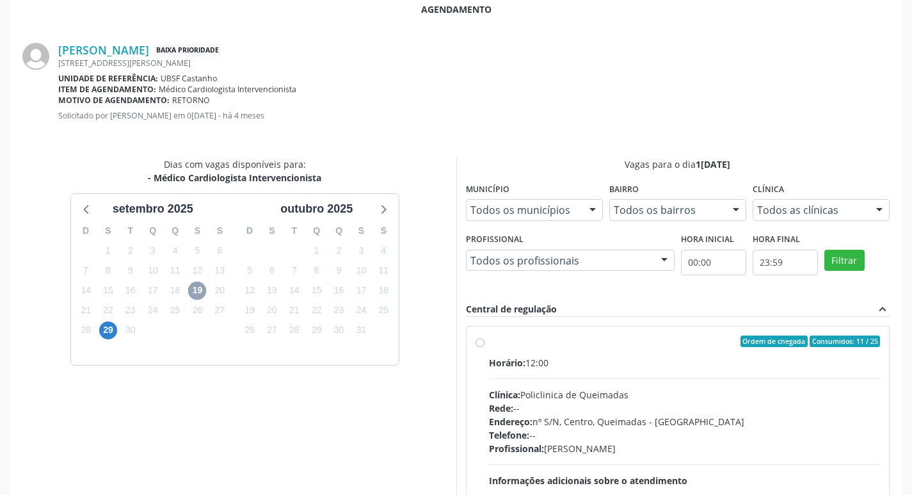
scroll to position [357, 0]
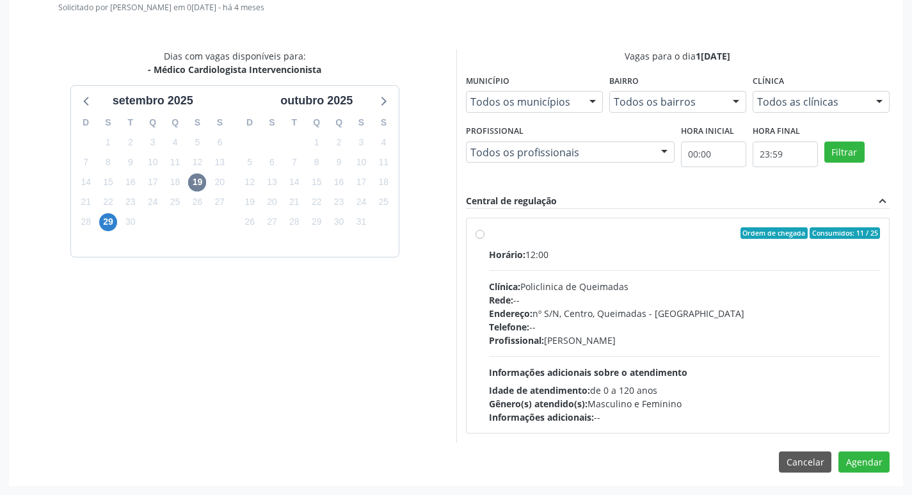
click at [645, 239] on label "Ordem de chegada Consumidos: 11 / 25 Horário: 12:00 Clínica: Policlinica de Que…" at bounding box center [685, 325] width 392 height 197
click at [485, 239] on input "Ordem de chegada Consumidos: 11 / 25 Horário: 12:00 Clínica: Policlinica de Que…" at bounding box center [480, 233] width 9 height 12
radio input "true"
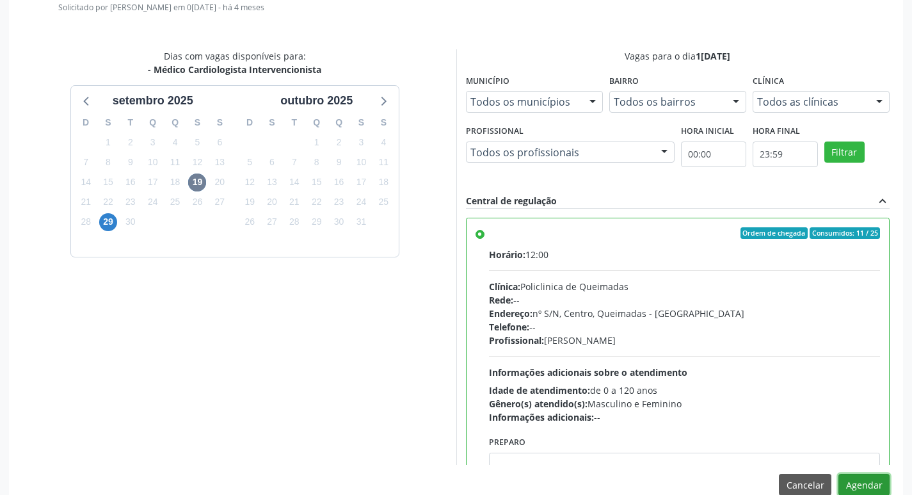
click at [879, 485] on button "Agendar" at bounding box center [864, 485] width 51 height 22
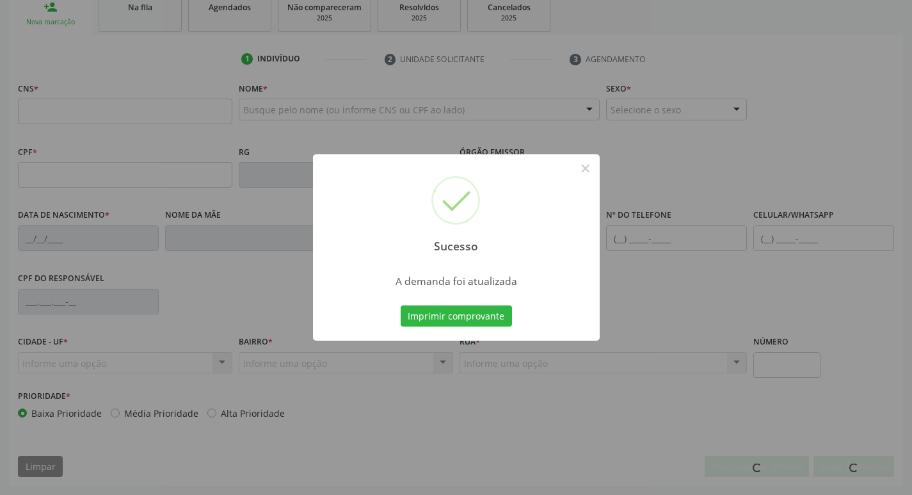
scroll to position [199, 0]
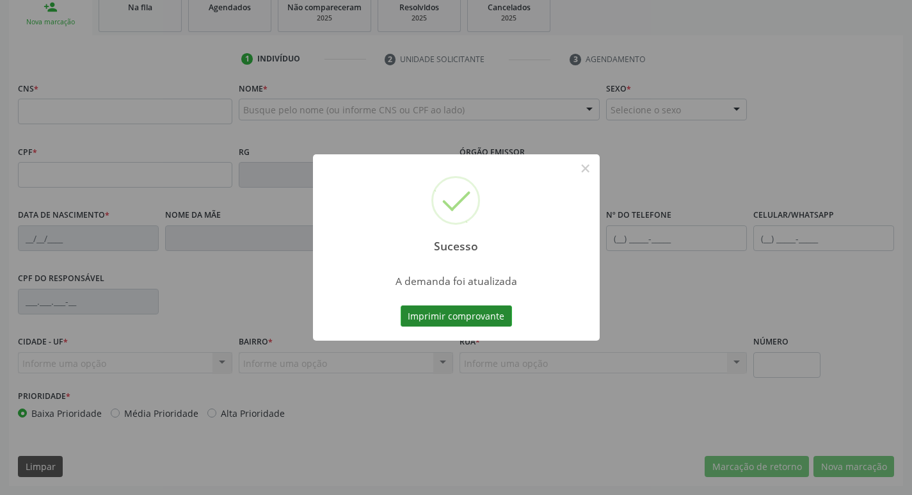
click at [472, 316] on button "Imprimir comprovante" at bounding box center [456, 316] width 111 height 22
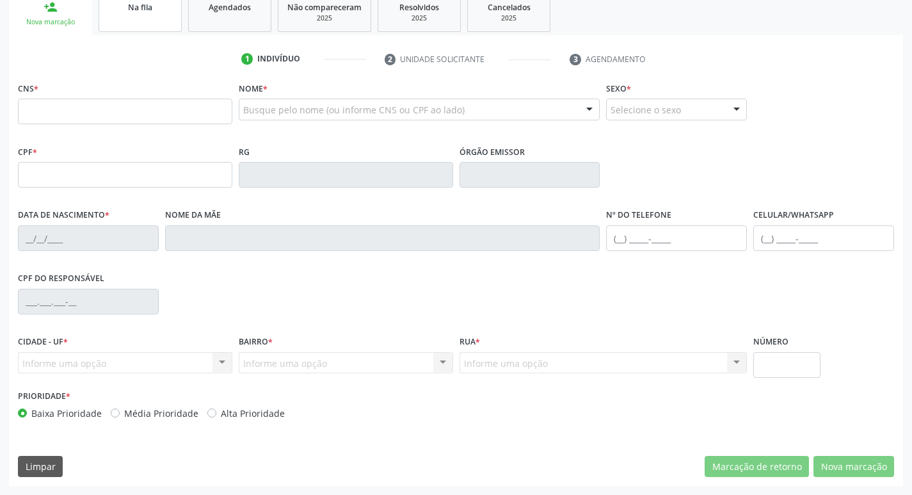
click at [137, 23] on link "Na fila" at bounding box center [140, 12] width 83 height 40
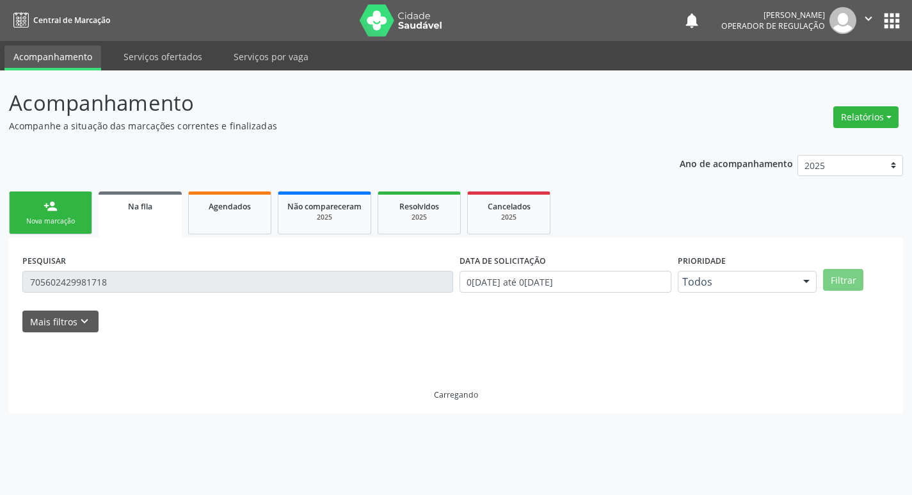
scroll to position [0, 0]
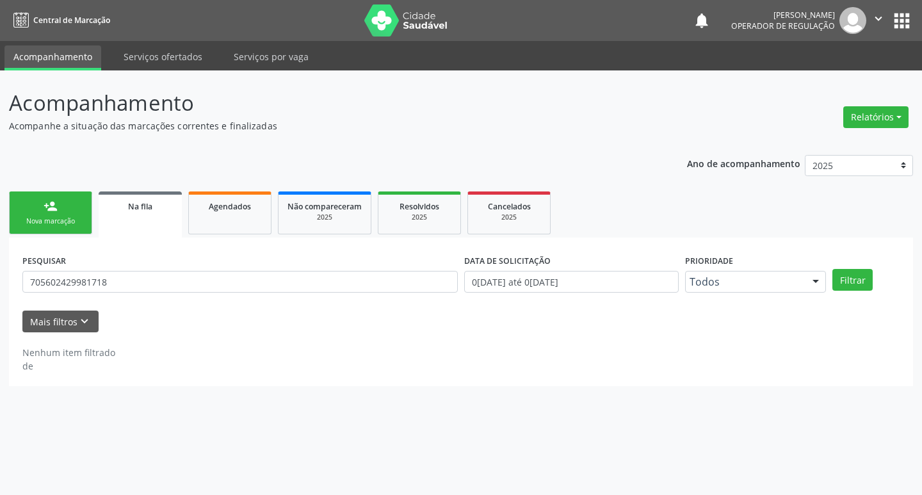
click at [147, 305] on form "PESQUISAR 705602429981718 DATA DE SOLICITAÇÃO 0[DATE] até 0[DATE] Prioridade To…" at bounding box center [460, 291] width 877 height 81
click at [139, 293] on div "PESQUISAR 705602429981718" at bounding box center [240, 276] width 442 height 50
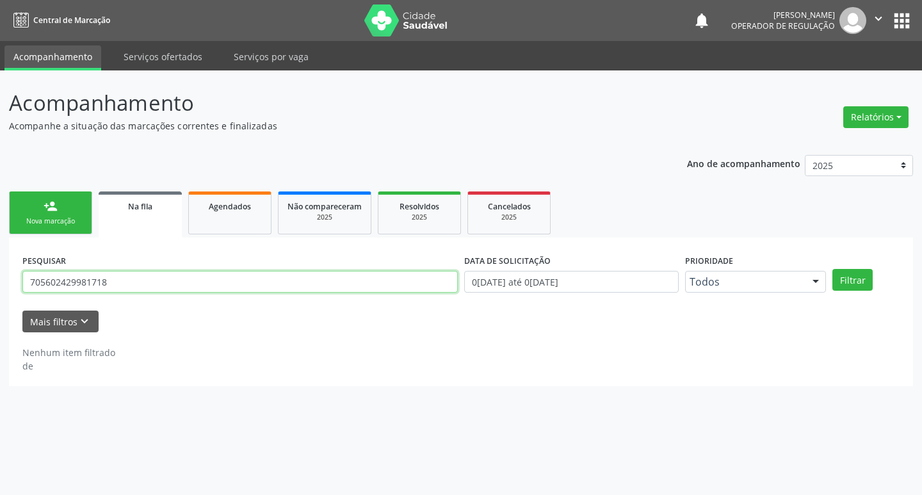
click at [145, 278] on input "705602429981718" at bounding box center [239, 282] width 435 height 22
type input "700301905466139"
click at [832, 269] on button "Filtrar" at bounding box center [852, 280] width 40 height 22
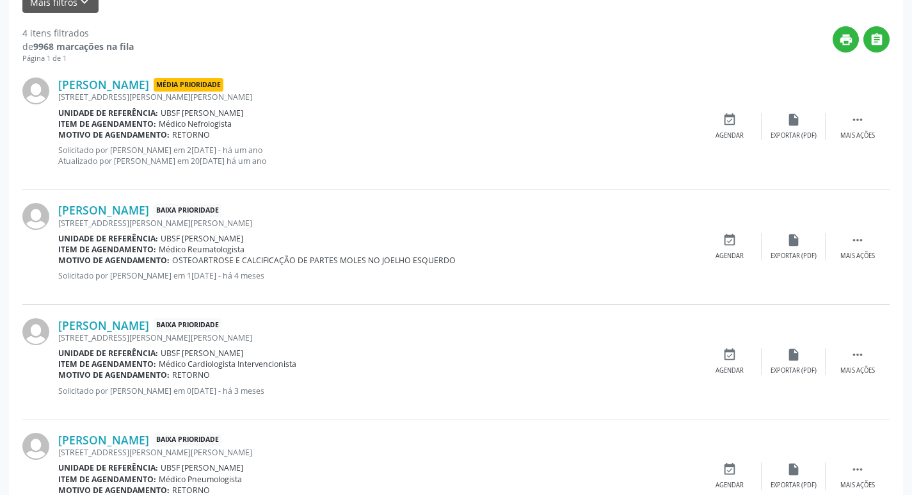
scroll to position [320, 0]
click at [744, 364] on div "event_available Agendar" at bounding box center [730, 361] width 64 height 28
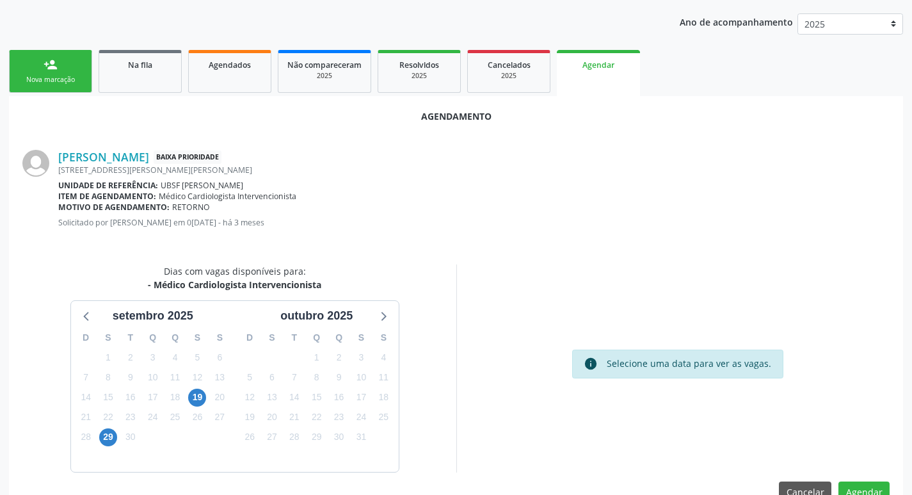
scroll to position [172, 0]
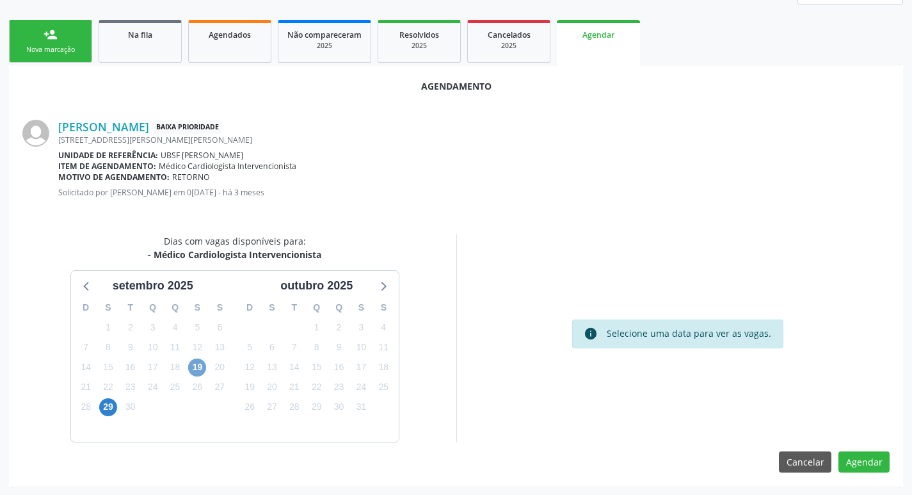
click at [198, 371] on span "19" at bounding box center [197, 367] width 18 height 18
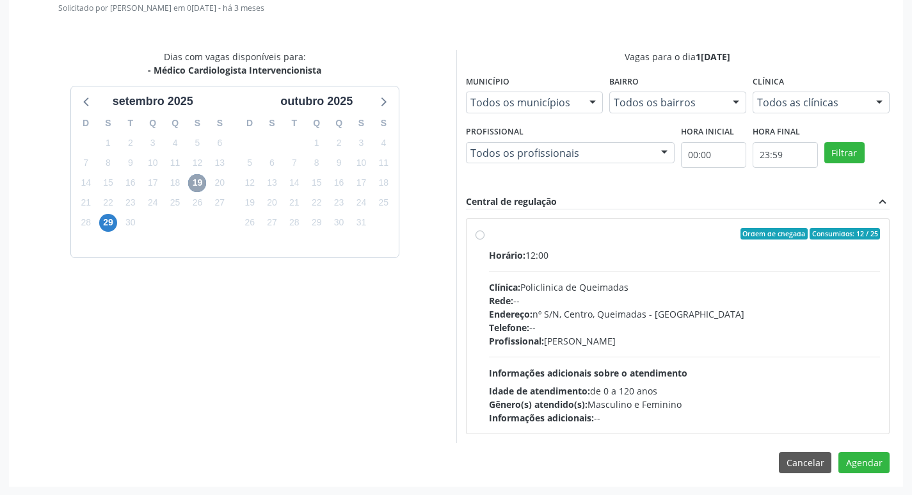
scroll to position [357, 0]
click at [595, 234] on div "Ordem de chegada Consumidos: 12 / 25" at bounding box center [685, 233] width 392 height 12
click at [485, 234] on input "Ordem de chegada Consumidos: 12 / 25 Horário: 12:00 Clínica: Policlinica de Que…" at bounding box center [480, 233] width 9 height 12
radio input "true"
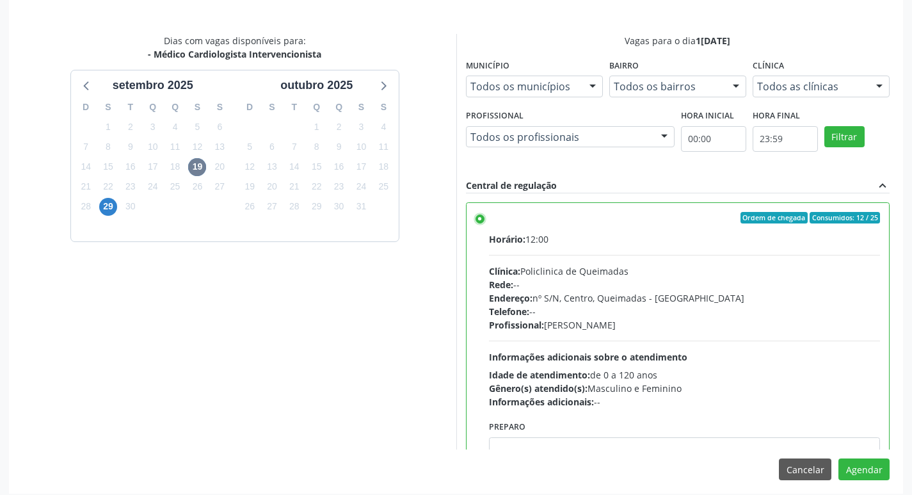
scroll to position [380, 0]
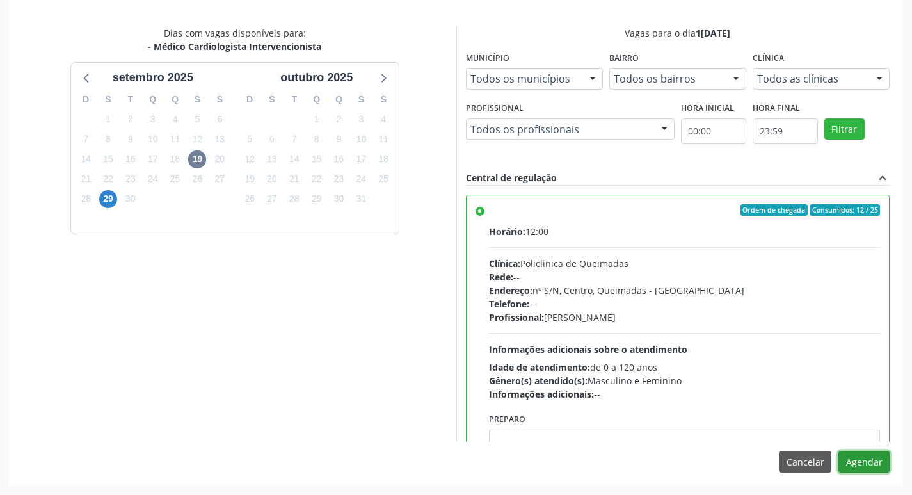
click at [848, 462] on button "Agendar" at bounding box center [864, 462] width 51 height 22
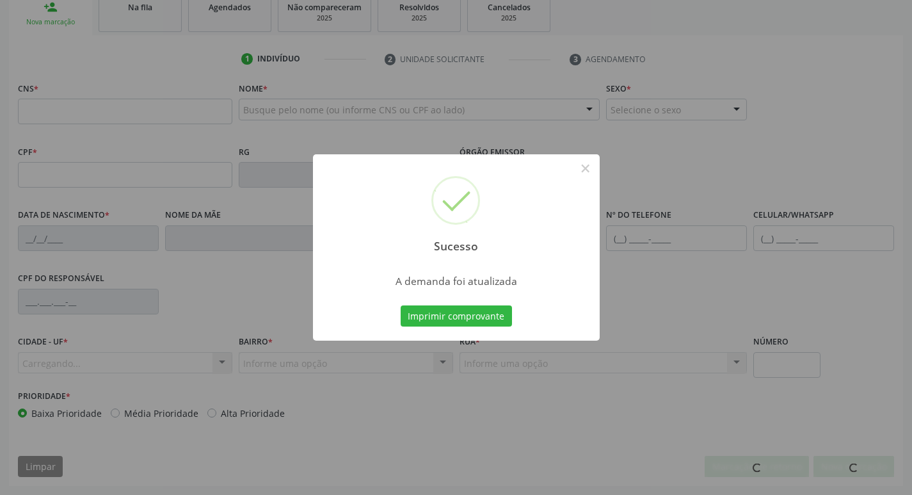
scroll to position [199, 0]
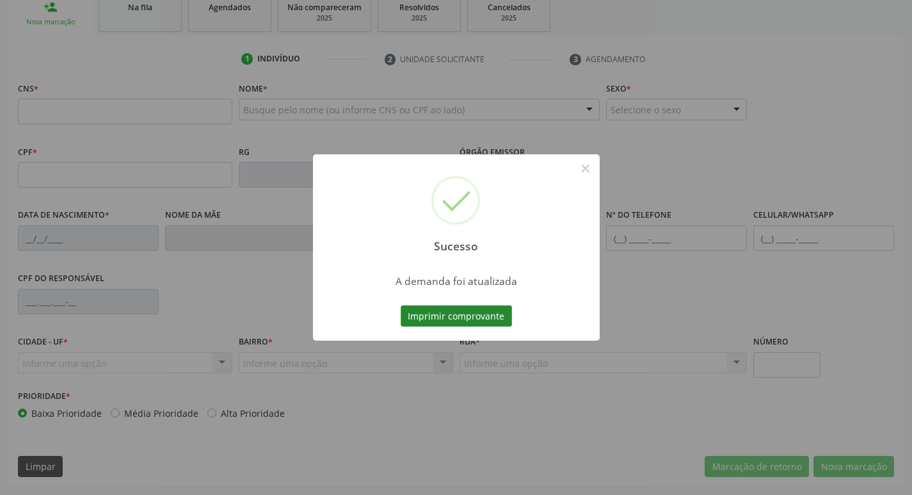
click at [489, 315] on button "Imprimir comprovante" at bounding box center [456, 316] width 111 height 22
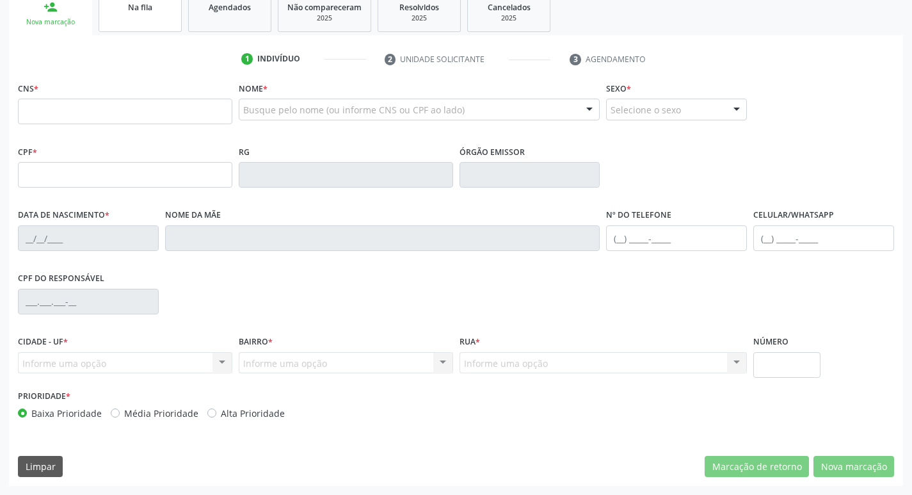
click at [138, 21] on link "Na fila" at bounding box center [140, 12] width 83 height 40
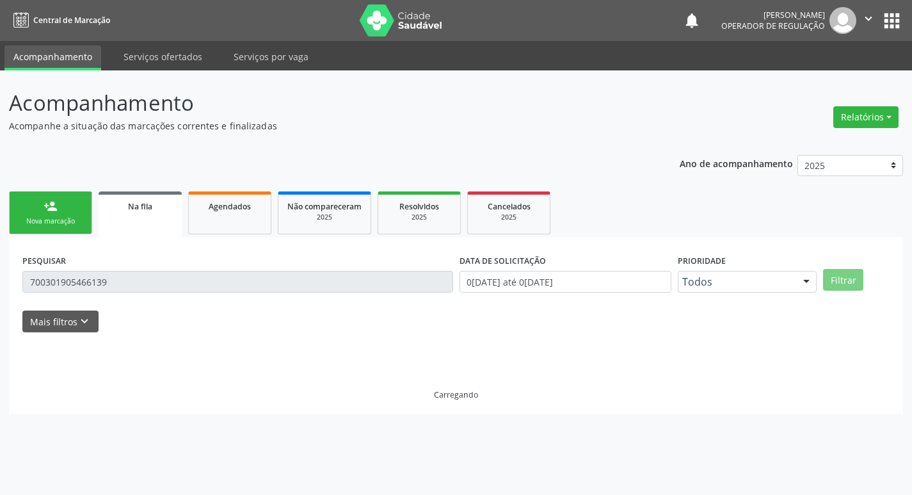
scroll to position [0, 0]
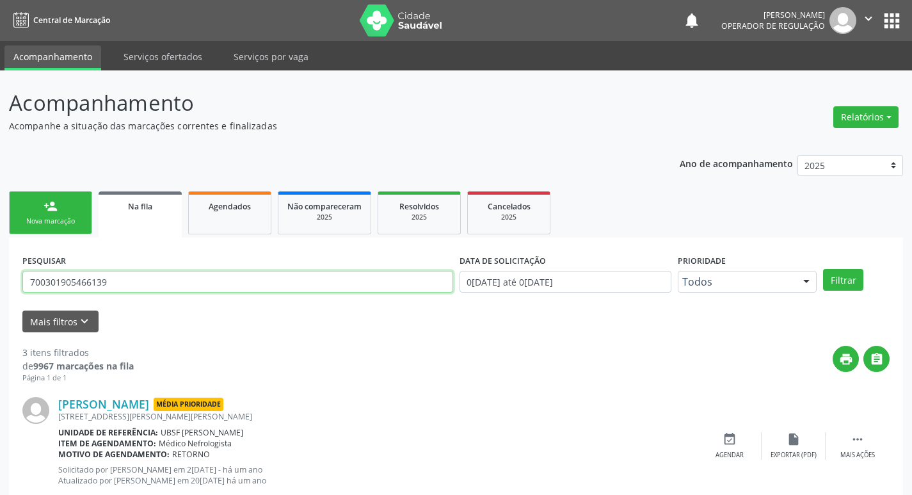
click at [129, 275] on input "700301905466139" at bounding box center [237, 282] width 431 height 22
type input "706902152216534"
click at [823, 269] on button "Filtrar" at bounding box center [843, 280] width 40 height 22
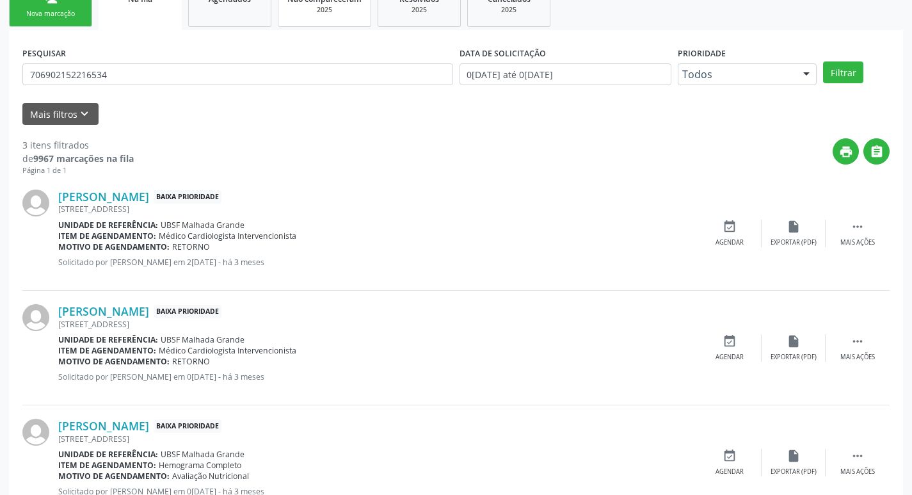
scroll to position [255, 0]
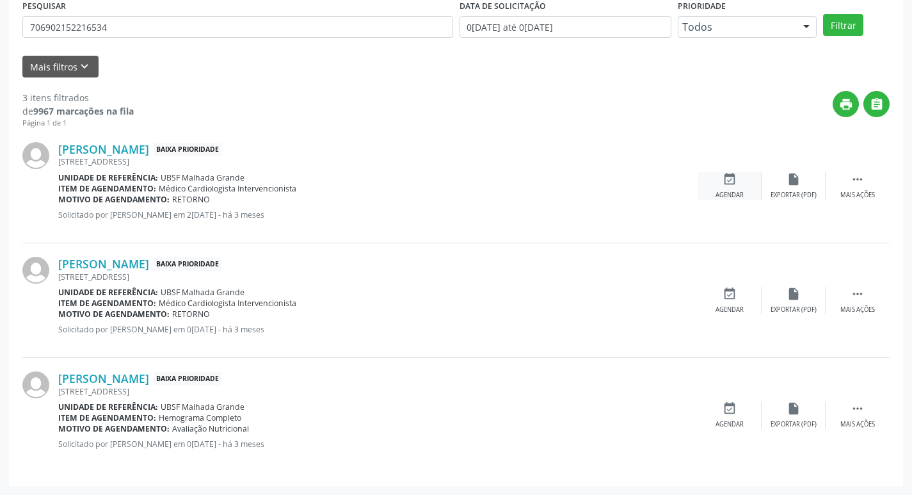
click at [735, 181] on icon "event_available" at bounding box center [730, 179] width 14 height 14
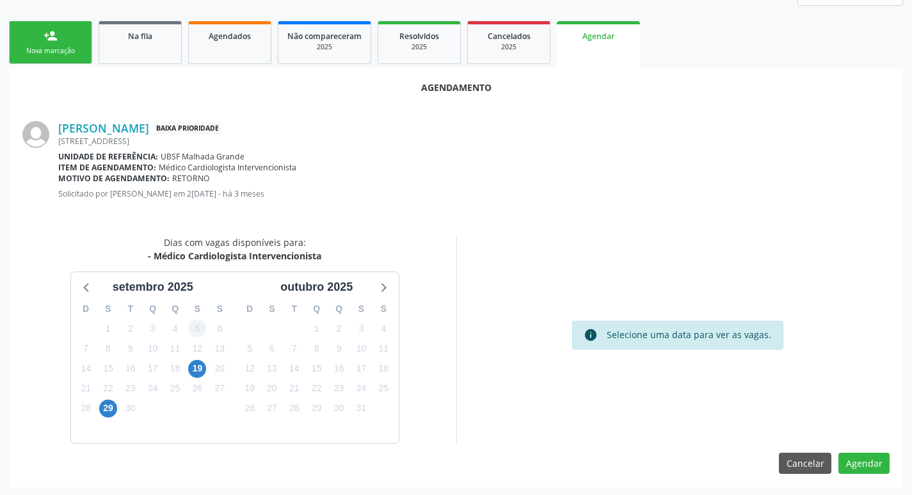
scroll to position [172, 0]
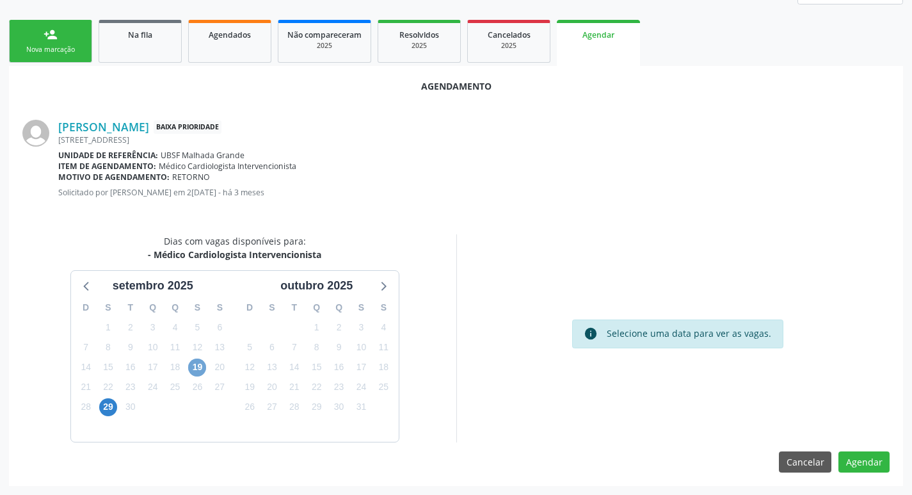
click at [198, 363] on span "19" at bounding box center [197, 367] width 18 height 18
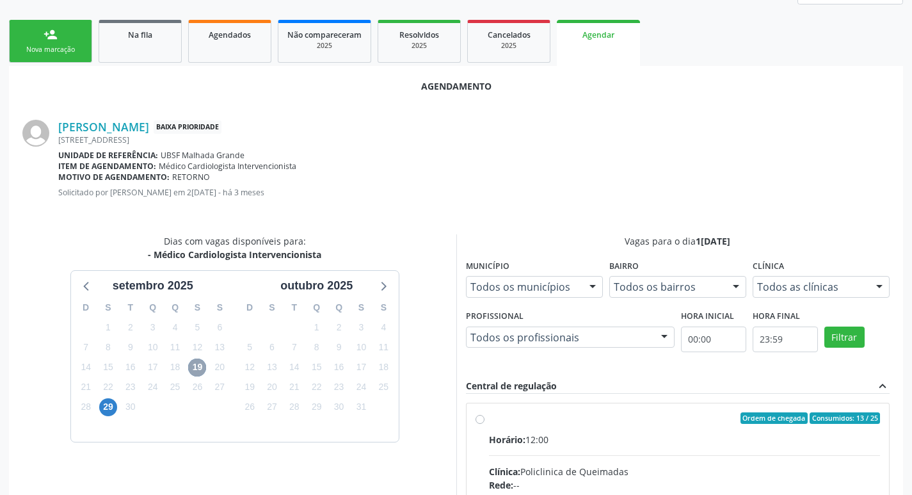
scroll to position [357, 0]
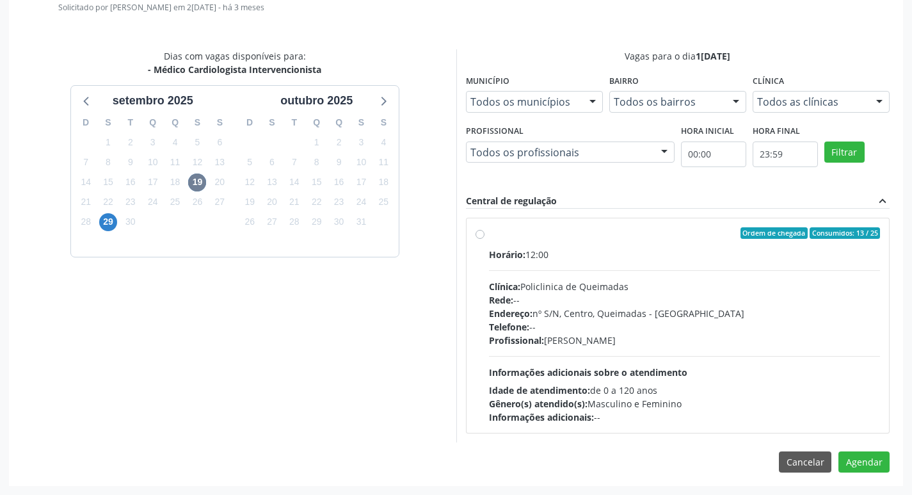
drag, startPoint x: 632, startPoint y: 237, endPoint x: 159, endPoint y: 211, distance: 473.8
click at [632, 236] on div "Ordem de chegada Consumidos: 13 / 25" at bounding box center [685, 233] width 392 height 12
click at [485, 236] on input "Ordem de chegada Consumidos: 13 / 25 Horário: 12:00 Clínica: Policlinica de Que…" at bounding box center [480, 233] width 9 height 12
radio input "true"
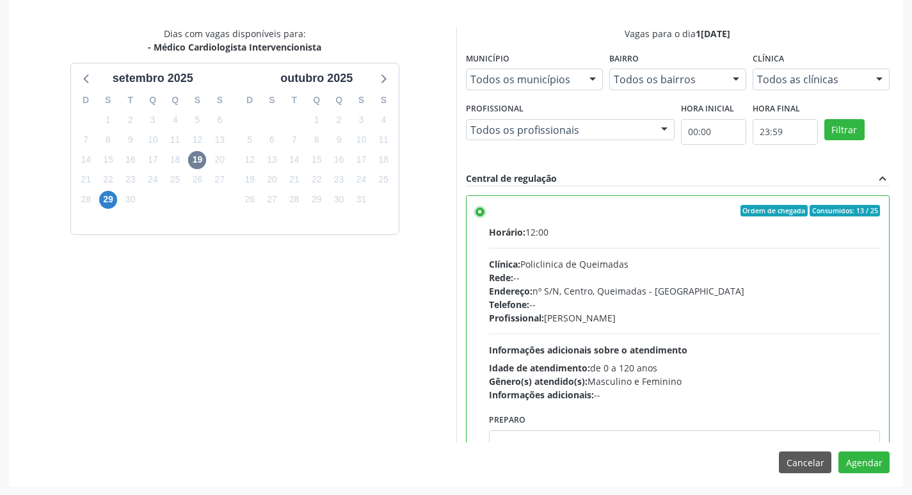
scroll to position [380, 0]
click at [869, 452] on button "Agendar" at bounding box center [864, 462] width 51 height 22
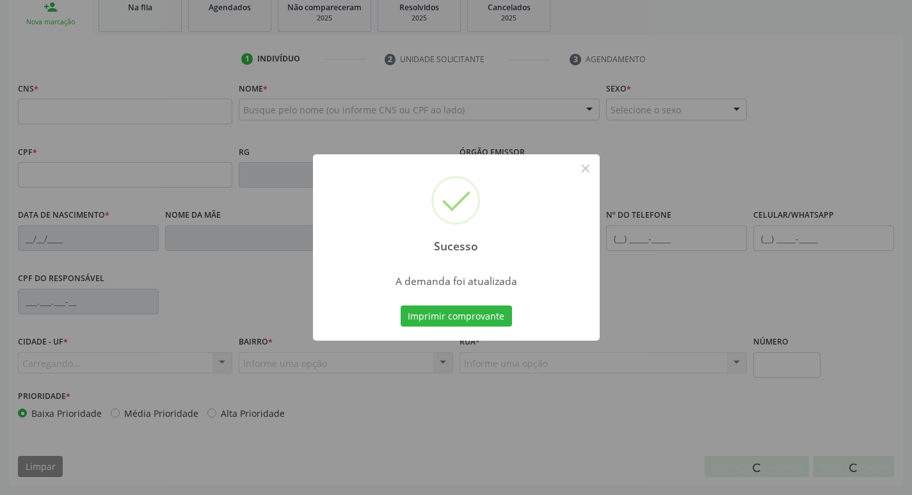
scroll to position [199, 0]
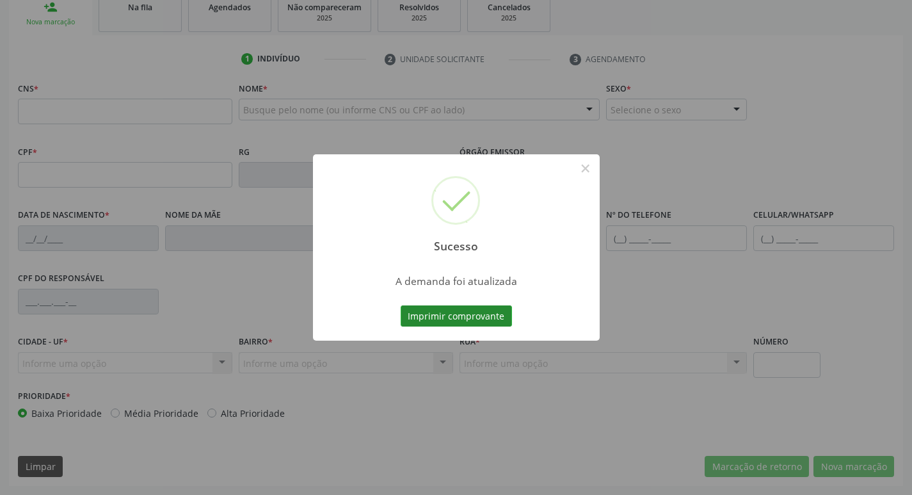
click at [428, 318] on button "Imprimir comprovante" at bounding box center [456, 316] width 111 height 22
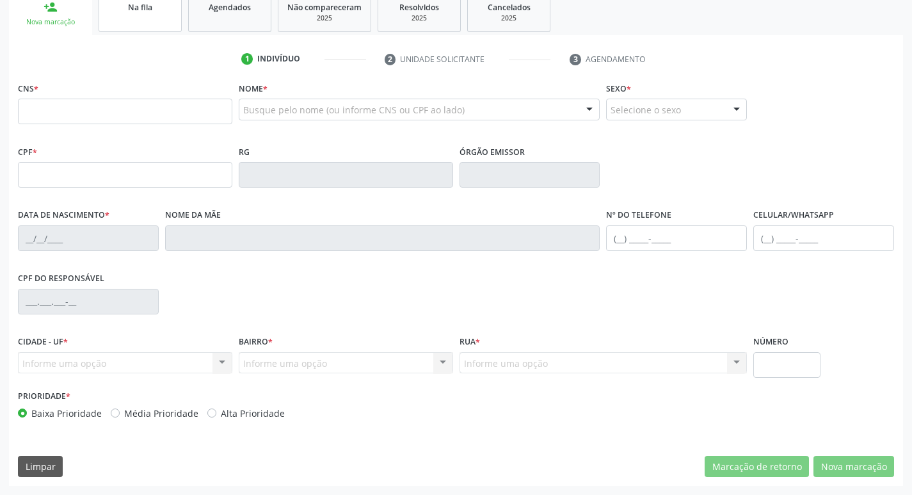
click at [166, 8] on div "Na fila" at bounding box center [140, 6] width 64 height 13
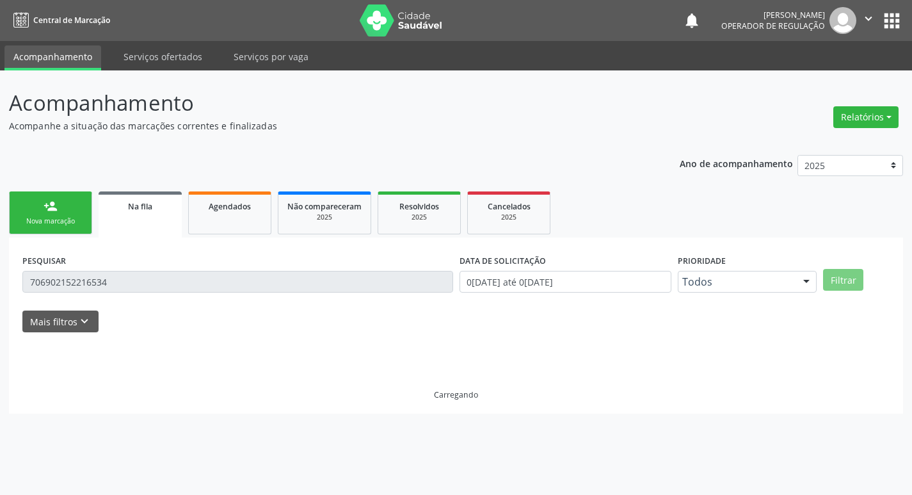
scroll to position [0, 0]
click at [167, 268] on div "PESQUISAR 706902152216534" at bounding box center [240, 276] width 442 height 50
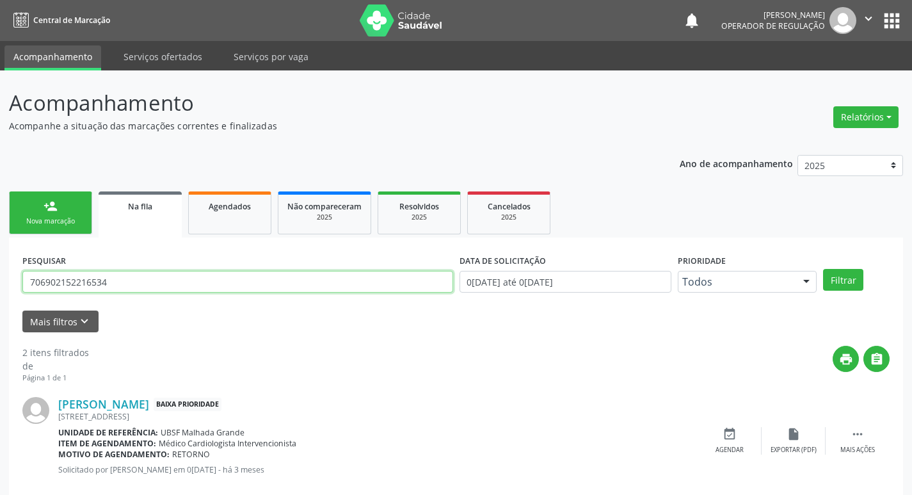
click at [170, 275] on input "706902152216534" at bounding box center [237, 282] width 431 height 22
type input "708207655283344"
click at [823, 269] on button "Filtrar" at bounding box center [843, 280] width 40 height 22
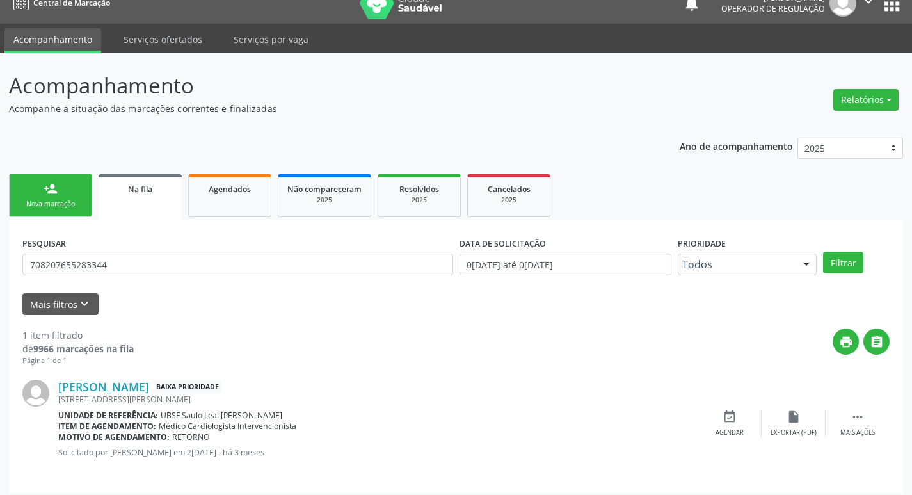
scroll to position [25, 0]
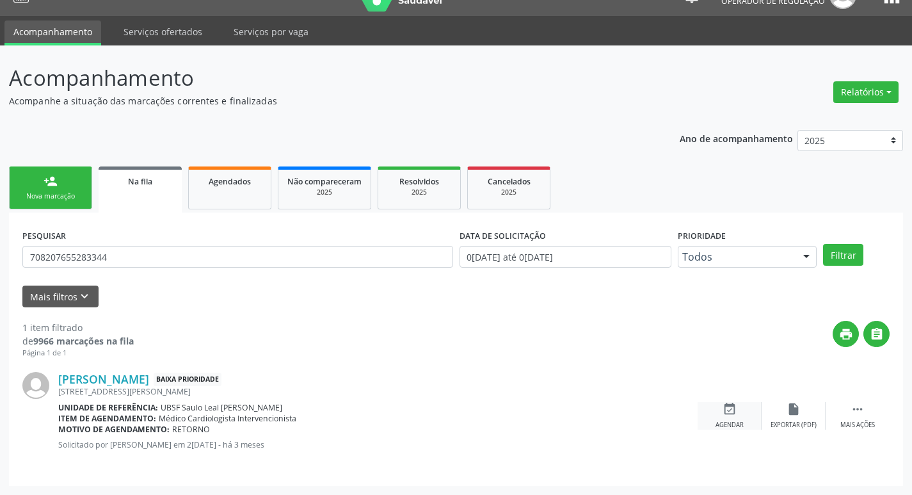
click at [738, 422] on div "Agendar" at bounding box center [730, 425] width 28 height 9
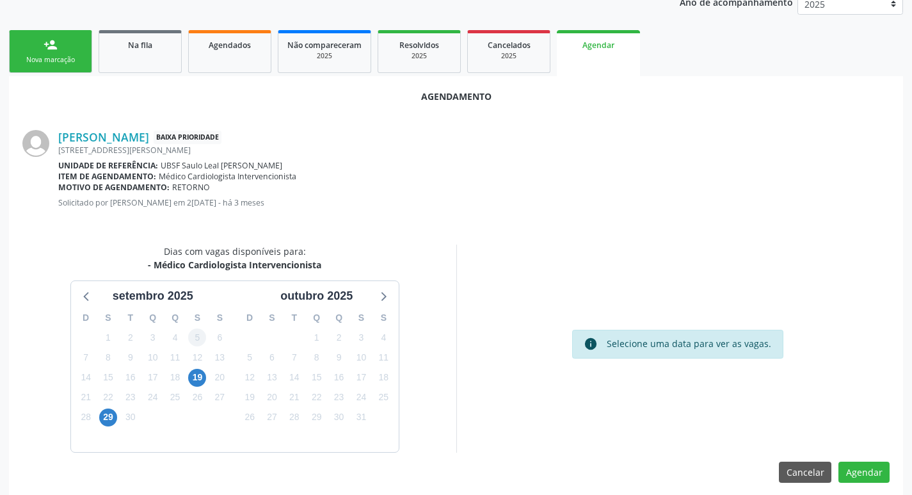
scroll to position [172, 0]
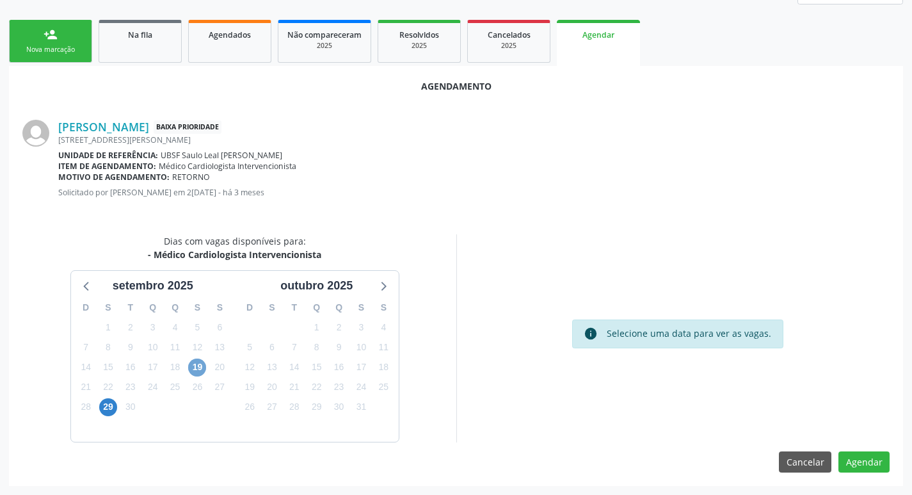
click at [193, 363] on span "19" at bounding box center [197, 367] width 18 height 18
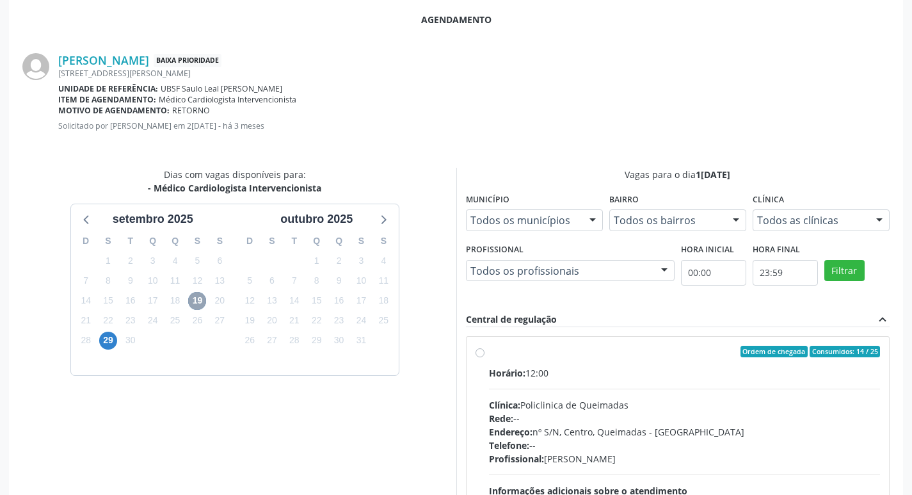
scroll to position [357, 0]
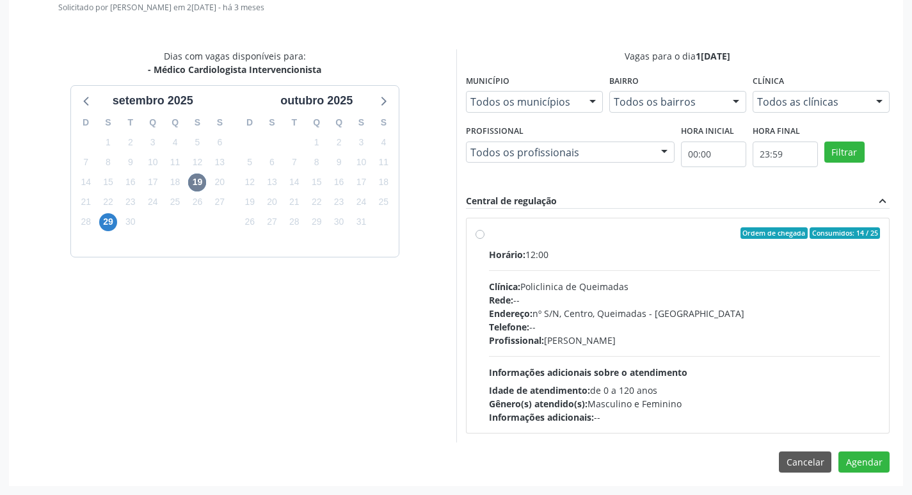
click at [664, 219] on div "Ordem de chegada Consumidos: 14 / 25 Horário: 12:00 Clínica: Policlinica de Que…" at bounding box center [678, 325] width 423 height 214
radio input "true"
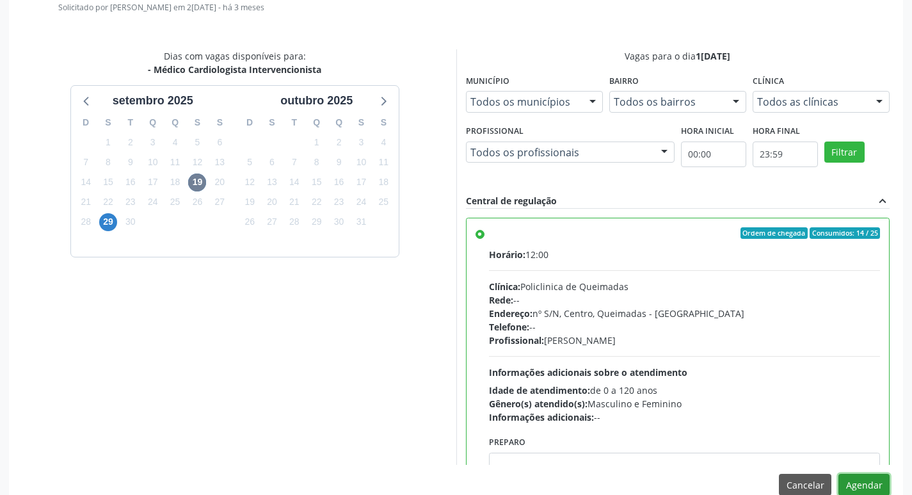
click at [869, 482] on button "Agendar" at bounding box center [864, 485] width 51 height 22
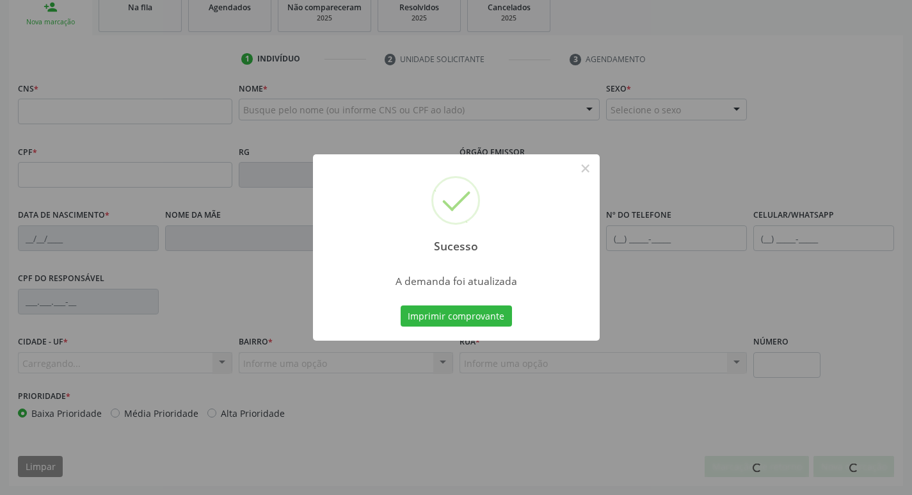
scroll to position [199, 0]
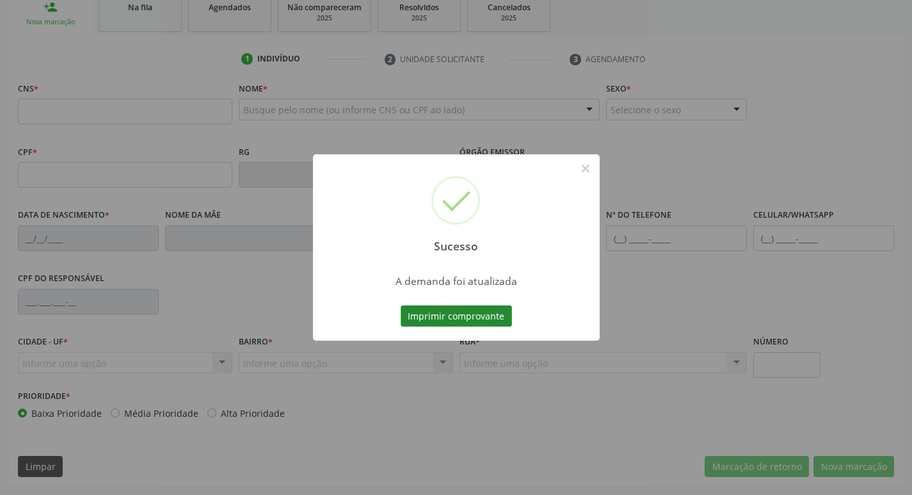
click at [508, 323] on button "Imprimir comprovante" at bounding box center [456, 316] width 111 height 22
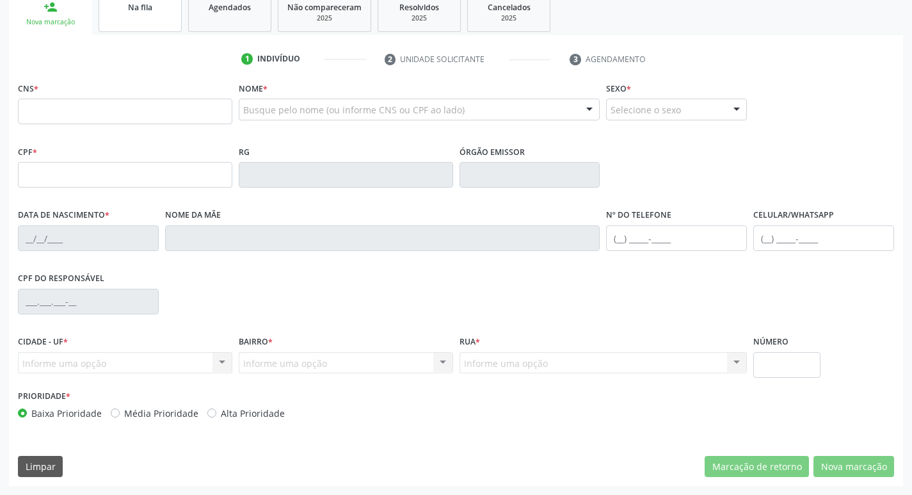
click at [140, 12] on span "Na fila" at bounding box center [140, 7] width 24 height 11
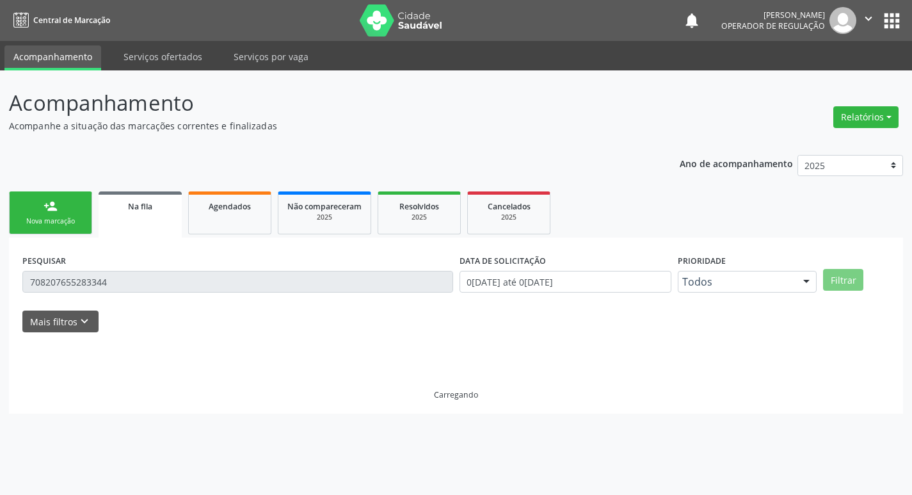
scroll to position [0, 0]
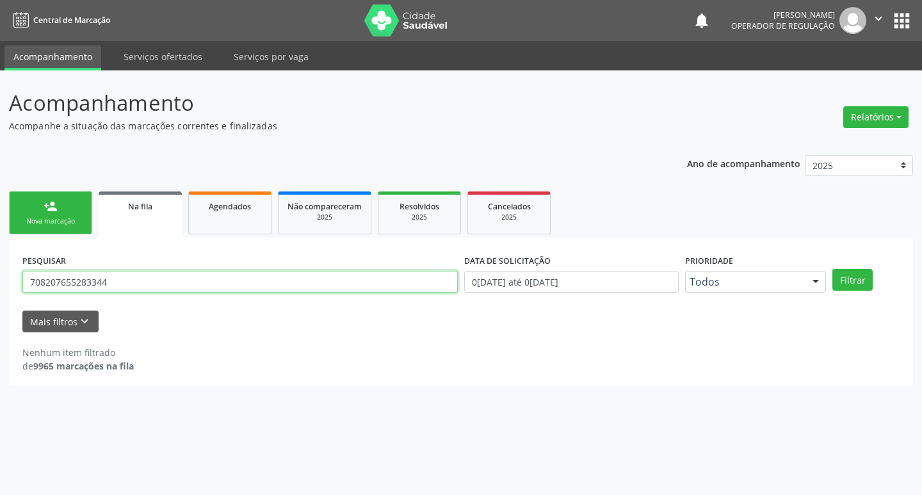
click at [156, 277] on input "708207655283344" at bounding box center [239, 282] width 435 height 22
type input "700003813502206"
click at [832, 269] on button "Filtrar" at bounding box center [852, 280] width 40 height 22
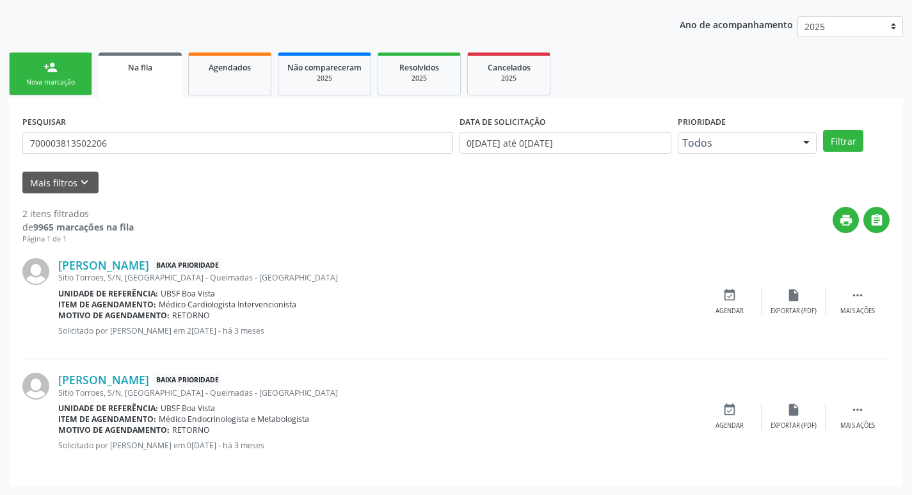
scroll to position [140, 0]
click at [741, 298] on div "event_available Agendar" at bounding box center [730, 301] width 64 height 28
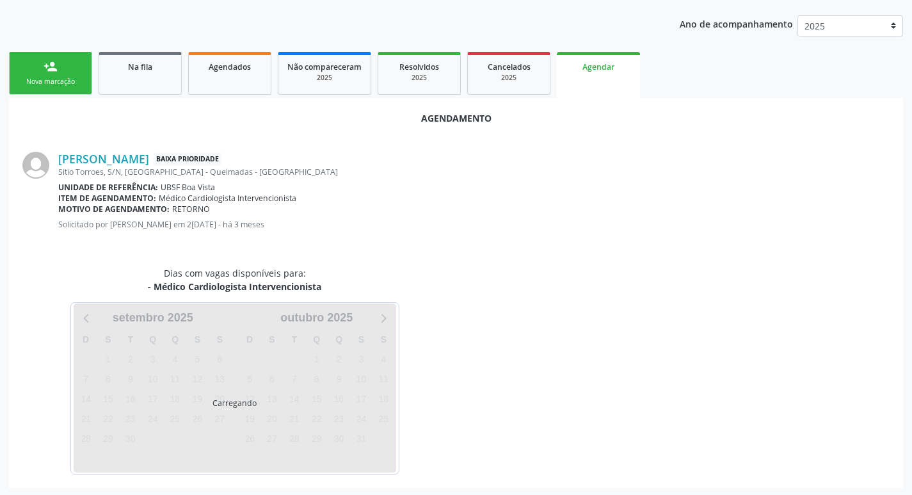
scroll to position [141, 0]
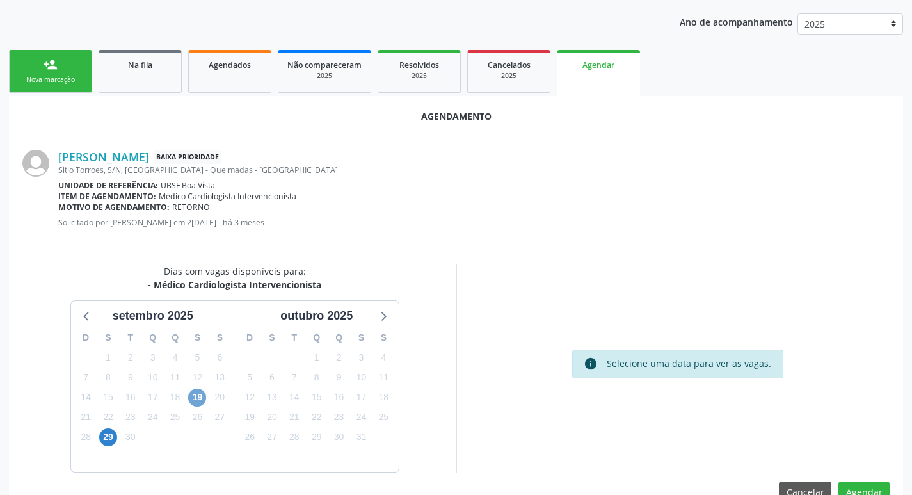
click at [197, 391] on span "19" at bounding box center [197, 398] width 18 height 18
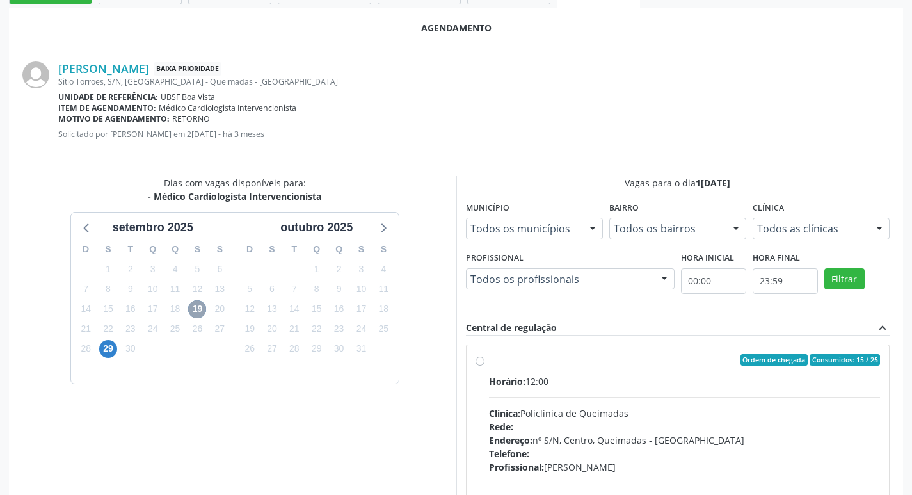
scroll to position [357, 0]
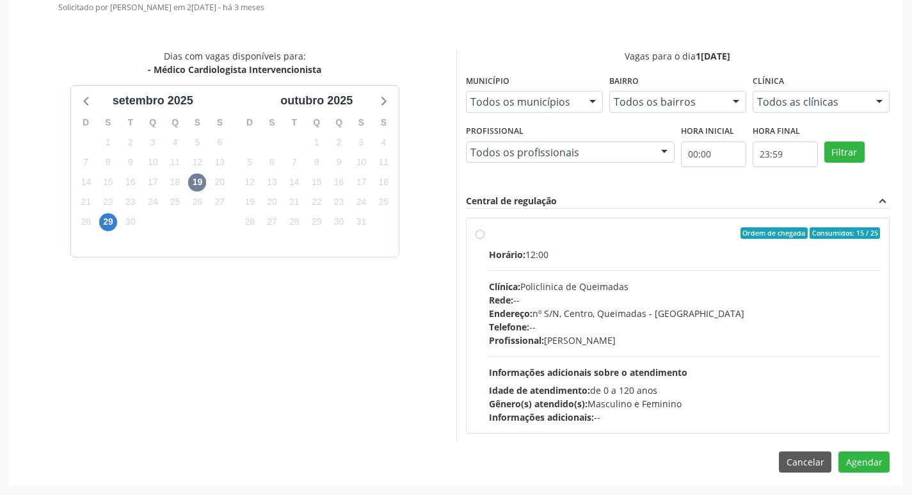
click at [702, 252] on div "Horário: 12:00" at bounding box center [685, 254] width 392 height 13
click at [485, 239] on input "Ordem de chegada Consumidos: 15 / 25 Horário: 12:00 Clínica: Policlinica de Que…" at bounding box center [480, 233] width 9 height 12
radio input "true"
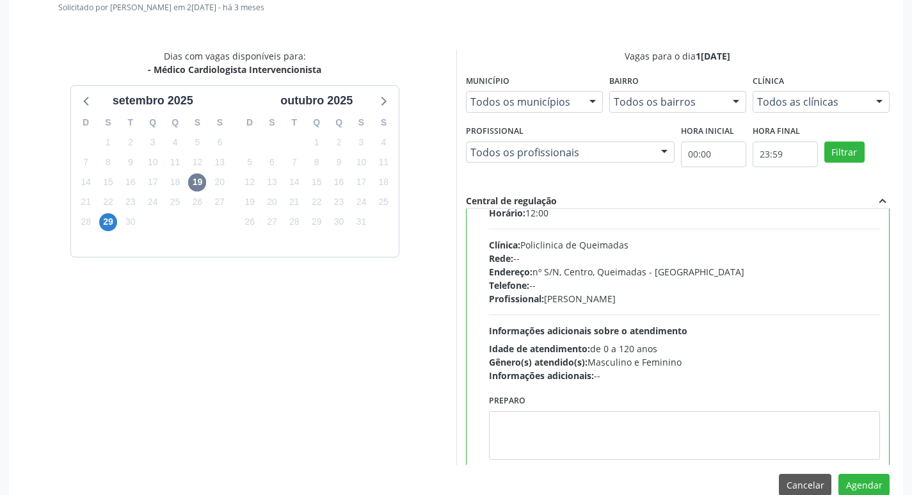
scroll to position [63, 0]
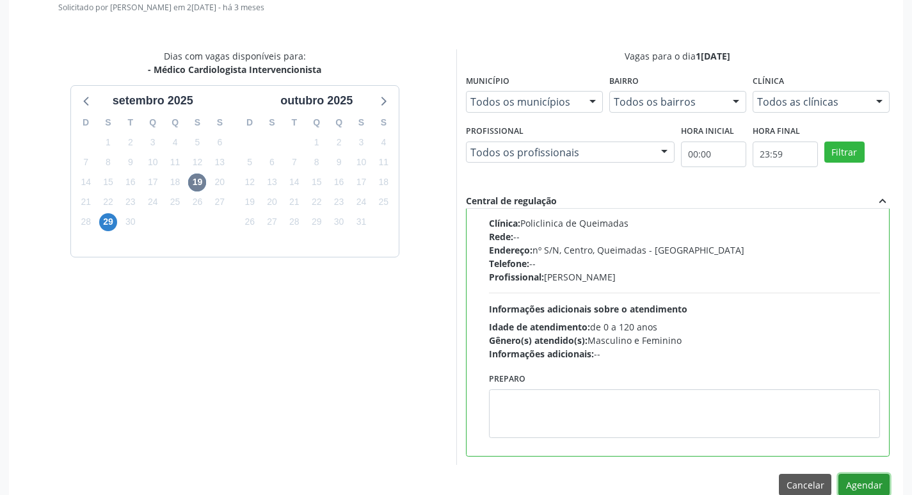
click at [864, 485] on button "Agendar" at bounding box center [864, 485] width 51 height 22
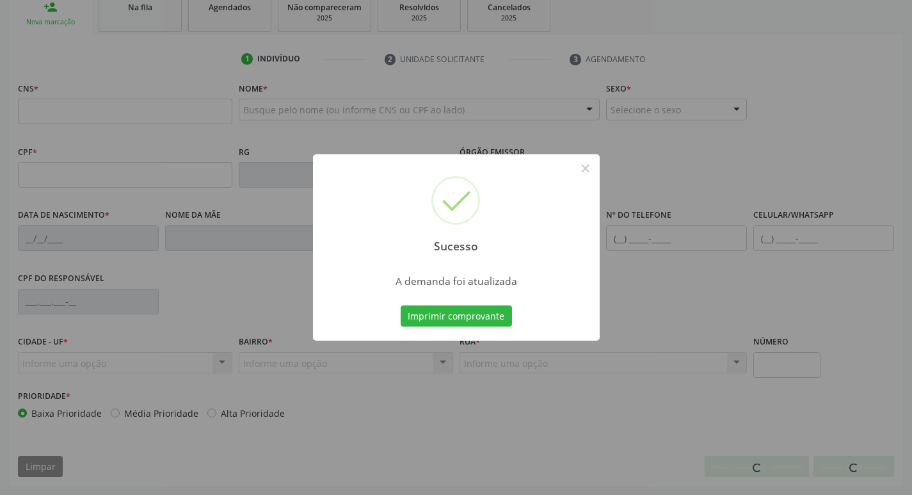
scroll to position [199, 0]
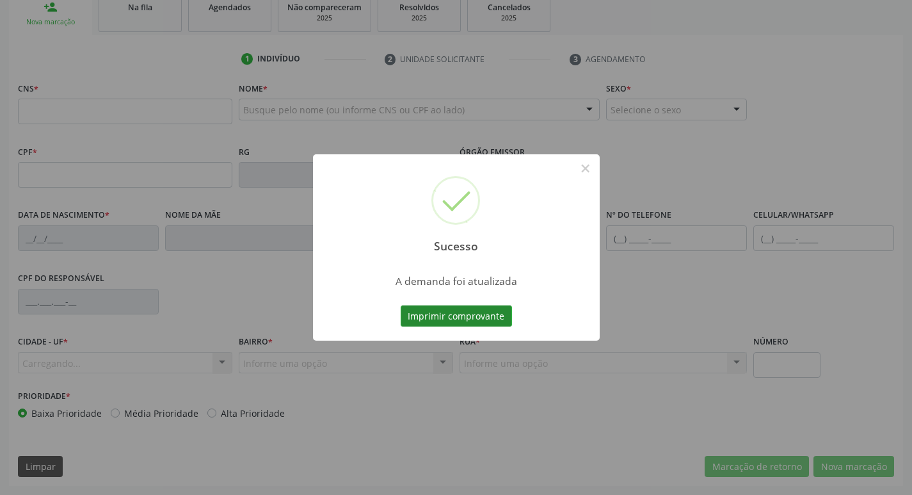
click at [458, 318] on button "Imprimir comprovante" at bounding box center [456, 316] width 111 height 22
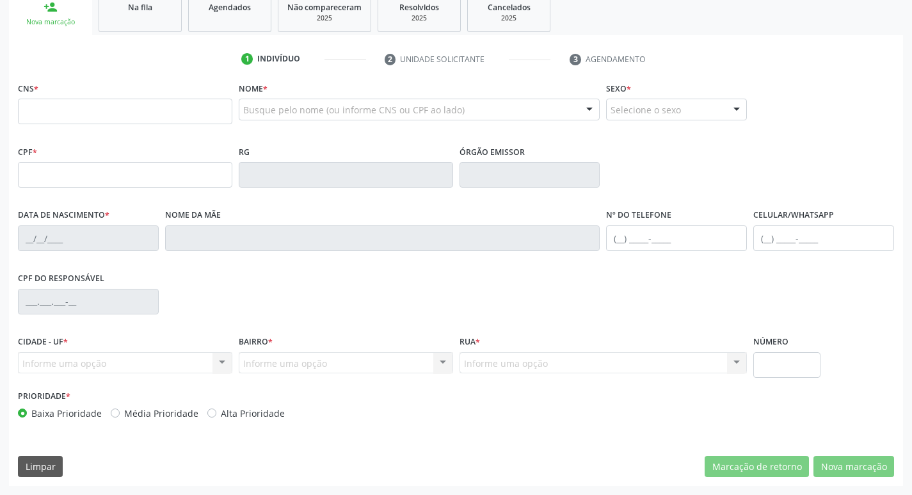
click at [157, 78] on div "1 Indivíduo 2 Unidade solicitante 3 Agendamento CNS * Nome * Busque pelo nome (…" at bounding box center [456, 267] width 894 height 437
click at [164, 25] on link "Na fila" at bounding box center [140, 12] width 83 height 40
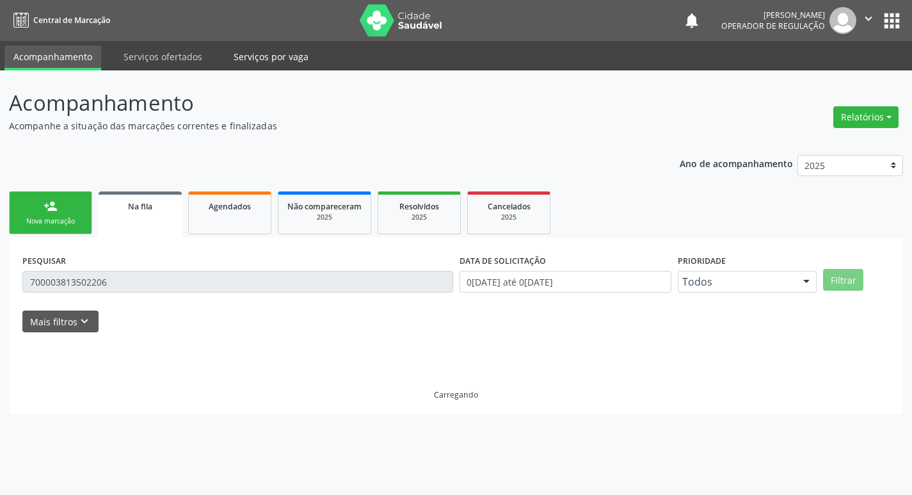
scroll to position [0, 0]
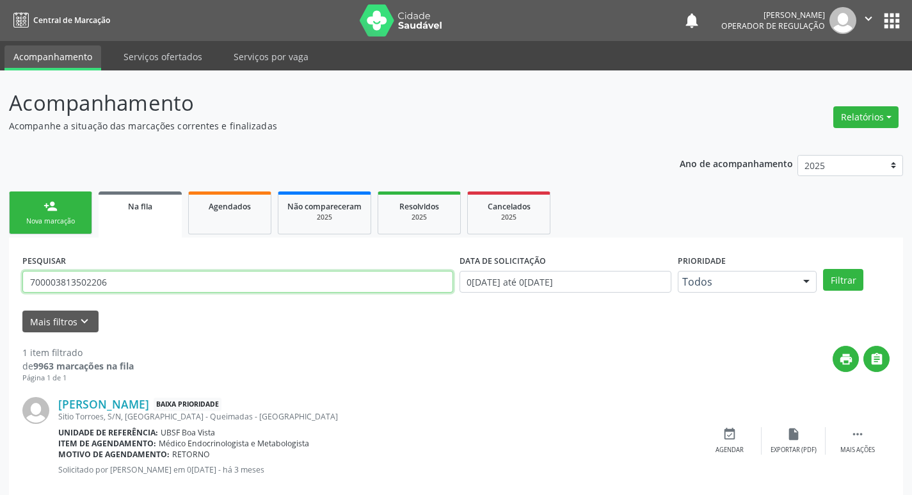
click at [109, 281] on input "700003813502206" at bounding box center [237, 282] width 431 height 22
type input "704705731767336"
click at [823, 269] on button "Filtrar" at bounding box center [843, 280] width 40 height 22
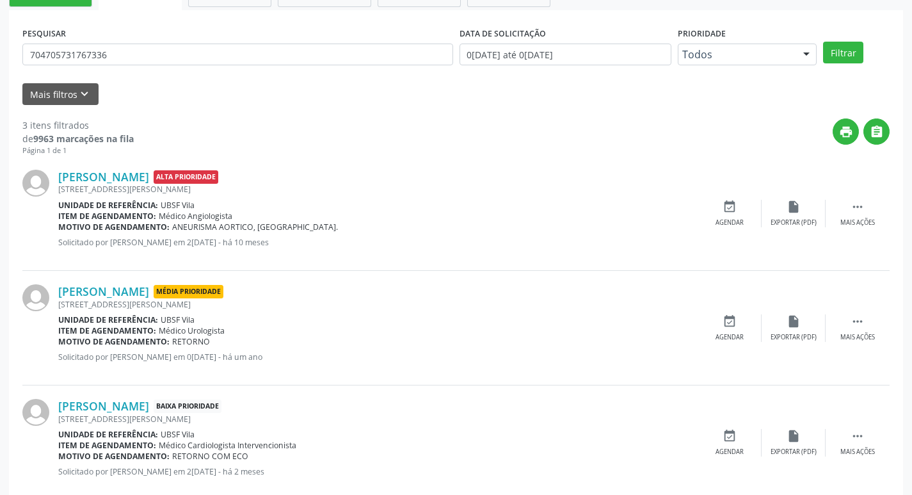
scroll to position [255, 0]
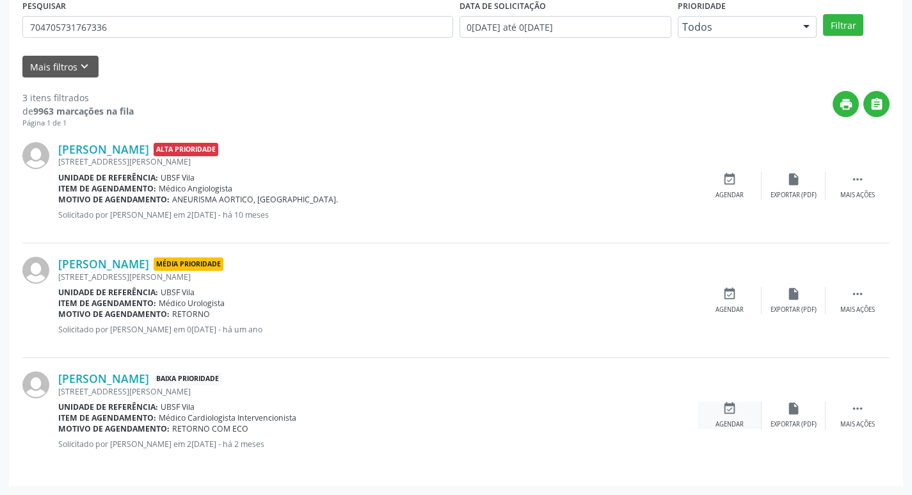
click at [728, 413] on icon "event_available" at bounding box center [730, 408] width 14 height 14
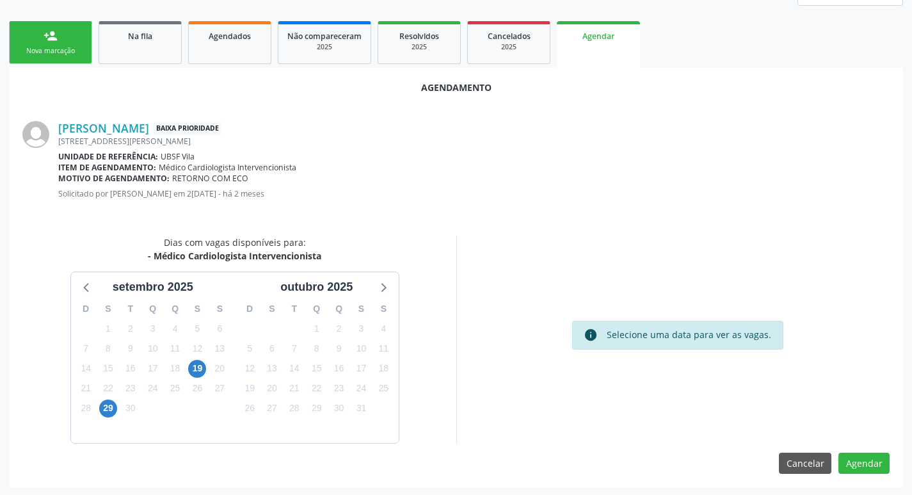
scroll to position [172, 0]
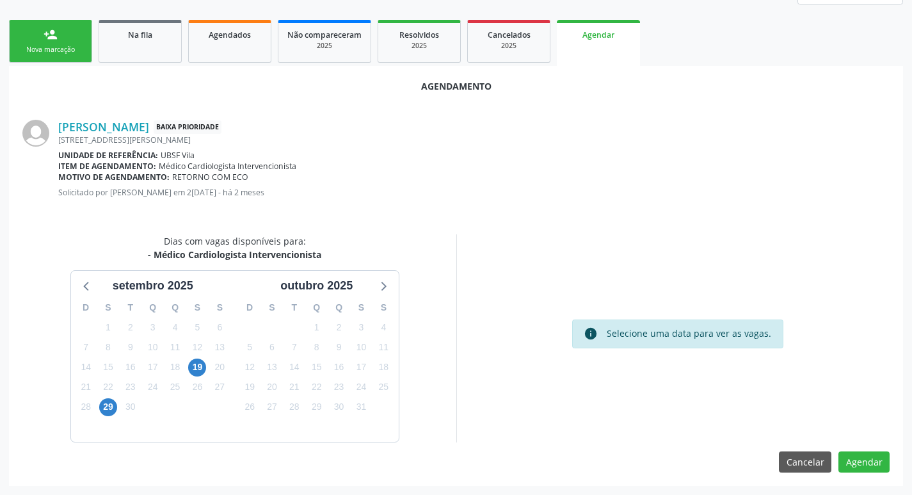
click at [189, 375] on div "19" at bounding box center [197, 367] width 18 height 20
click at [193, 370] on span "19" at bounding box center [197, 367] width 18 height 18
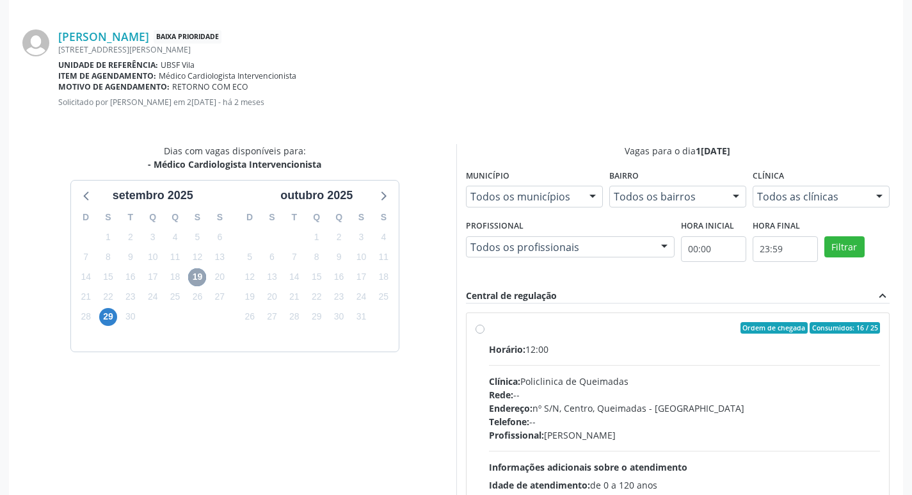
scroll to position [357, 0]
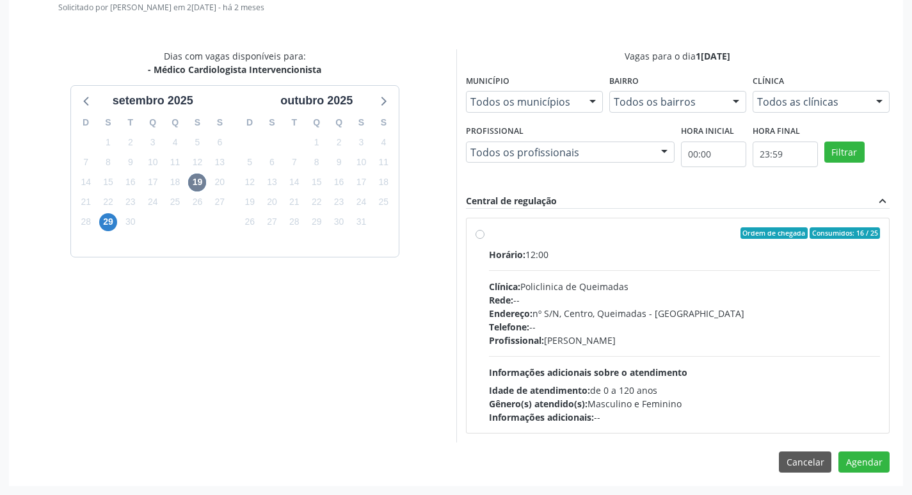
click at [607, 244] on label "Ordem de chegada Consumidos: 16 / 25 Horário: 12:00 Clínica: Policlinica de Que…" at bounding box center [685, 325] width 392 height 197
click at [485, 239] on input "Ordem de chegada Consumidos: 16 / 25 Horário: 12:00 Clínica: Policlinica de Que…" at bounding box center [480, 233] width 9 height 12
radio input "true"
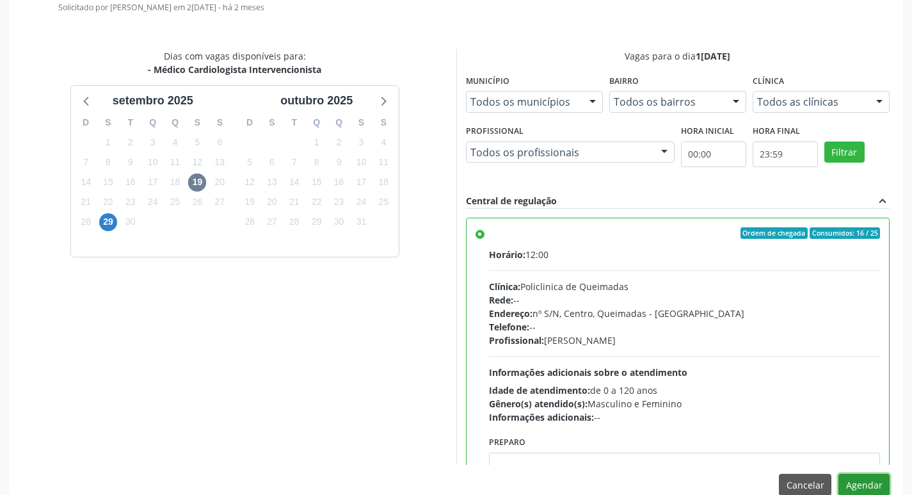
click at [865, 479] on button "Agendar" at bounding box center [864, 485] width 51 height 22
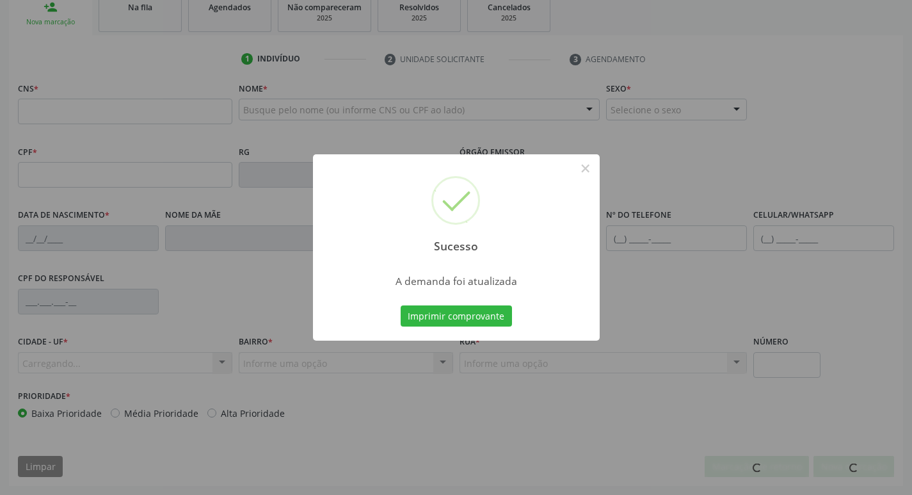
scroll to position [199, 0]
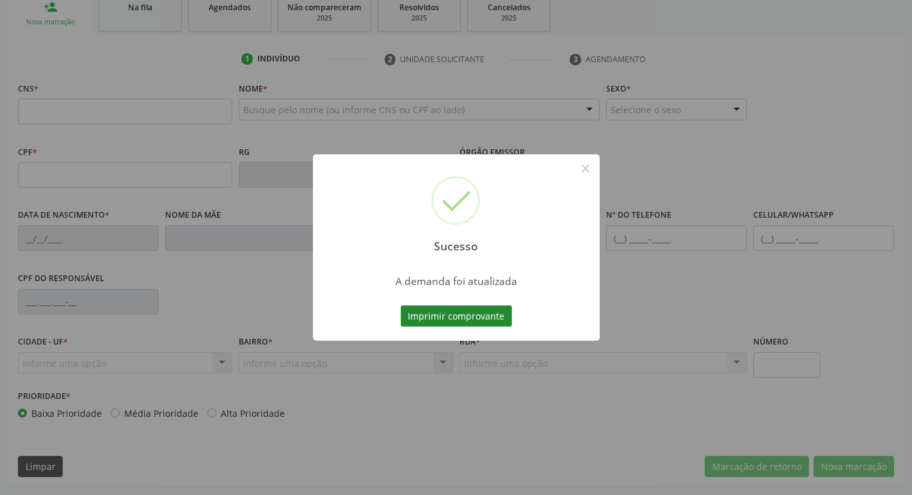
click at [424, 319] on button "Imprimir comprovante" at bounding box center [456, 316] width 111 height 22
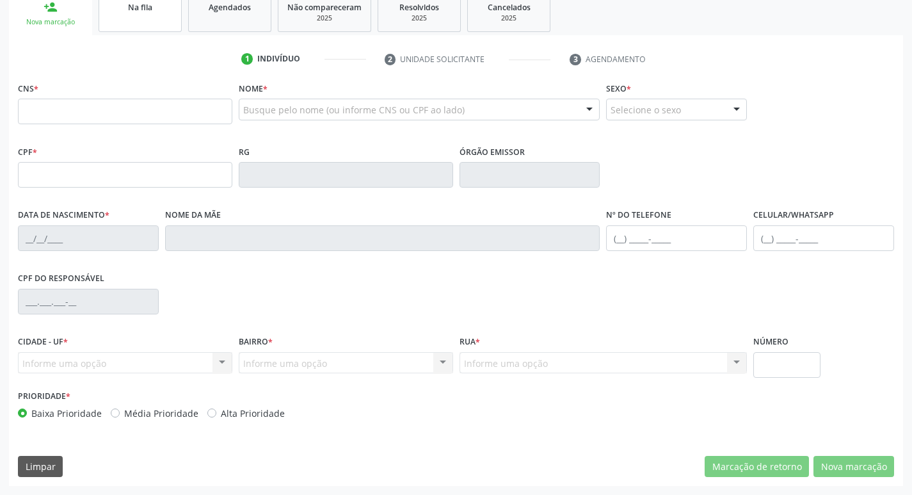
click at [153, 23] on link "Na fila" at bounding box center [140, 12] width 83 height 40
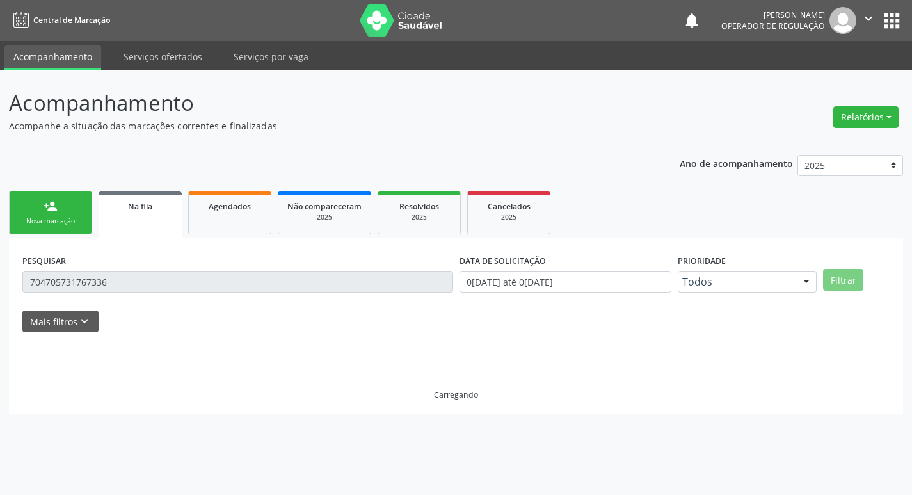
scroll to position [0, 0]
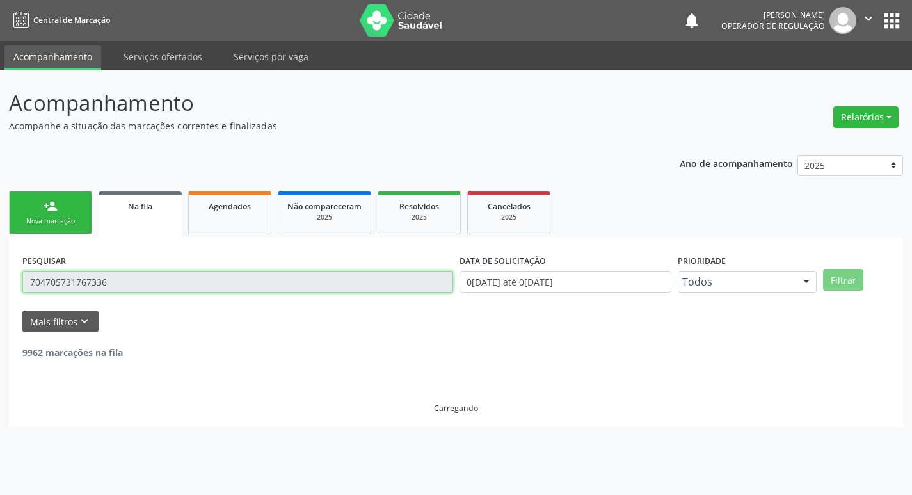
click at [133, 282] on input "704705731767336" at bounding box center [237, 282] width 431 height 22
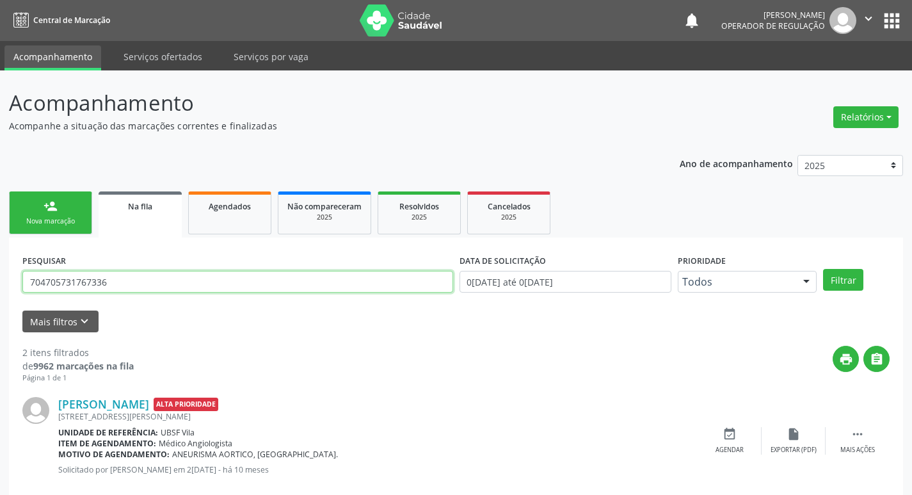
click at [133, 282] on input "704705731767336" at bounding box center [237, 282] width 431 height 22
type input "702902546096179"
click at [823, 269] on button "Filtrar" at bounding box center [843, 280] width 40 height 22
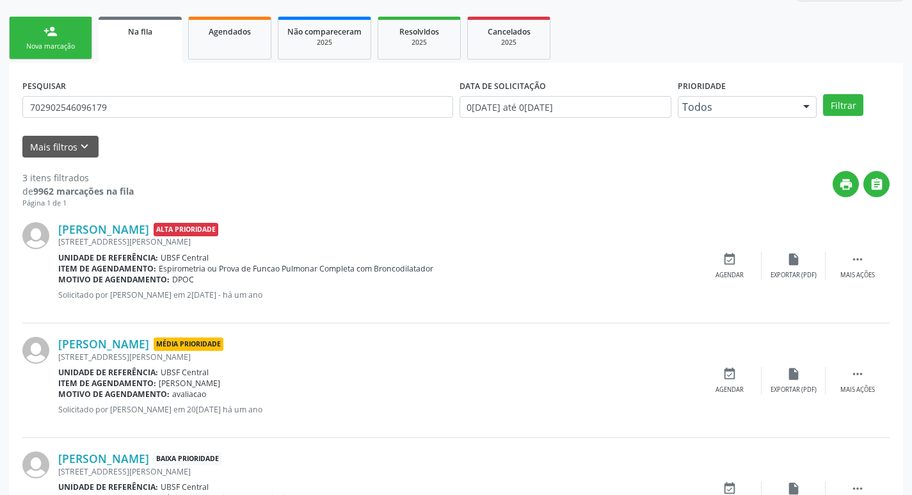
scroll to position [255, 0]
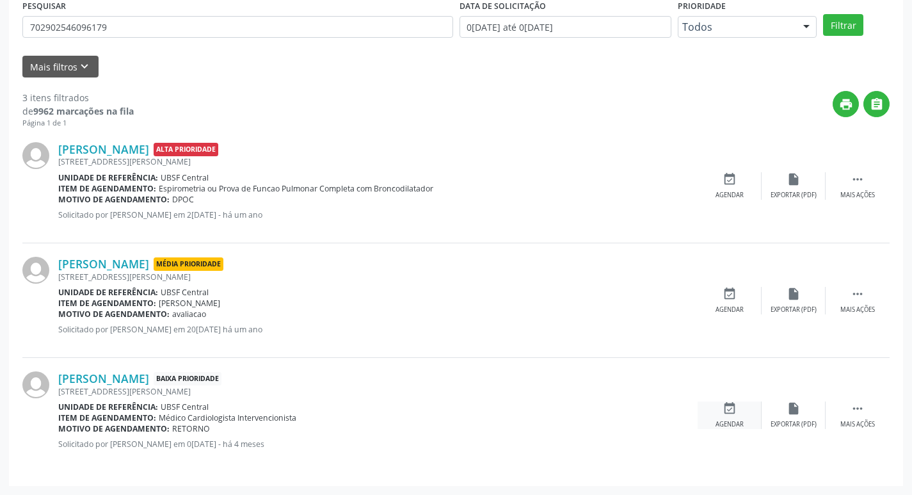
click at [733, 414] on icon "event_available" at bounding box center [730, 408] width 14 height 14
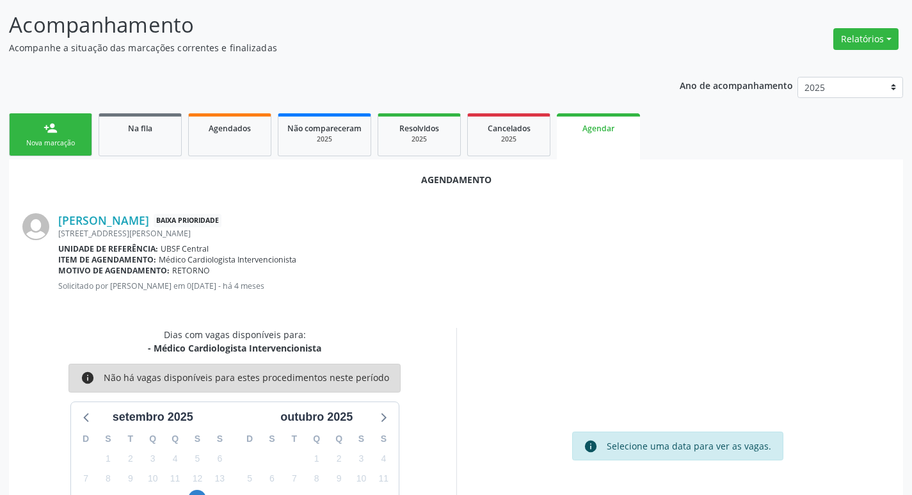
scroll to position [172, 0]
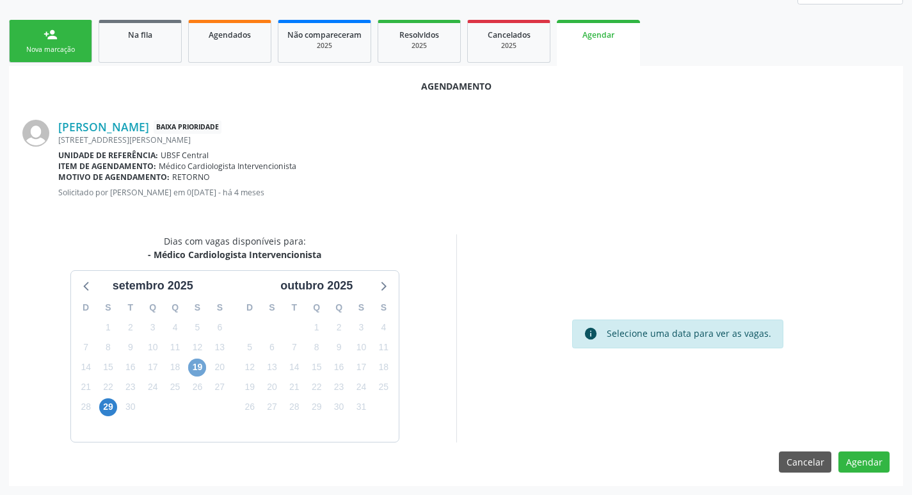
click at [198, 371] on span "19" at bounding box center [197, 367] width 18 height 18
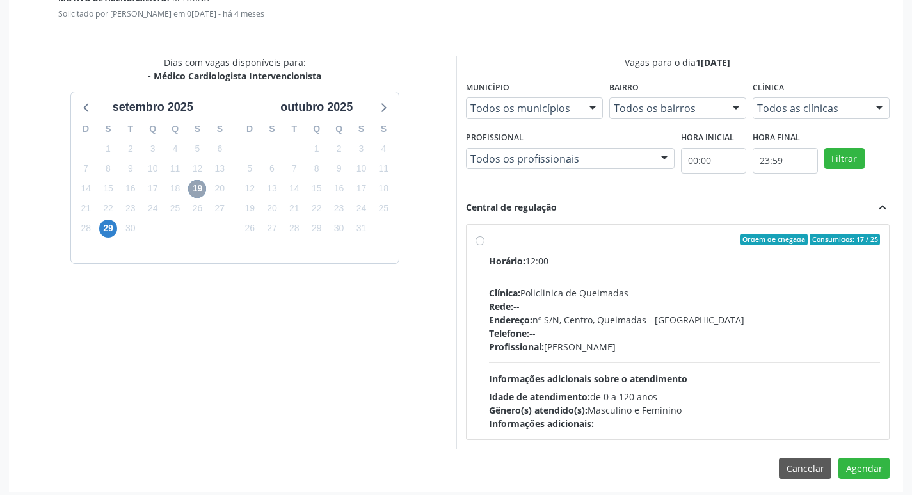
scroll to position [357, 0]
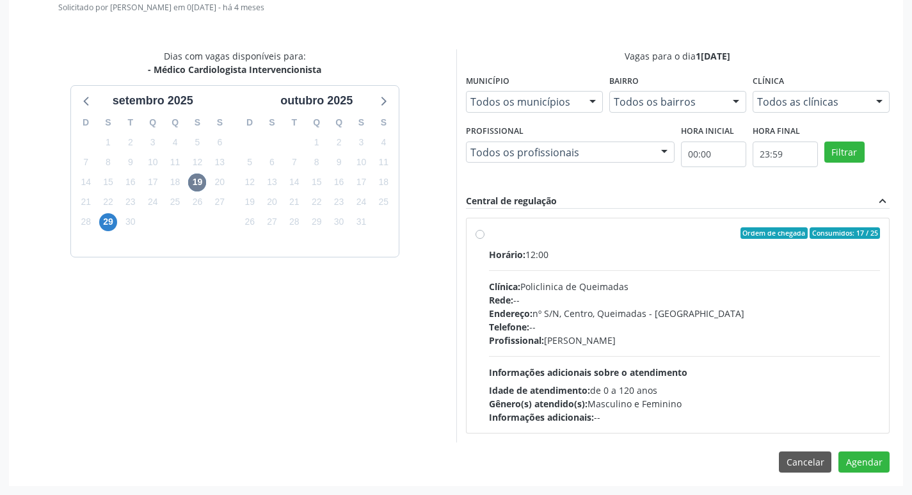
click at [587, 252] on div "Horário: 12:00" at bounding box center [685, 254] width 392 height 13
click at [485, 239] on input "Ordem de chegada Consumidos: 17 / 25 Horário: 12:00 Clínica: Policlinica de Que…" at bounding box center [480, 233] width 9 height 12
radio input "true"
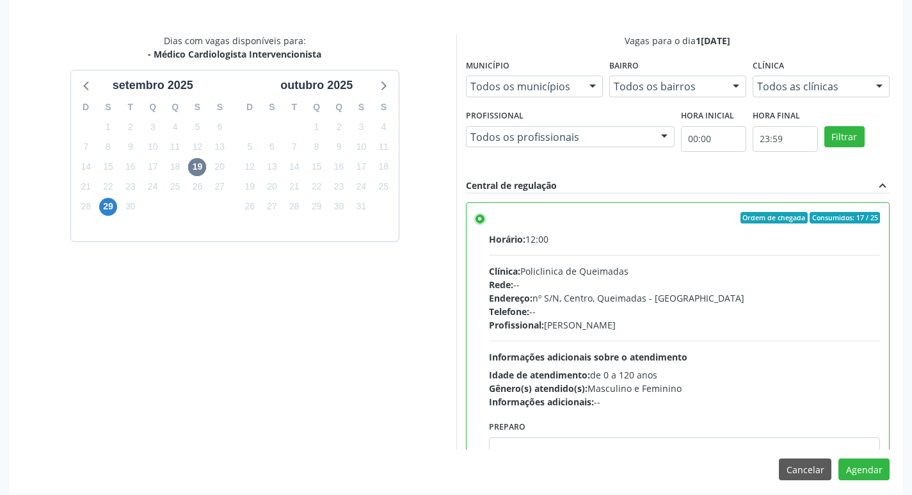
scroll to position [380, 0]
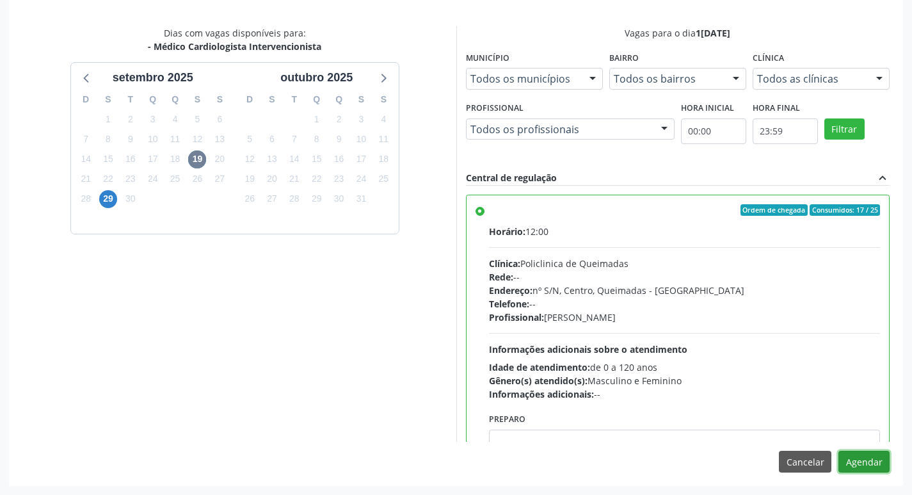
click at [848, 462] on button "Agendar" at bounding box center [864, 462] width 51 height 22
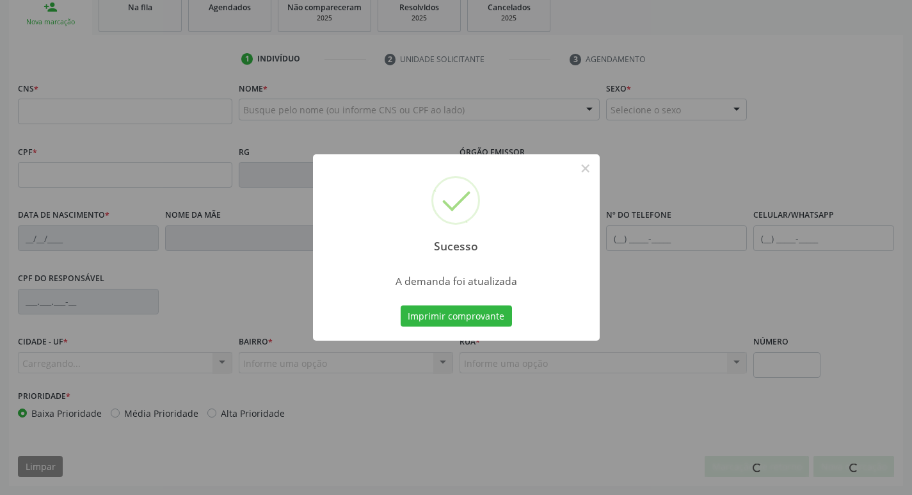
scroll to position [199, 0]
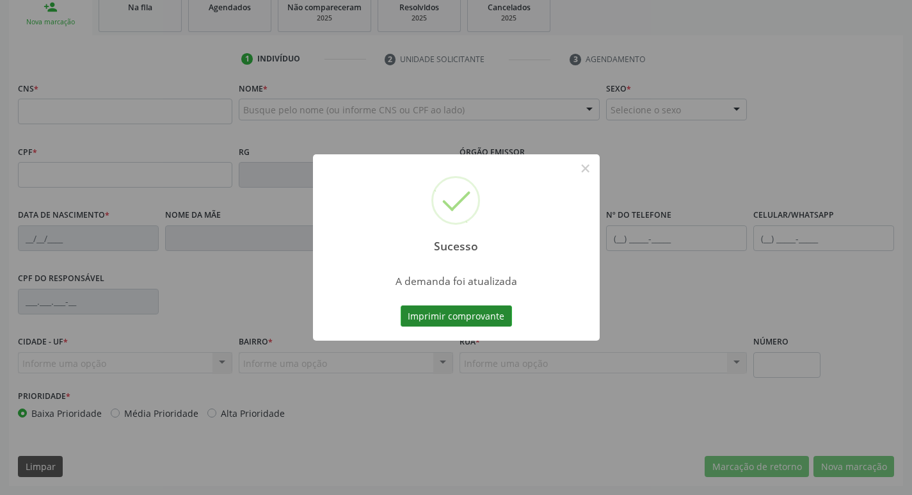
click at [428, 321] on button "Imprimir comprovante" at bounding box center [456, 316] width 111 height 22
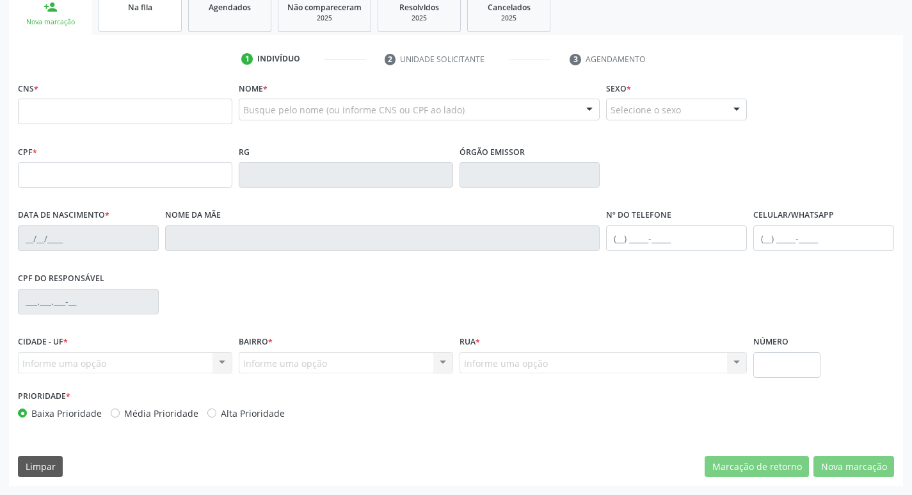
click at [126, 22] on link "Na fila" at bounding box center [140, 12] width 83 height 40
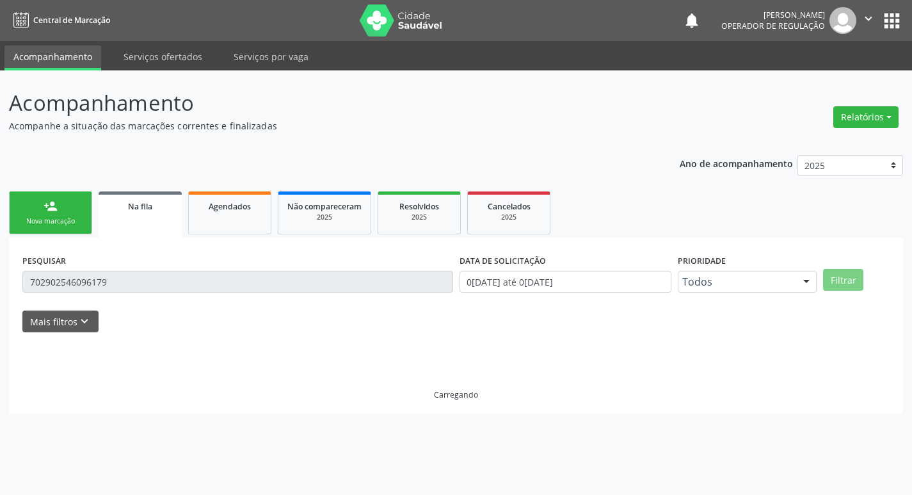
scroll to position [0, 0]
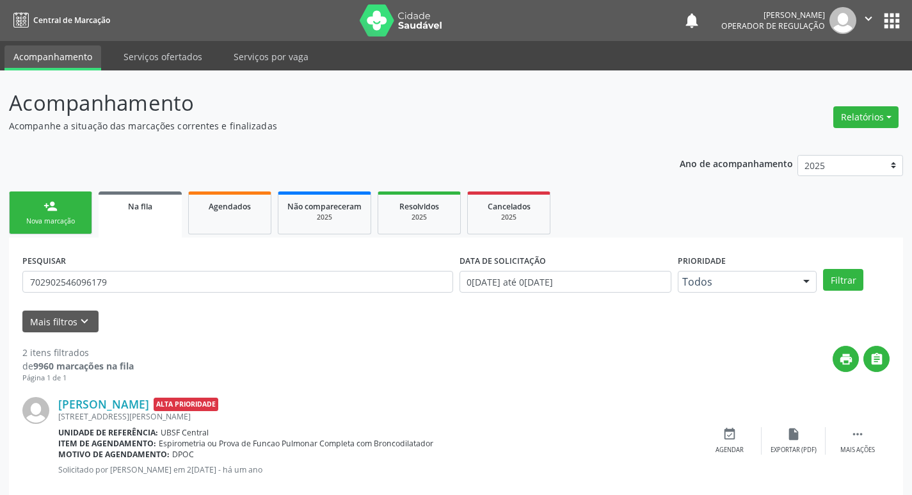
drag, startPoint x: 167, startPoint y: 204, endPoint x: 133, endPoint y: 285, distance: 87.8
click at [168, 204] on div "Na fila" at bounding box center [140, 205] width 65 height 13
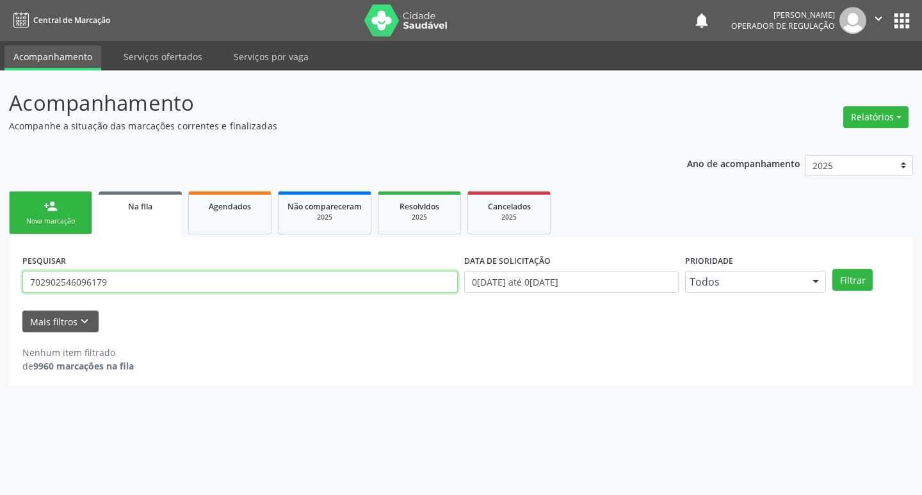
click at [132, 291] on input "702902546096179" at bounding box center [239, 282] width 435 height 22
type input "705003879049152"
click at [832, 269] on button "Filtrar" at bounding box center [852, 280] width 40 height 22
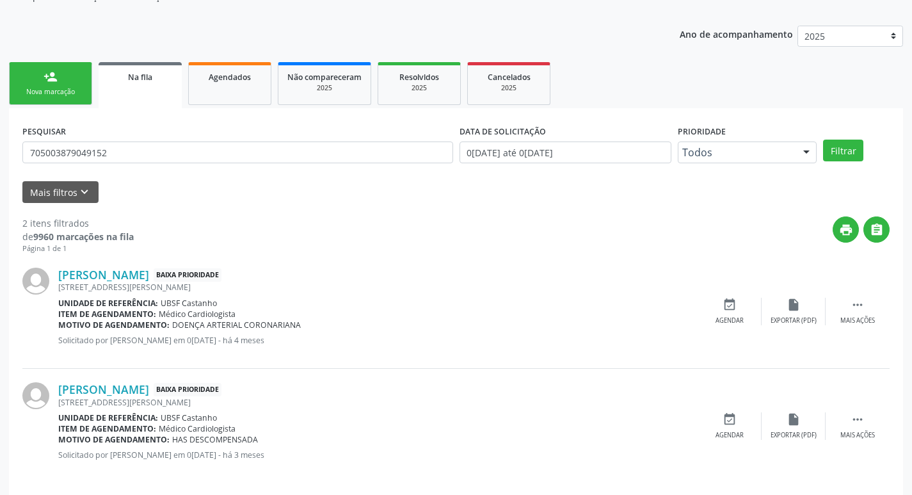
scroll to position [140, 0]
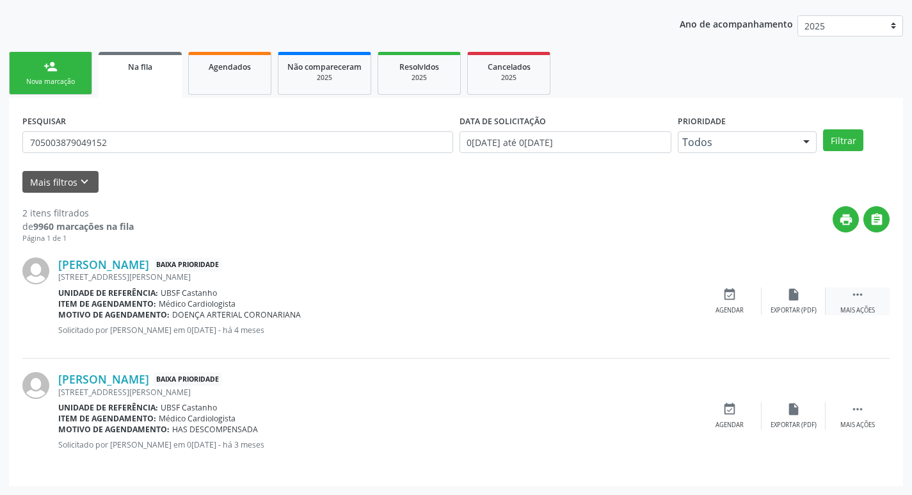
click at [860, 291] on icon "" at bounding box center [858, 294] width 14 height 14
click at [795, 293] on icon "edit" at bounding box center [794, 294] width 14 height 14
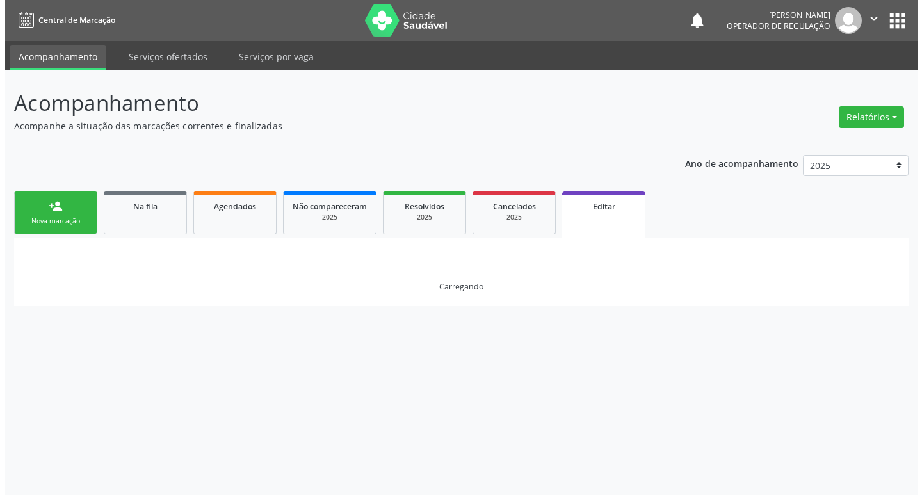
scroll to position [0, 0]
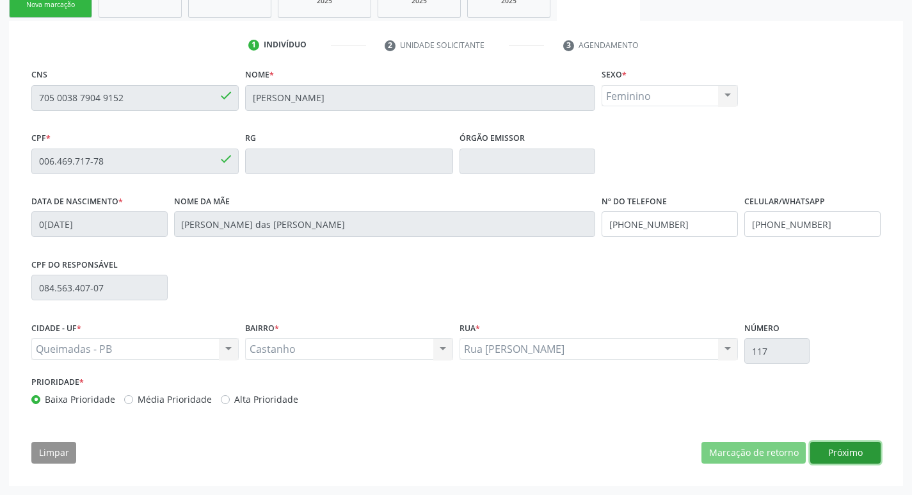
click at [860, 451] on button "Próximo" at bounding box center [845, 453] width 70 height 22
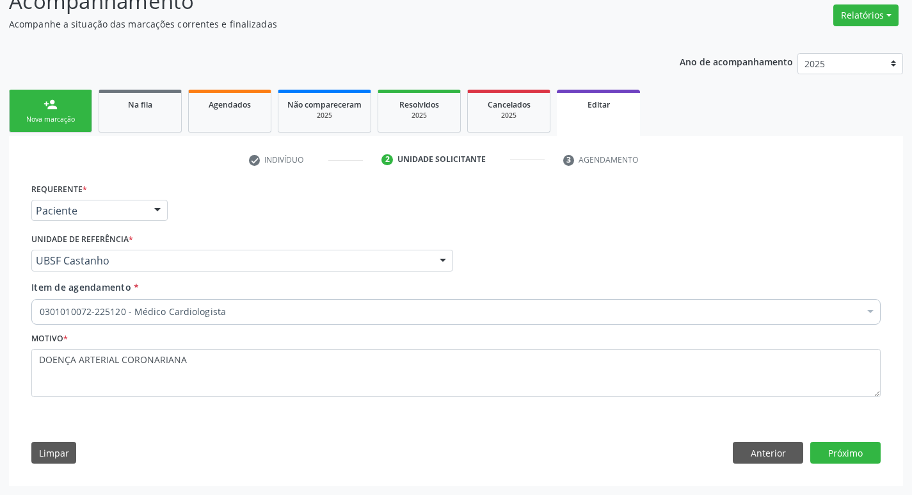
scroll to position [102, 0]
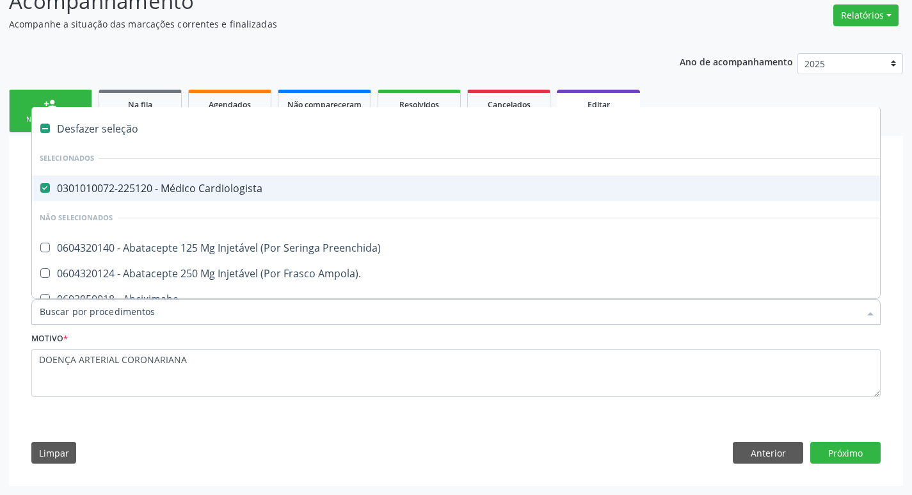
click at [145, 183] on div "0301010072-225120 - Médico Cardiologista" at bounding box center [538, 188] width 997 height 10
checkbox Cardiologista "false"
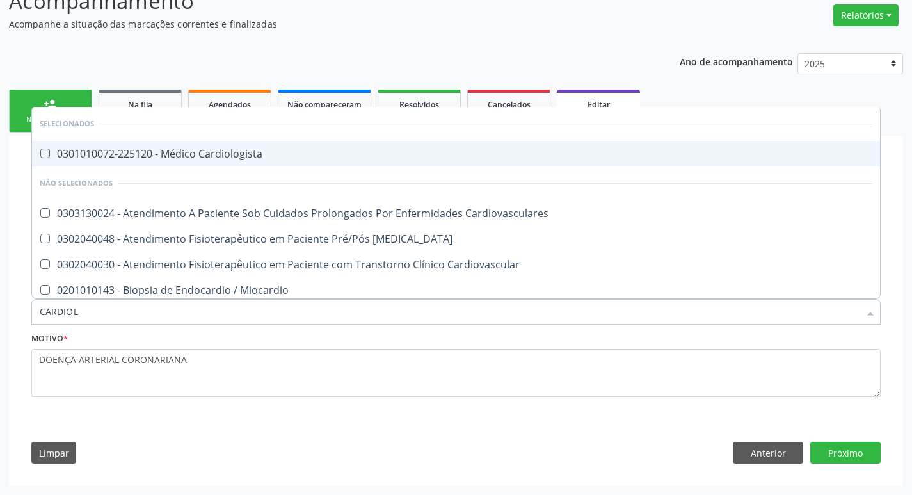
type input "CARDIOLO"
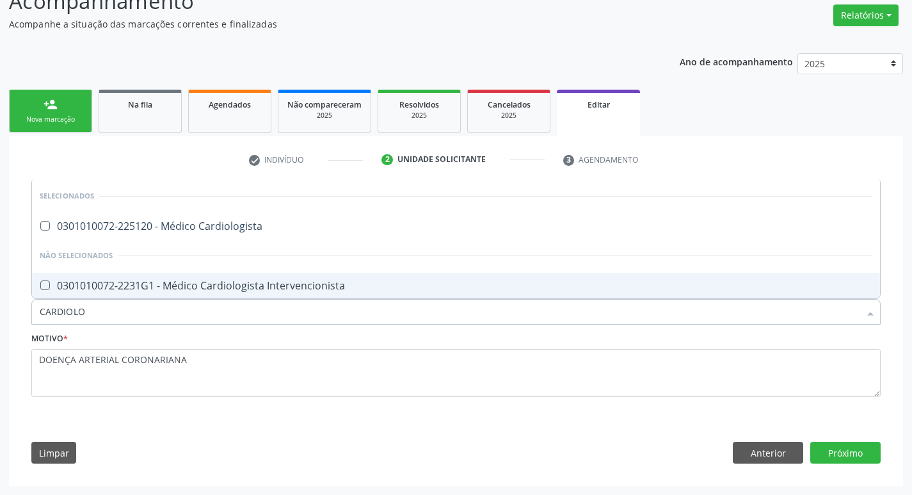
click at [157, 280] on div "0301010072-2231G1 - Médico Cardiologista Intervencionista" at bounding box center [456, 285] width 833 height 10
checkbox Intervencionista "true"
click at [837, 441] on div "Requerente * Paciente Médico(a) Enfermeiro(a) Paciente Nenhum resultado encontr…" at bounding box center [455, 326] width 867 height 293
checkbox Cardiologista "true"
checkbox Intervencionista "false"
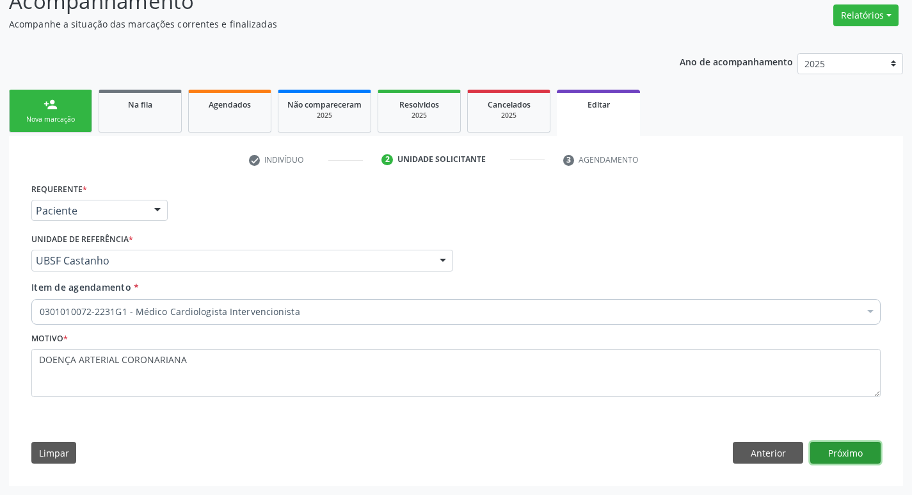
click at [843, 444] on button "Próximo" at bounding box center [845, 453] width 70 height 22
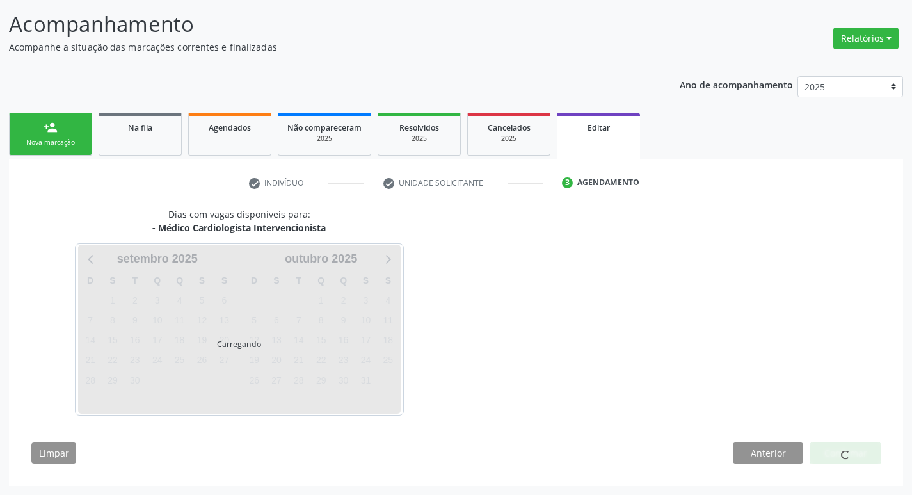
scroll to position [79, 0]
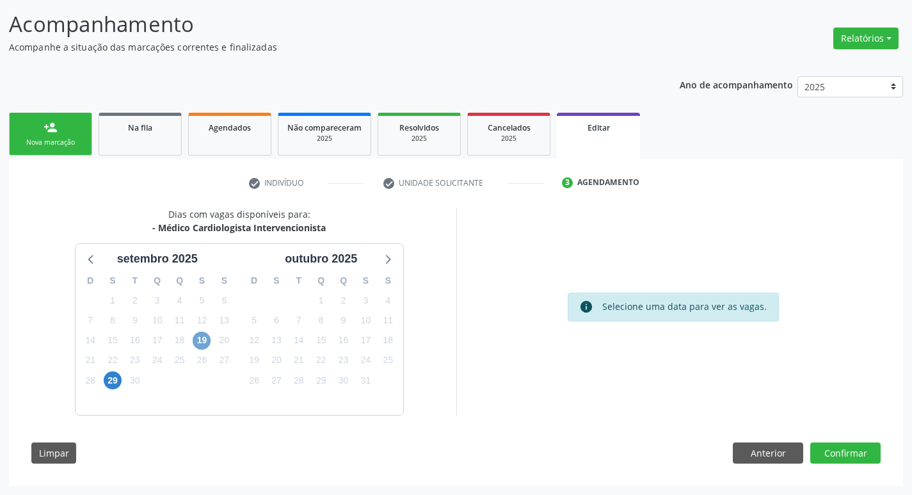
click at [199, 334] on span "19" at bounding box center [202, 341] width 18 height 18
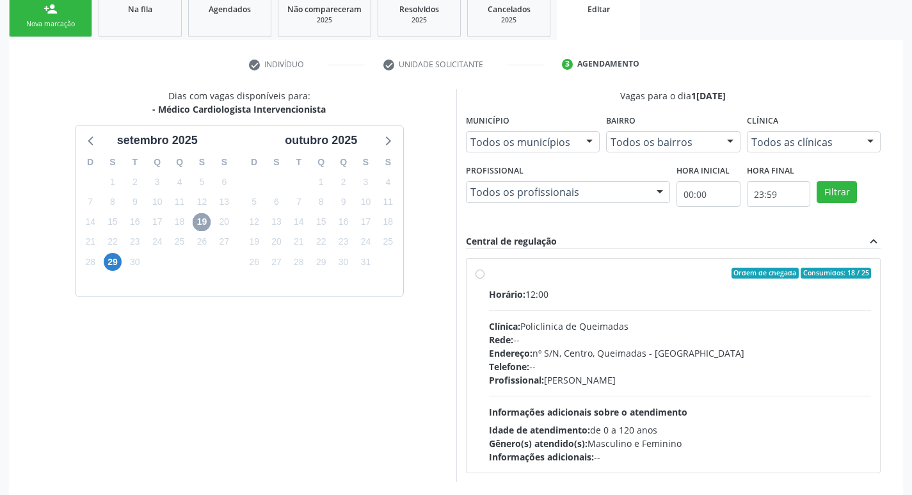
scroll to position [264, 0]
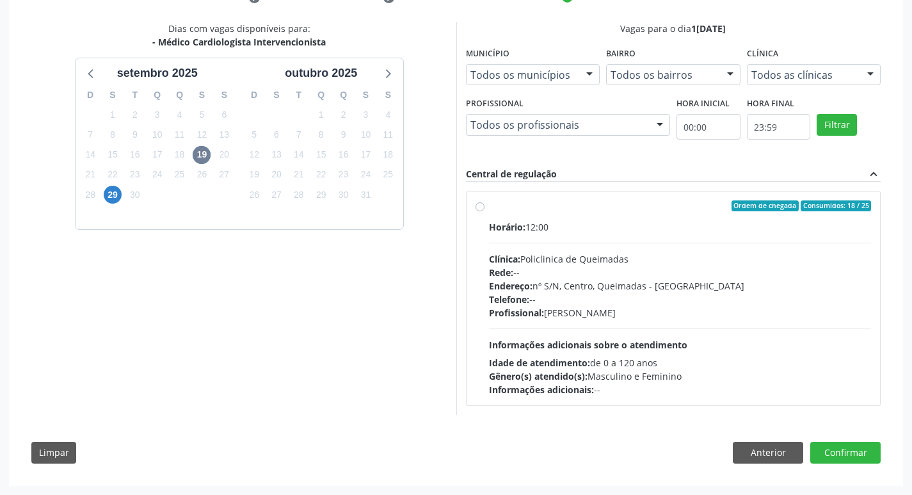
click at [609, 209] on div "Ordem de chegada Consumidos: 18 / 25" at bounding box center [680, 206] width 383 height 12
click at [485, 209] on input "Ordem de chegada Consumidos: 18 / 25 Horário: 12:00 Clínica: Policlinica de Que…" at bounding box center [480, 206] width 9 height 12
radio input "true"
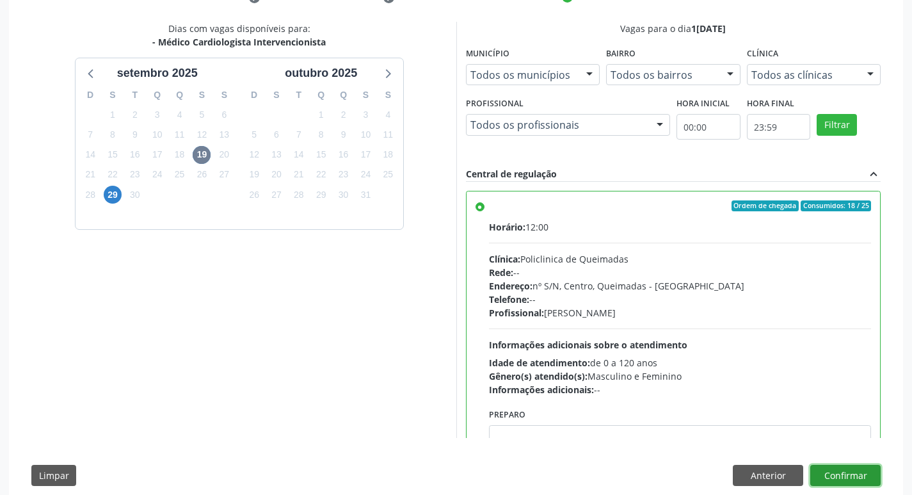
click at [862, 478] on button "Confirmar" at bounding box center [845, 476] width 70 height 22
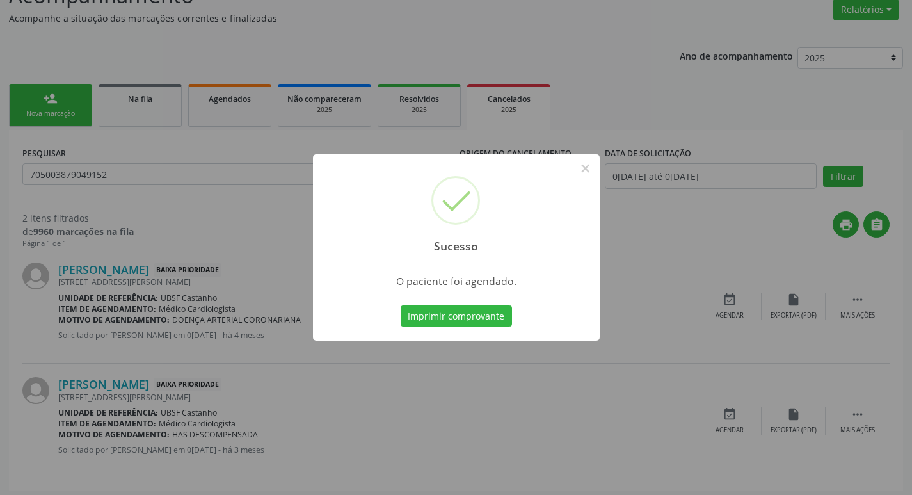
scroll to position [113, 0]
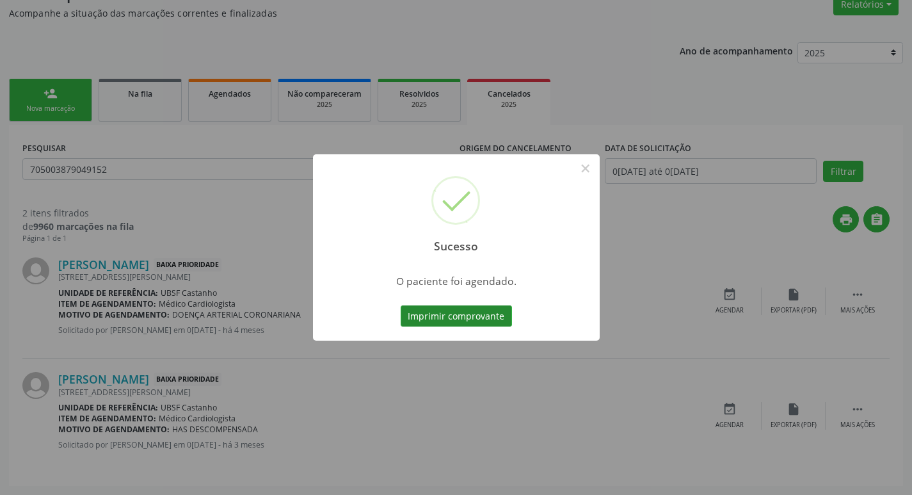
click at [438, 307] on button "Imprimir comprovante" at bounding box center [456, 316] width 111 height 22
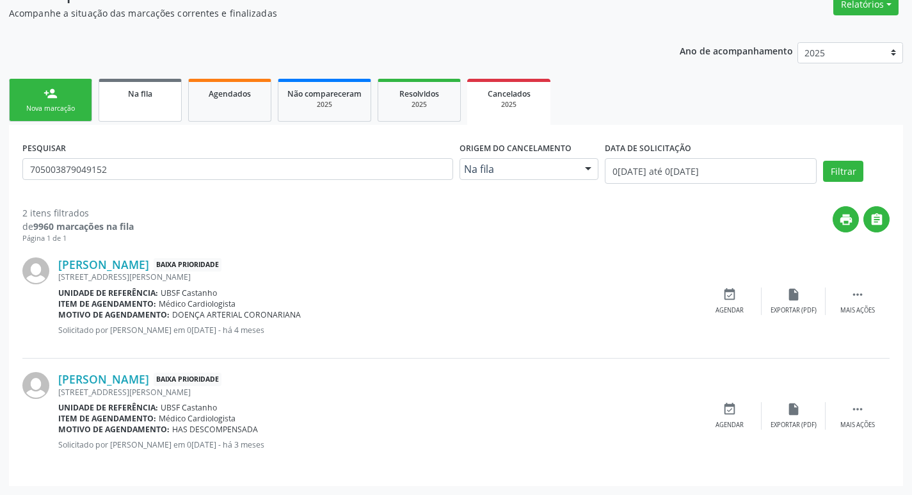
click at [130, 100] on link "Na fila" at bounding box center [140, 100] width 83 height 43
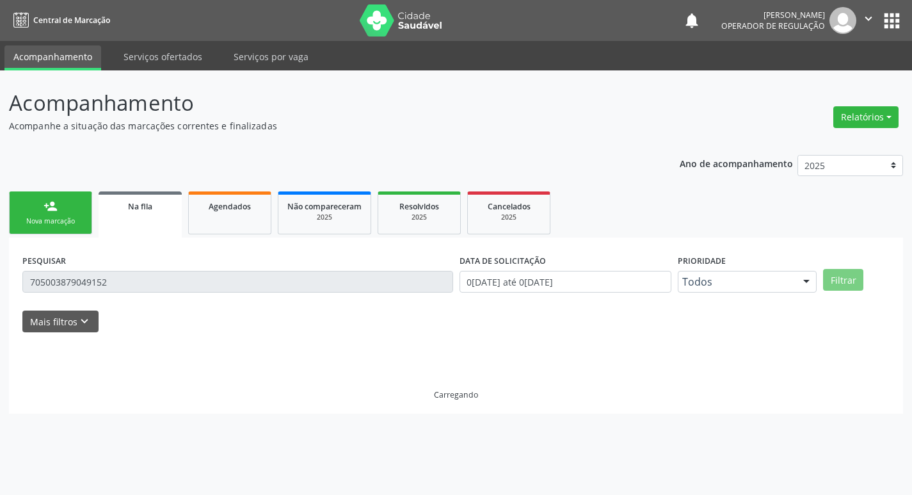
scroll to position [0, 0]
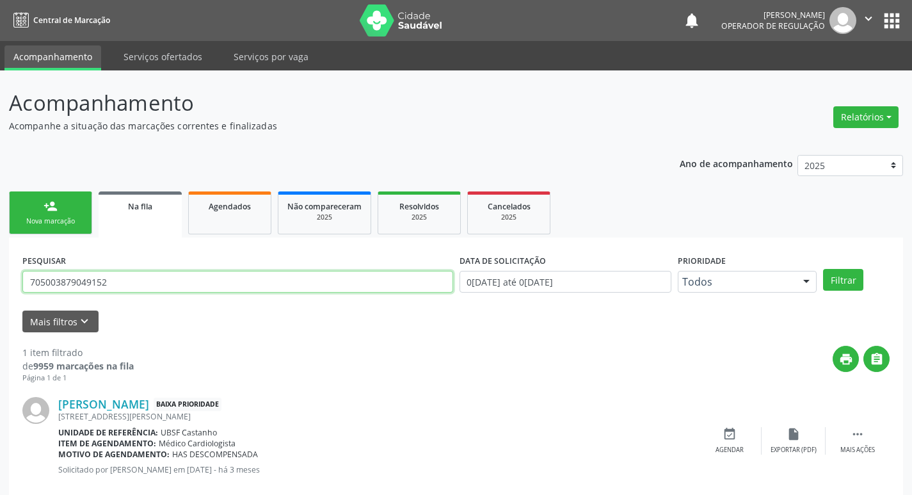
click at [121, 273] on input "705003879049152" at bounding box center [237, 282] width 431 height 22
type input "709004851879715"
click at [823, 269] on button "Filtrar" at bounding box center [843, 280] width 40 height 22
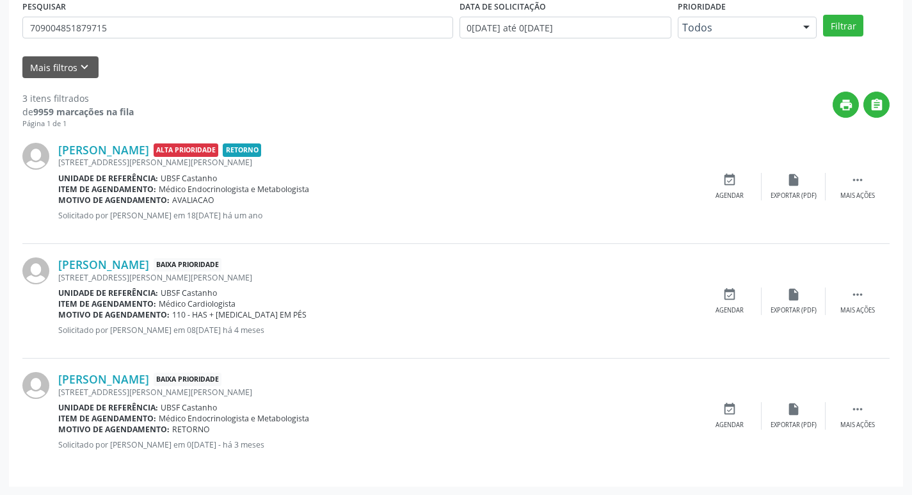
scroll to position [255, 0]
click at [859, 294] on icon "" at bounding box center [858, 294] width 14 height 14
click at [792, 294] on icon "edit" at bounding box center [794, 294] width 14 height 14
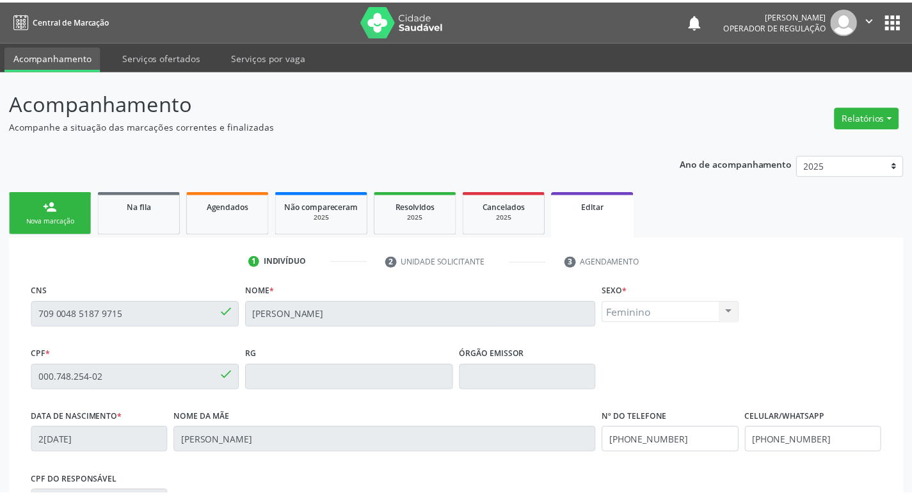
scroll to position [216, 0]
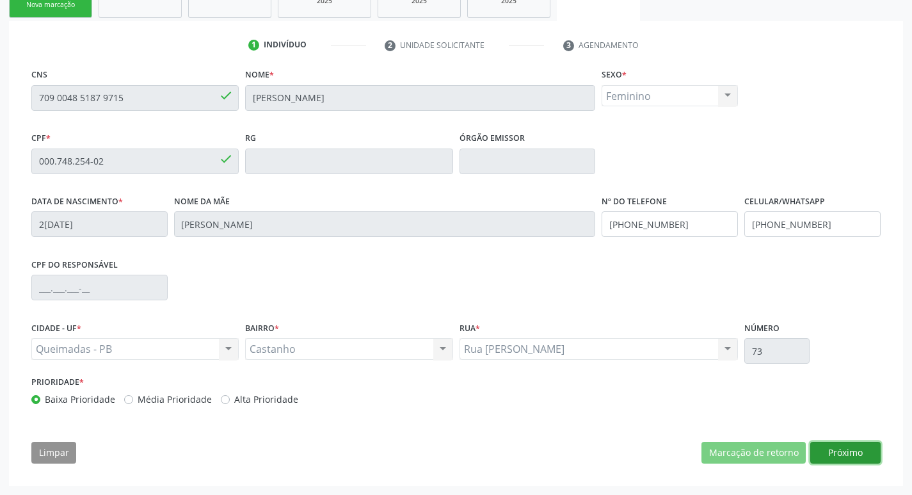
click at [858, 454] on button "Próximo" at bounding box center [845, 453] width 70 height 22
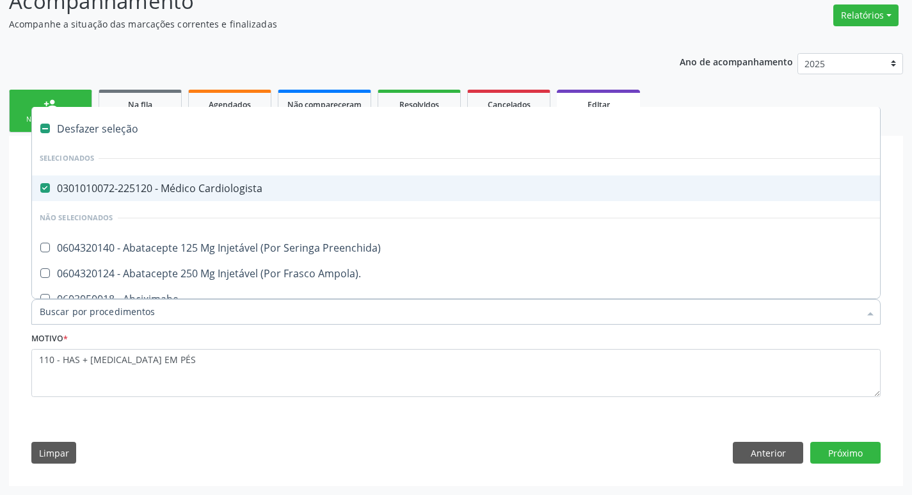
click at [168, 183] on div "0301010072-225120 - Médico Cardiologista" at bounding box center [538, 188] width 997 height 10
checkbox Cardiologista "false"
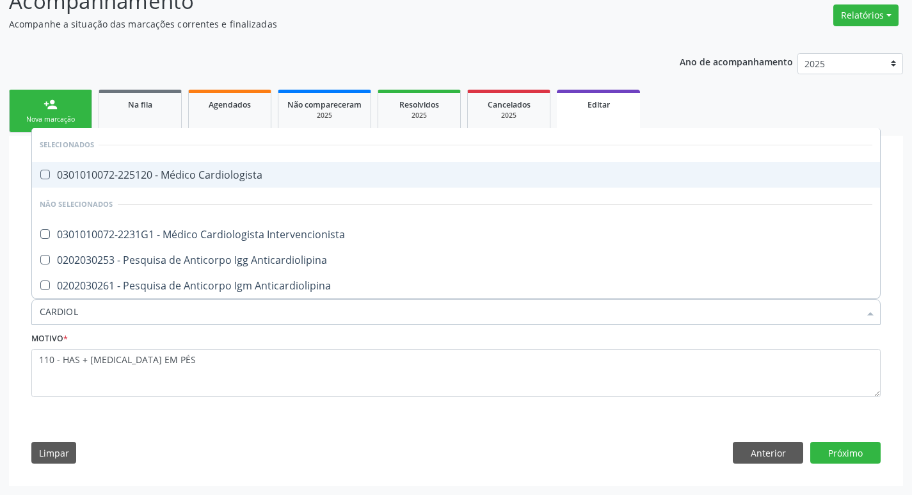
type input "CARDIOLO"
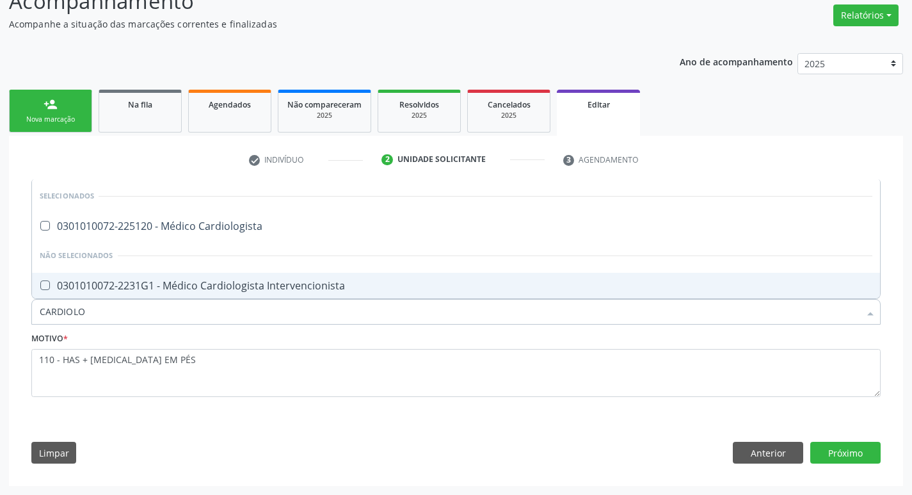
click at [150, 284] on div "0301010072-2231G1 - Médico Cardiologista Intervencionista" at bounding box center [456, 285] width 833 height 10
checkbox Intervencionista "true"
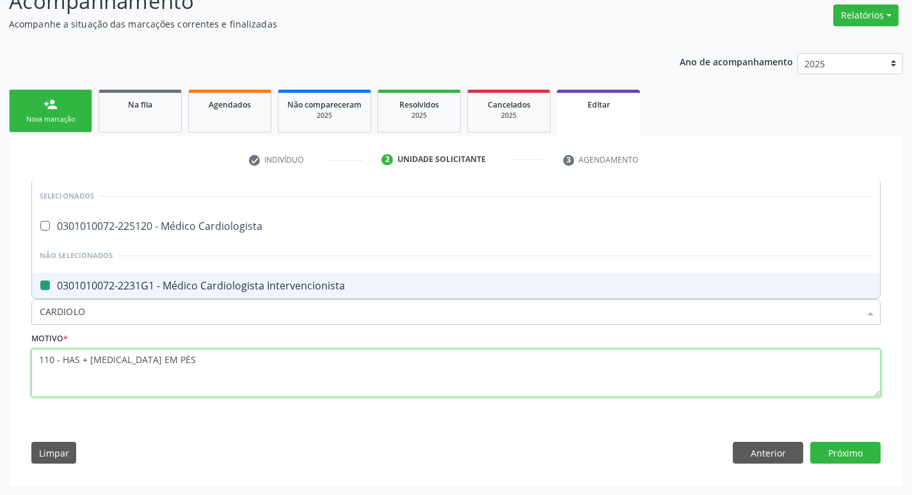
click at [213, 373] on textarea "110 - HAS + EDEMA EM PÉS" at bounding box center [455, 373] width 849 height 49
checkbox Cardiologista "true"
checkbox Intervencionista "false"
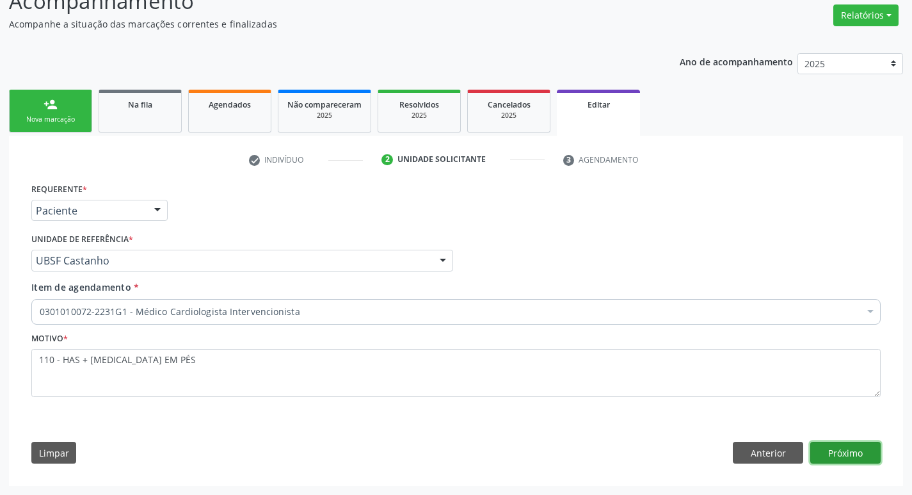
click at [847, 454] on button "Próximo" at bounding box center [845, 453] width 70 height 22
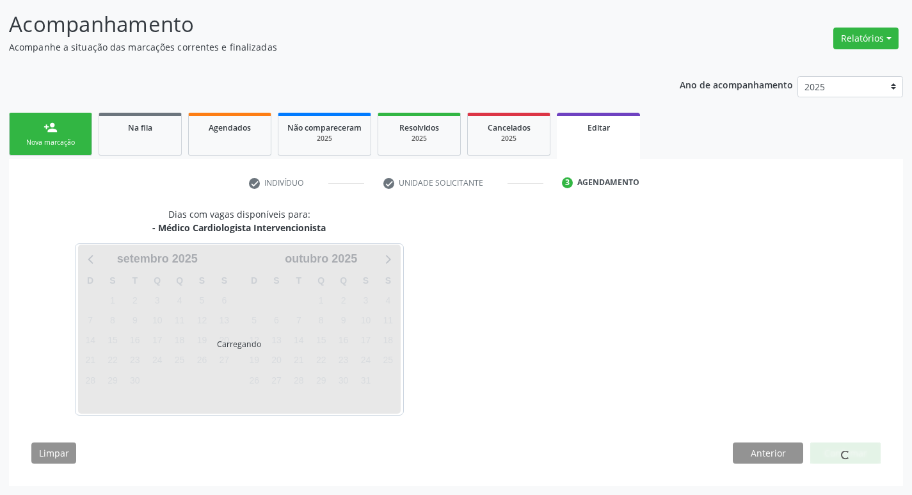
scroll to position [79, 0]
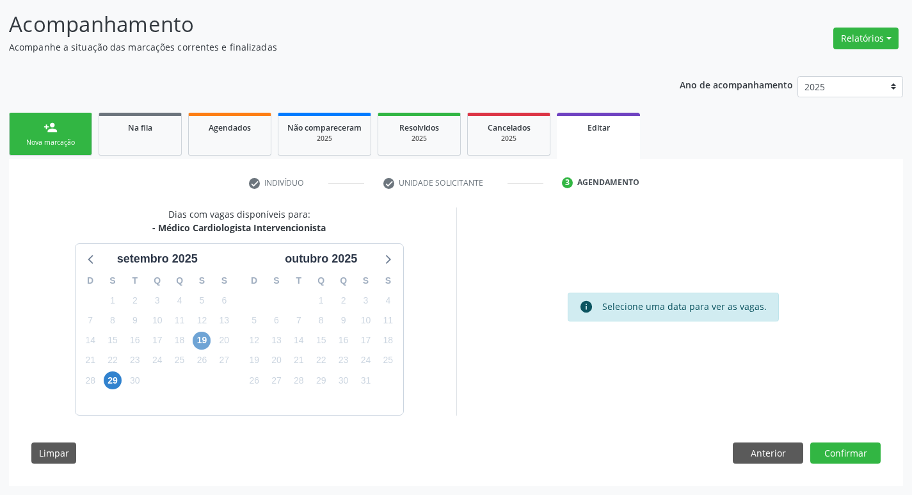
click at [199, 340] on span "19" at bounding box center [202, 341] width 18 height 18
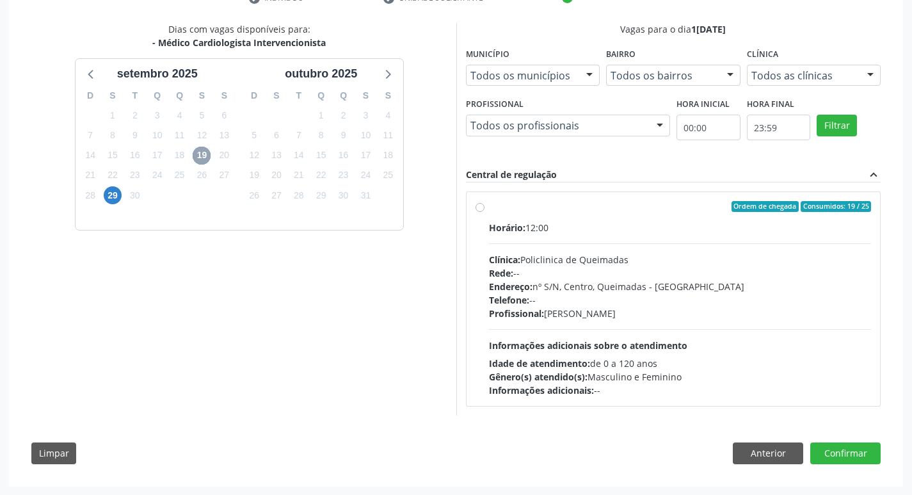
scroll to position [264, 0]
click at [661, 202] on div "Ordem de chegada Consumidos: 19 / 25" at bounding box center [680, 206] width 383 height 12
click at [485, 202] on input "Ordem de chegada Consumidos: 19 / 25 Horário: 12:00 Clínica: Policlinica de Que…" at bounding box center [480, 206] width 9 height 12
radio input "true"
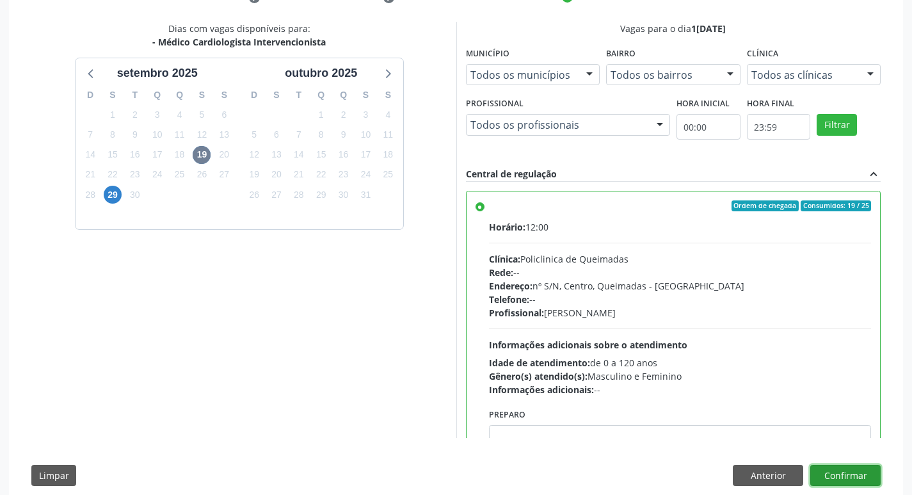
click at [837, 478] on button "Confirmar" at bounding box center [845, 476] width 70 height 22
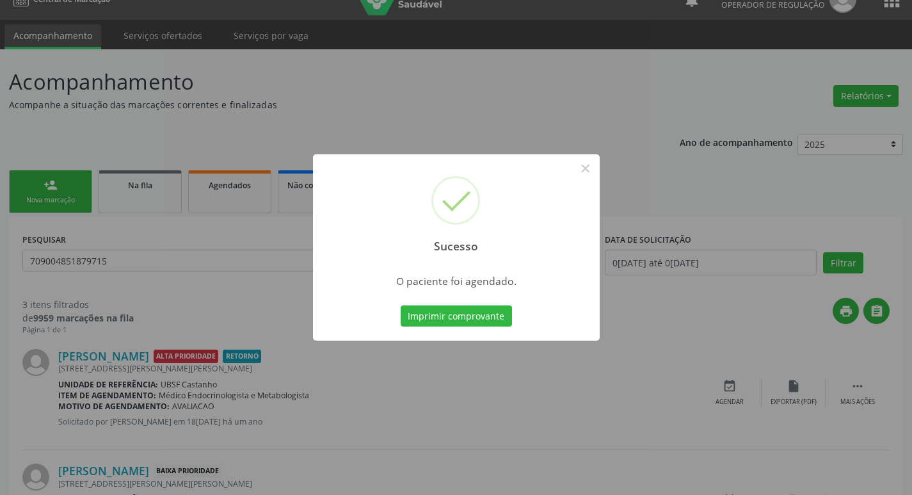
scroll to position [22, 0]
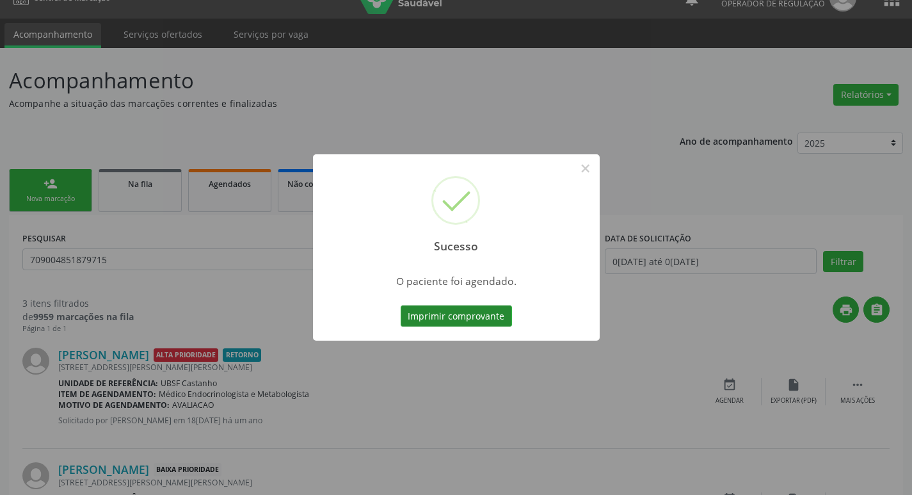
click at [481, 313] on button "Imprimir comprovante" at bounding box center [456, 316] width 111 height 22
